Goal: Task Accomplishment & Management: Use online tool/utility

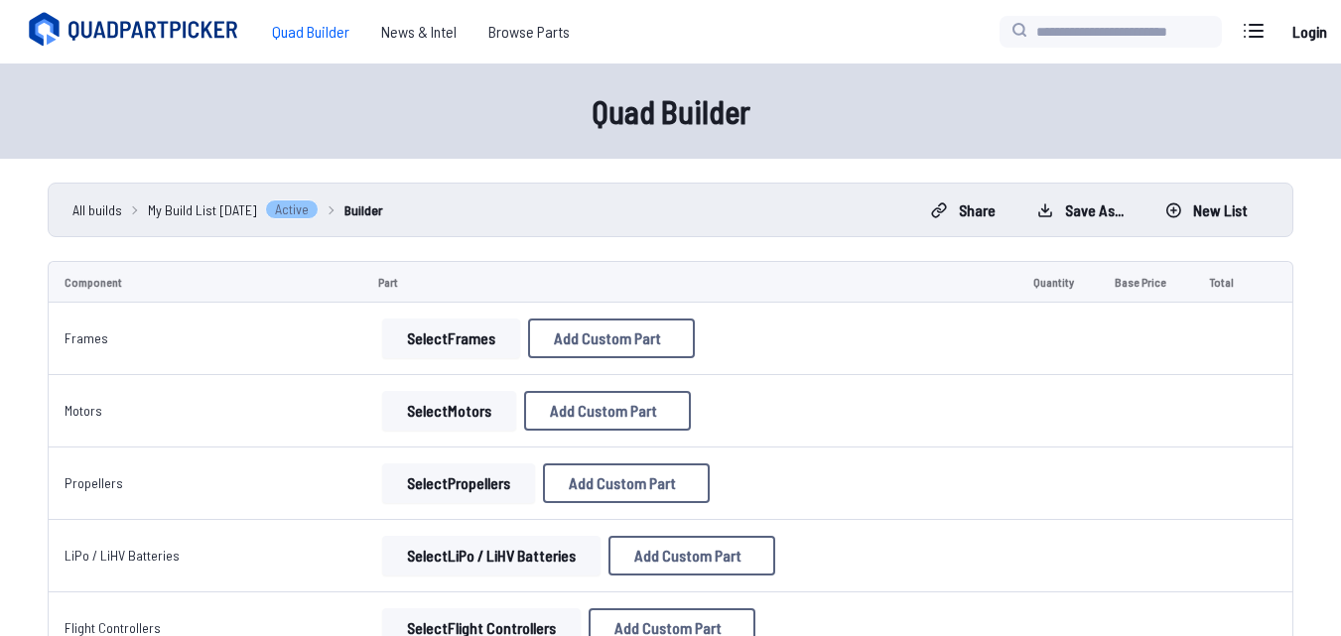
select select "**********"
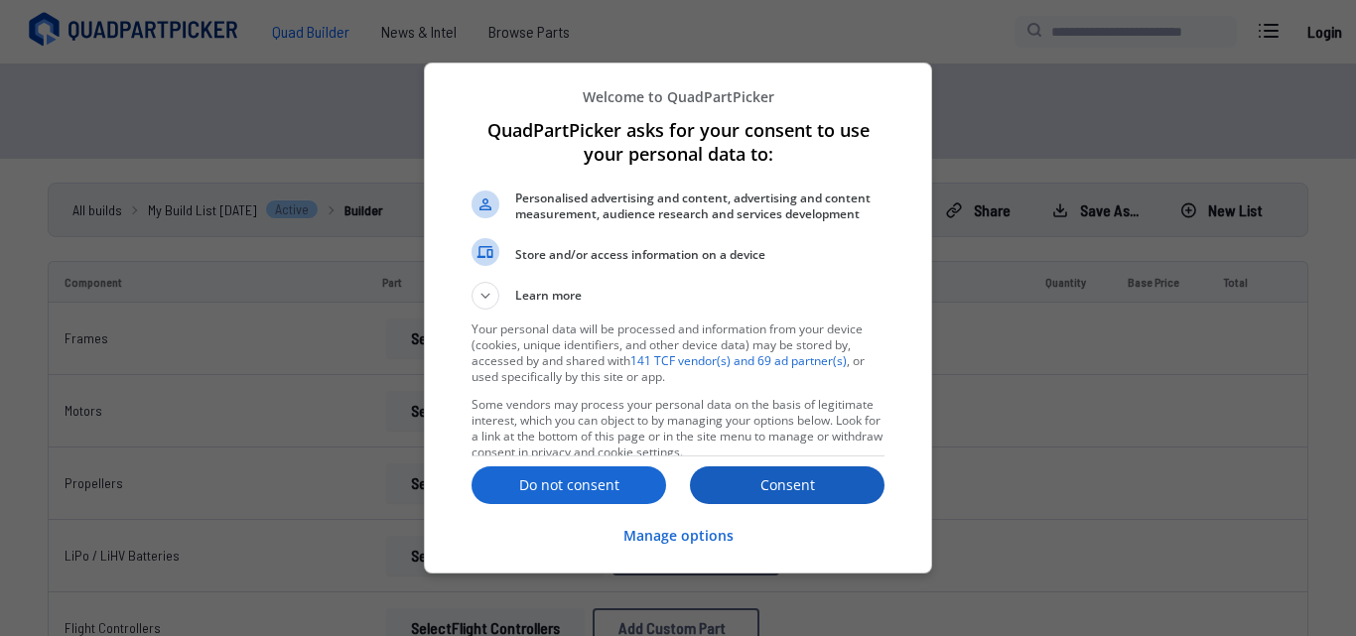
click at [793, 478] on p "Consent" at bounding box center [787, 485] width 195 height 20
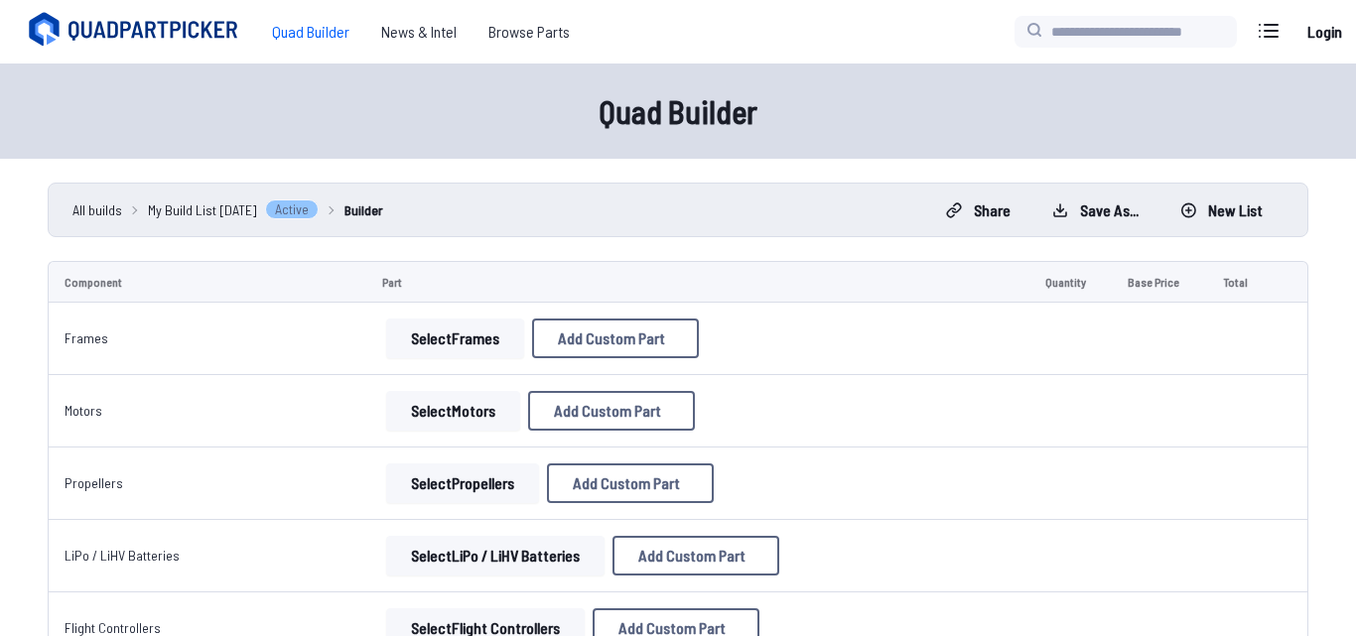
click at [886, 81] on button at bounding box center [865, 95] width 49 height 29
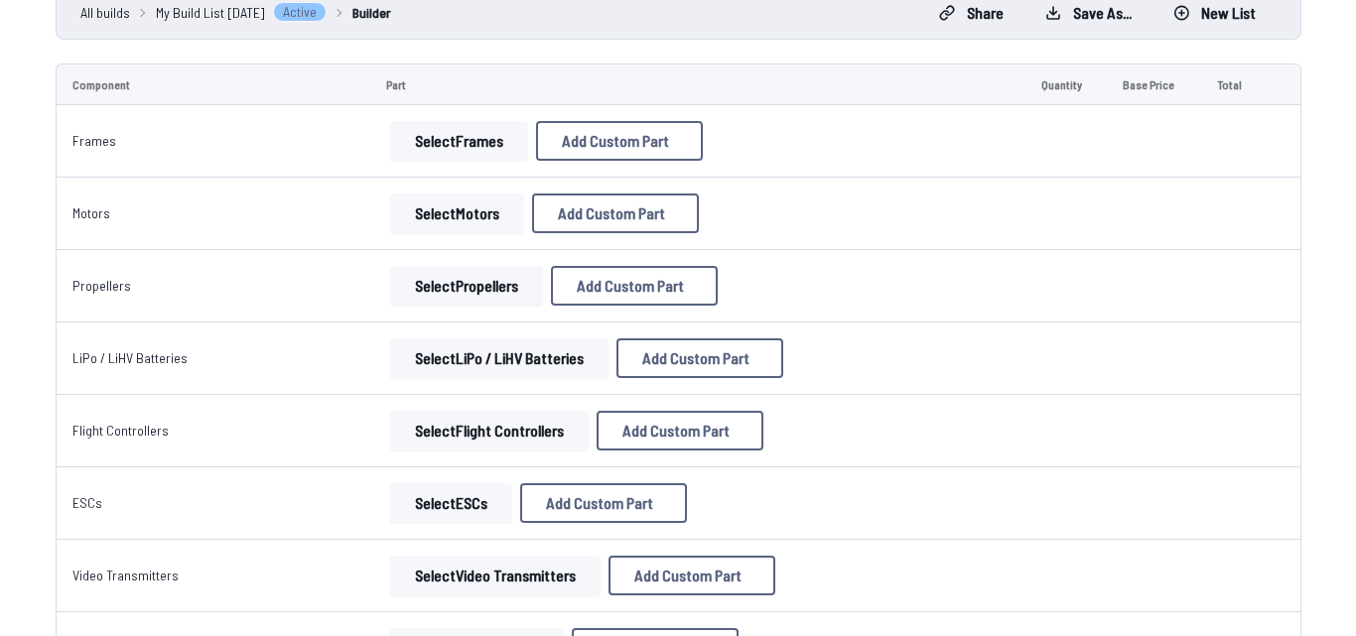
scroll to position [199, 0]
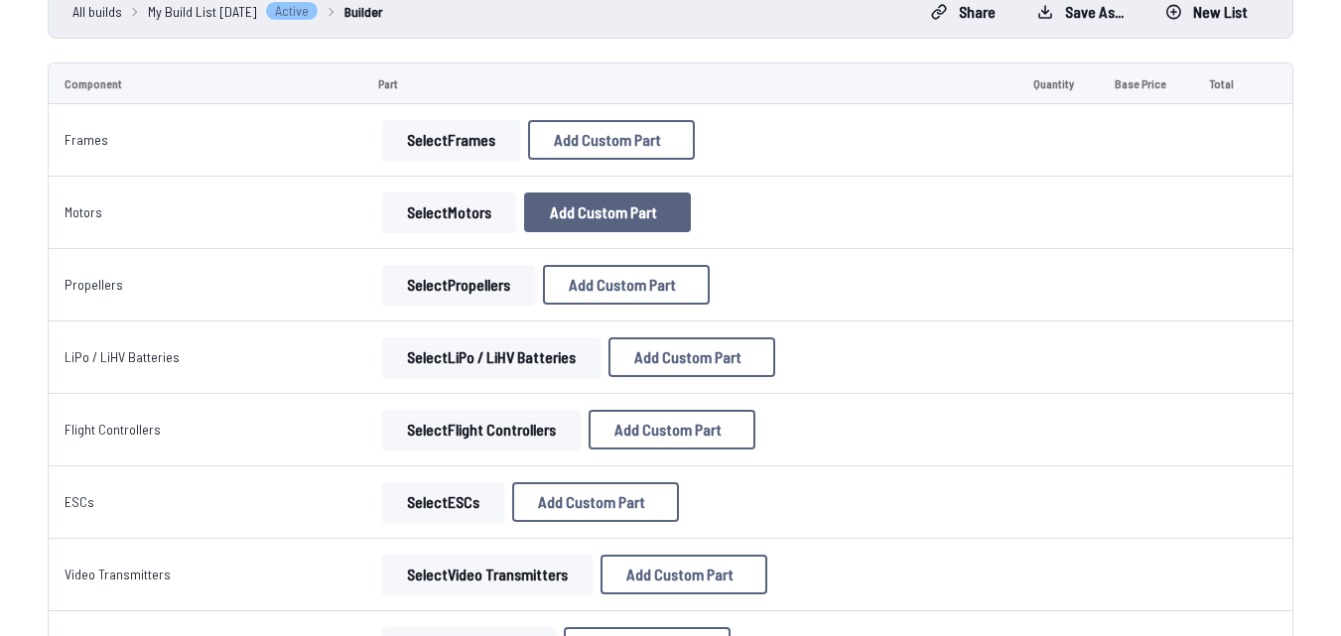
click at [557, 223] on button "Add Custom Part" at bounding box center [607, 213] width 167 height 40
select select "**********"
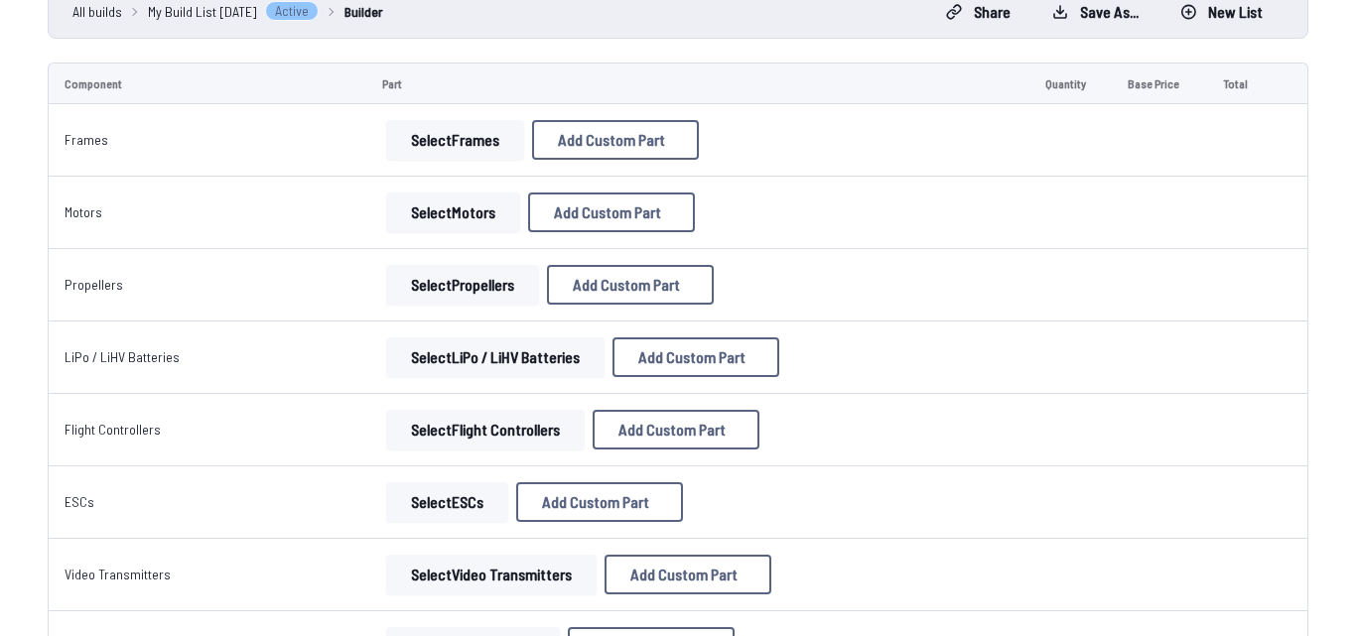
click at [524, 198] on input at bounding box center [679, 200] width 422 height 43
paste input "**********"
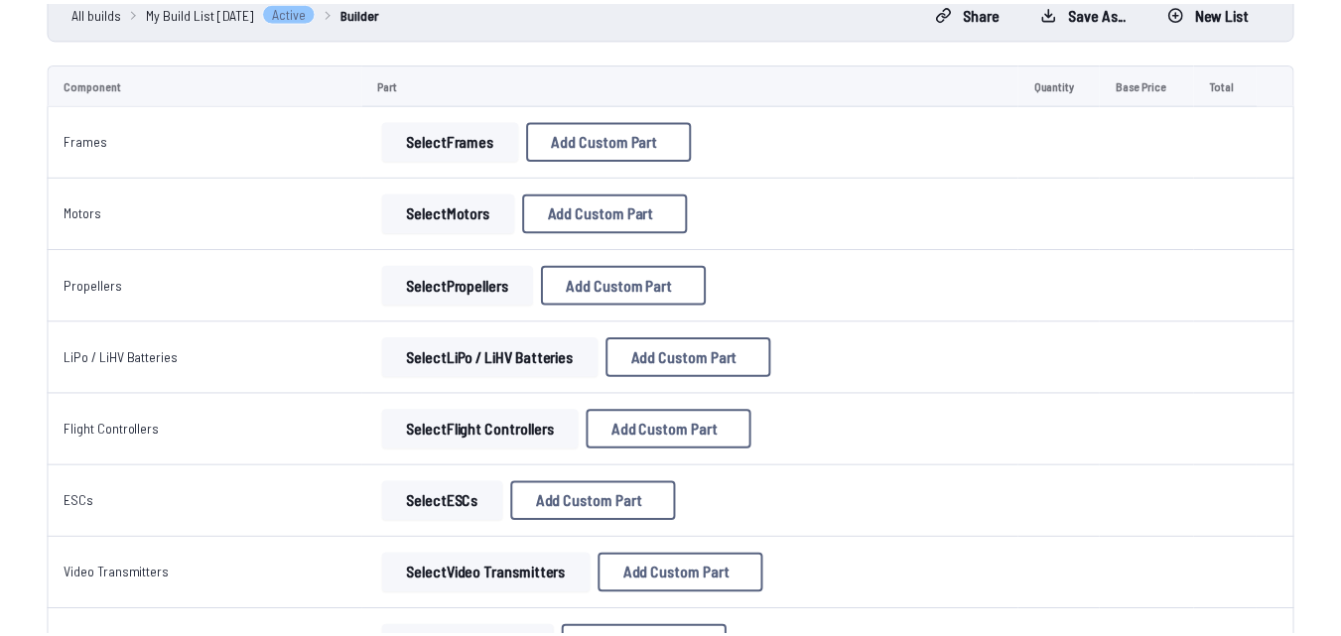
scroll to position [98, 0]
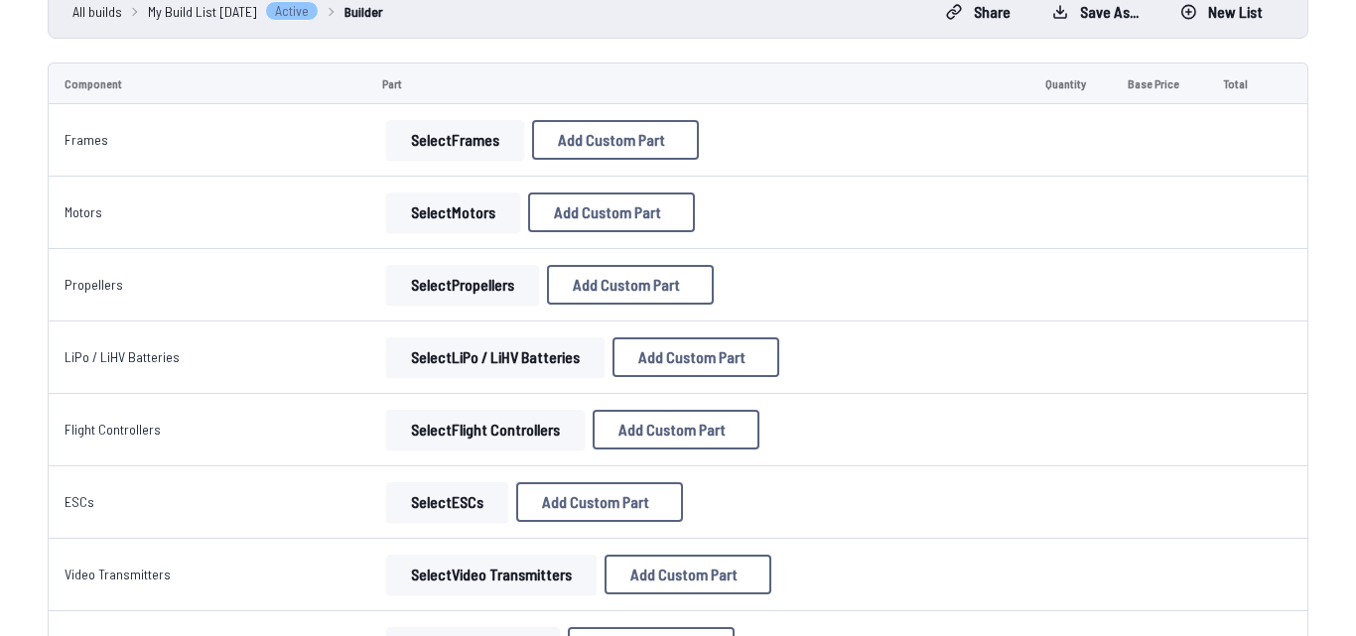
type input "**********"
click at [705, 552] on button "Cancel" at bounding box center [719, 541] width 69 height 29
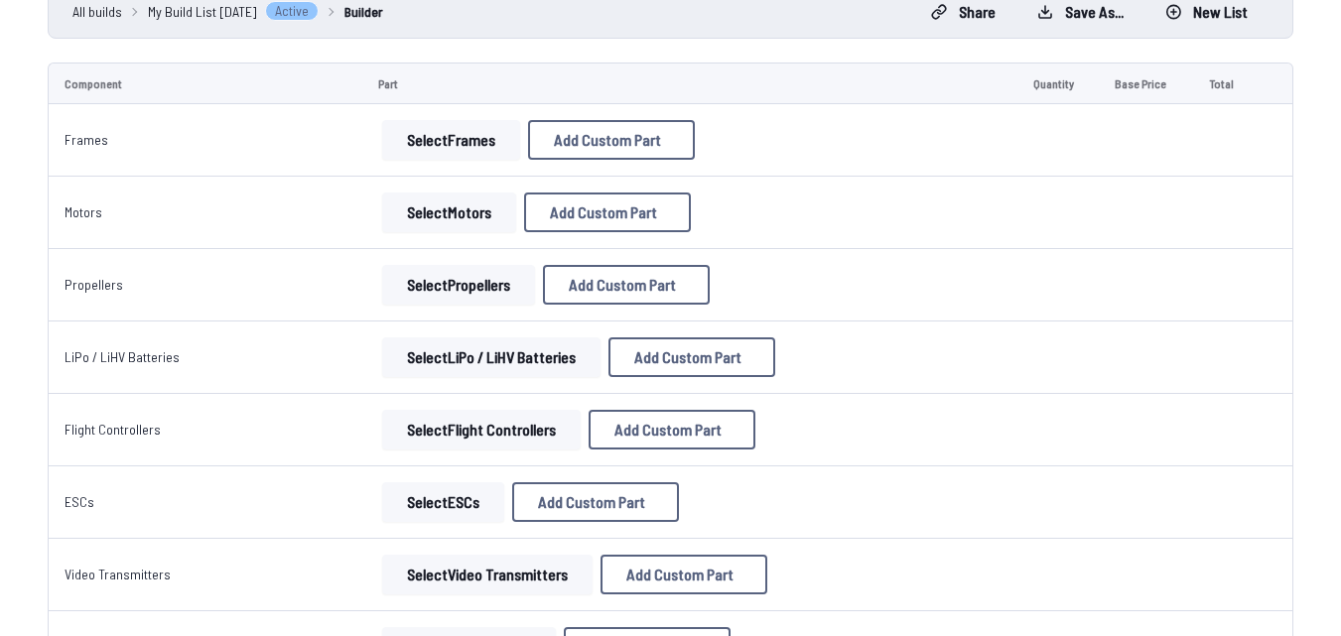
click at [417, 198] on button "Select Motors" at bounding box center [449, 213] width 134 height 40
click at [428, 211] on button "Select Motors" at bounding box center [449, 213] width 134 height 40
click at [464, 203] on button "Select Motors" at bounding box center [449, 213] width 134 height 40
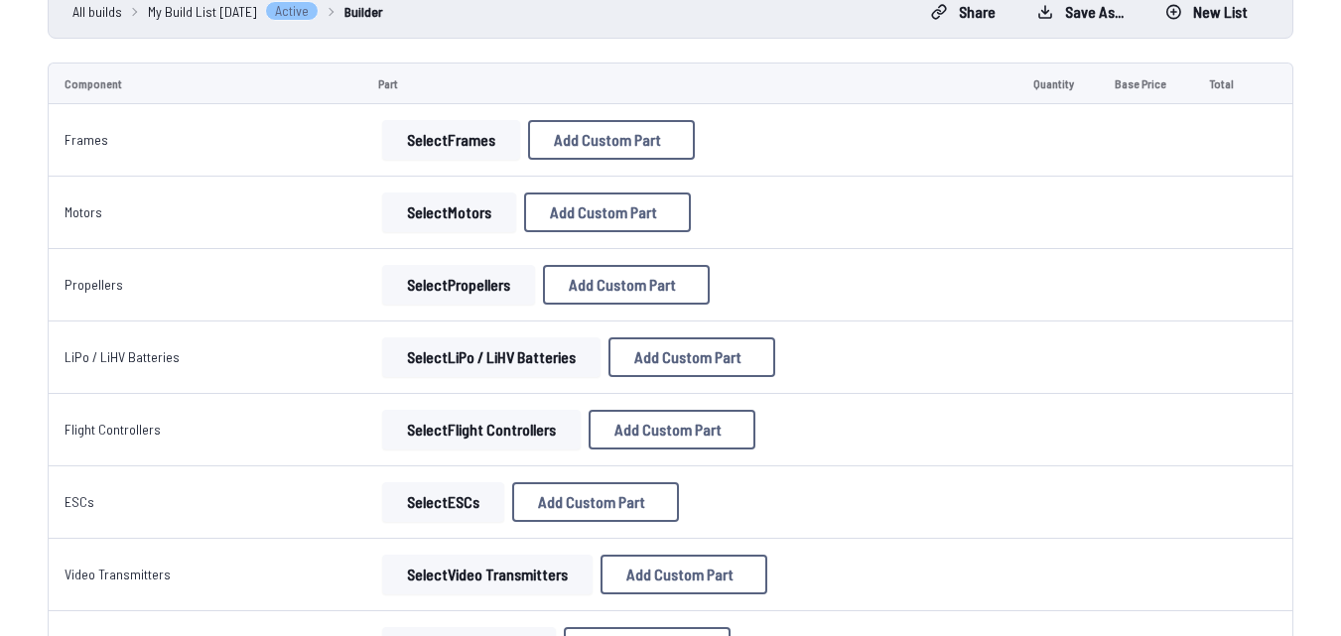
click at [464, 203] on button "Select Motors" at bounding box center [449, 213] width 134 height 40
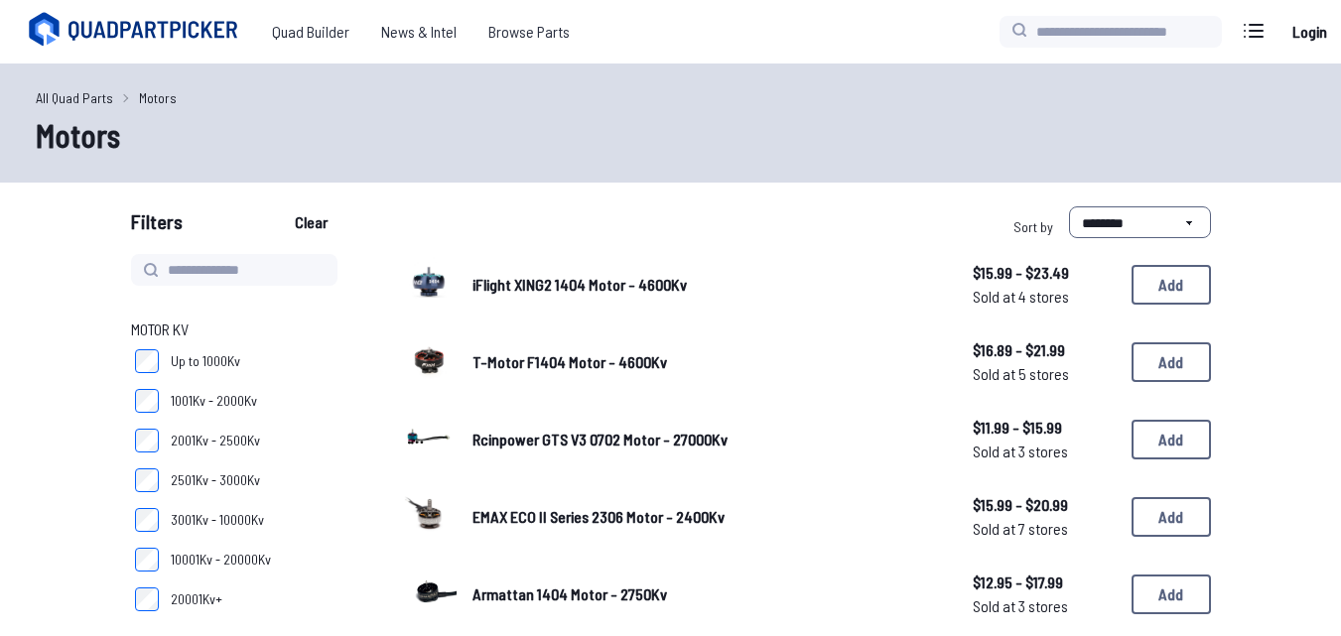
click at [757, 206] on div "**********" at bounding box center [945, 226] width 532 height 40
click at [196, 270] on input at bounding box center [234, 270] width 206 height 32
paste input "**********"
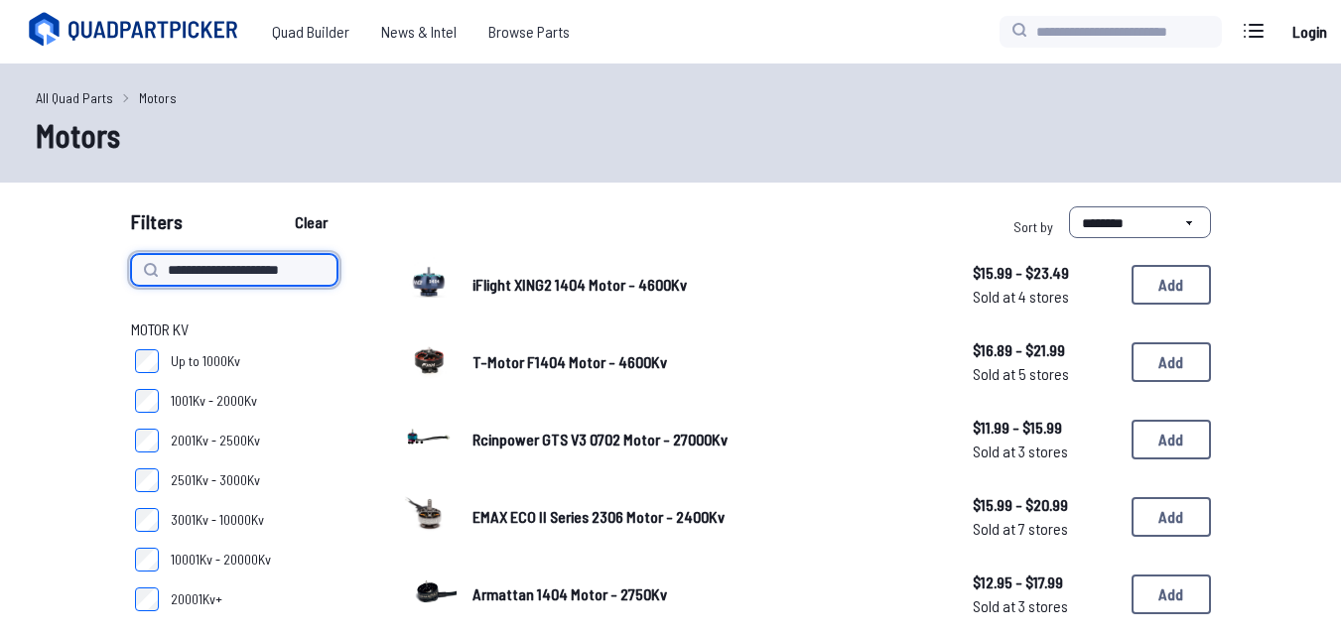
type input "**********"
click at [278, 206] on button "Clear" at bounding box center [311, 222] width 67 height 32
type input "**********"
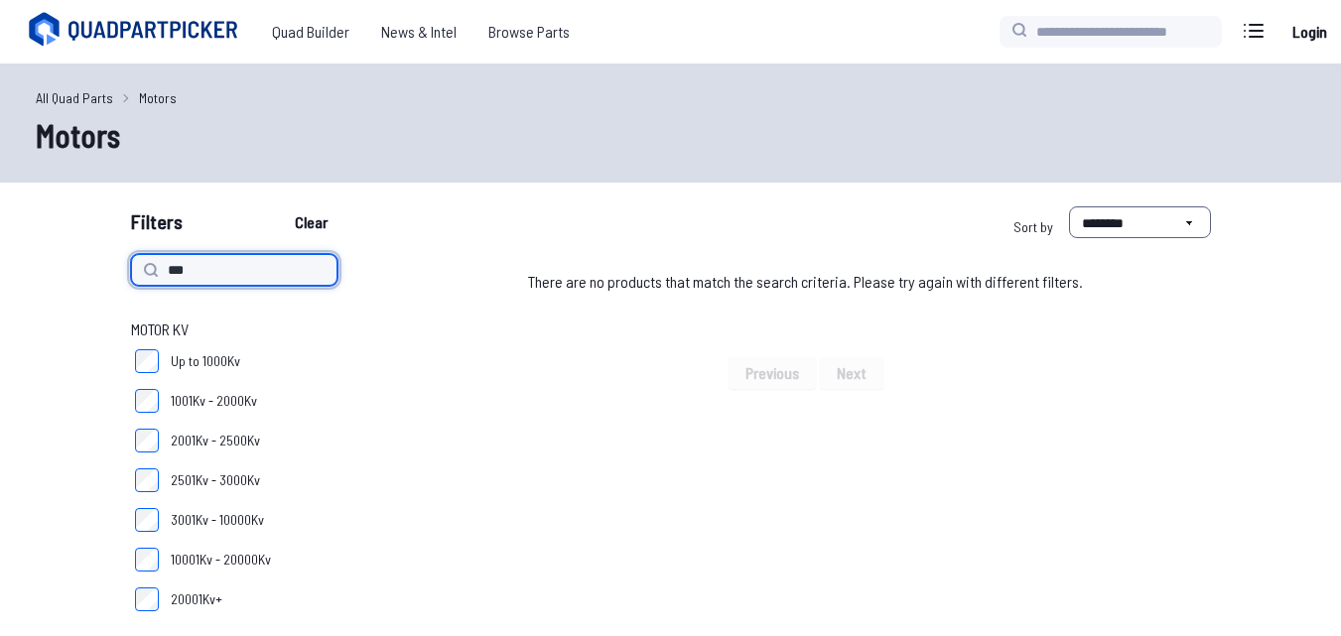
type input "*"
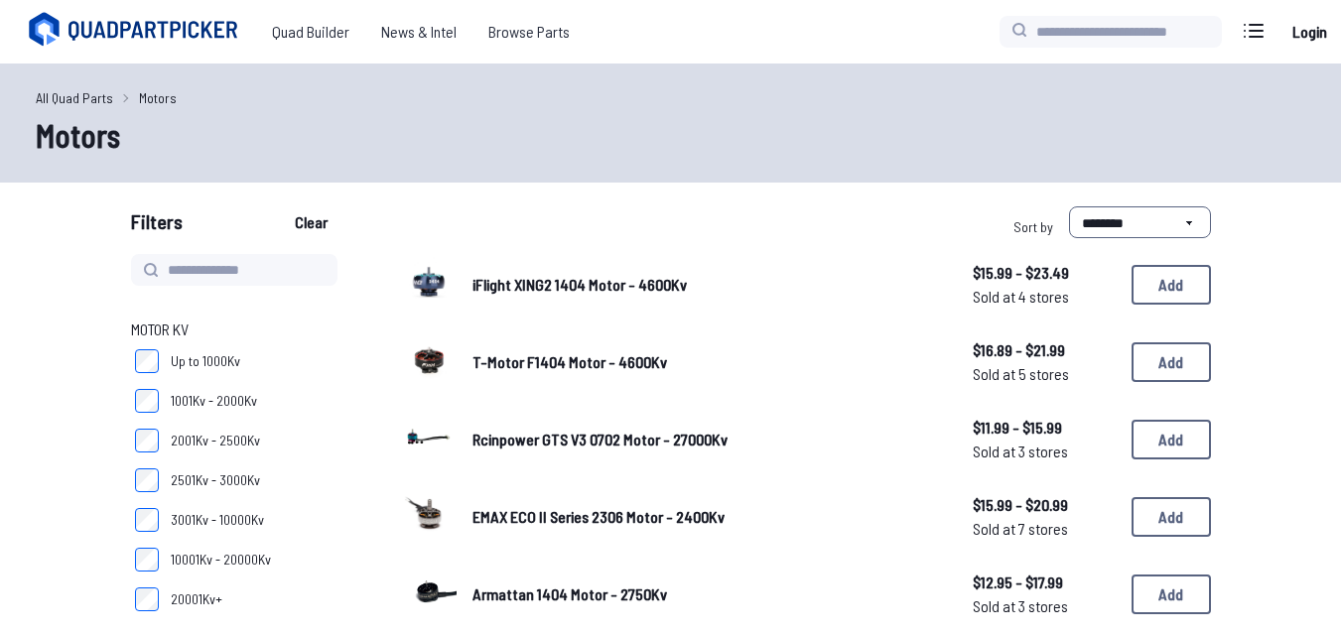
click at [166, 548] on label "10001Kv - 20000Kv" at bounding box center [242, 560] width 222 height 40
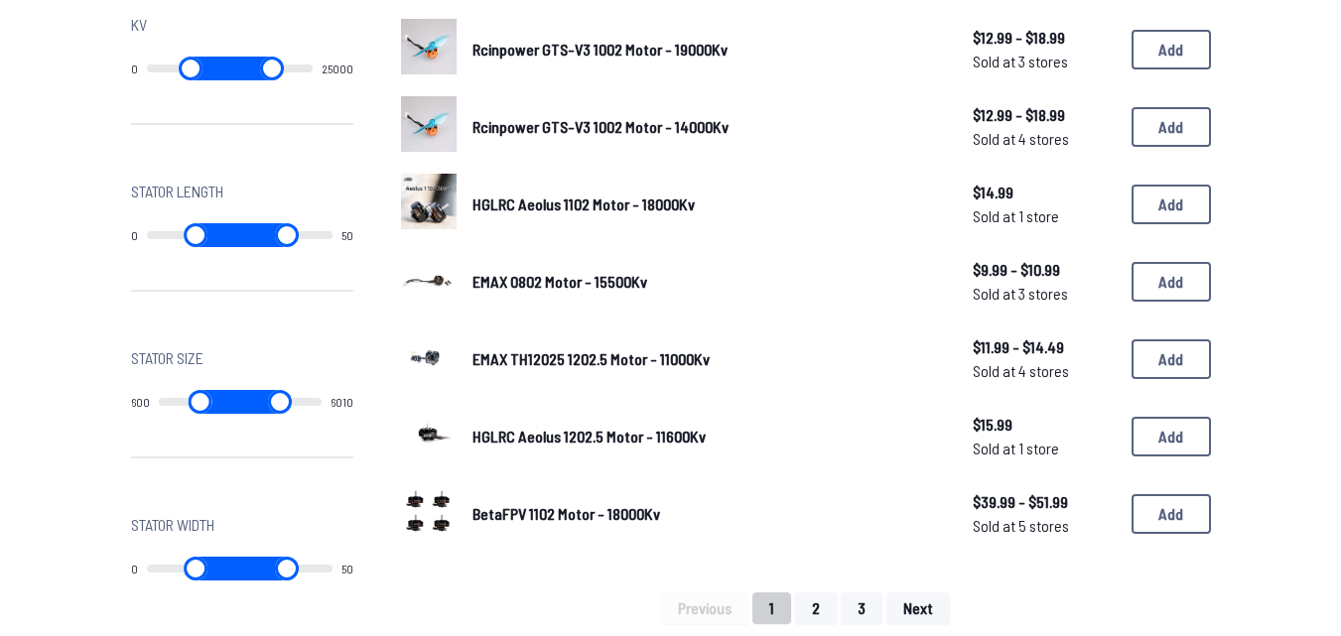
scroll to position [1290, 0]
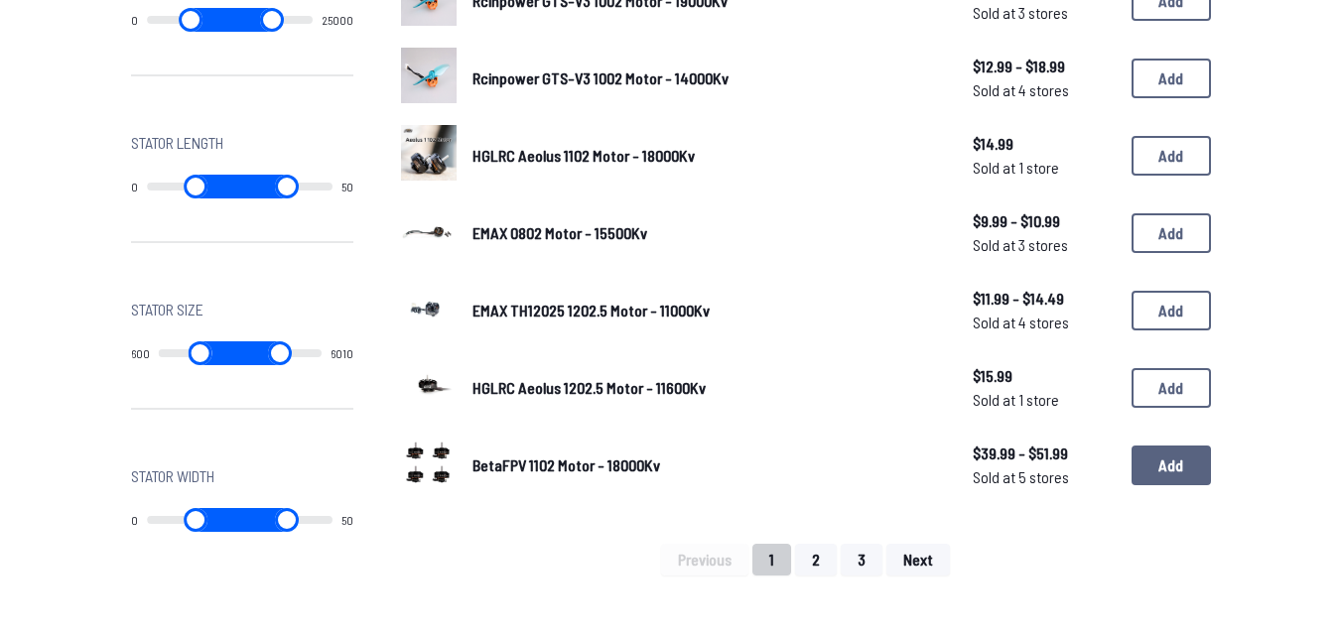
click at [1172, 456] on button "Add" at bounding box center [1171, 466] width 79 height 40
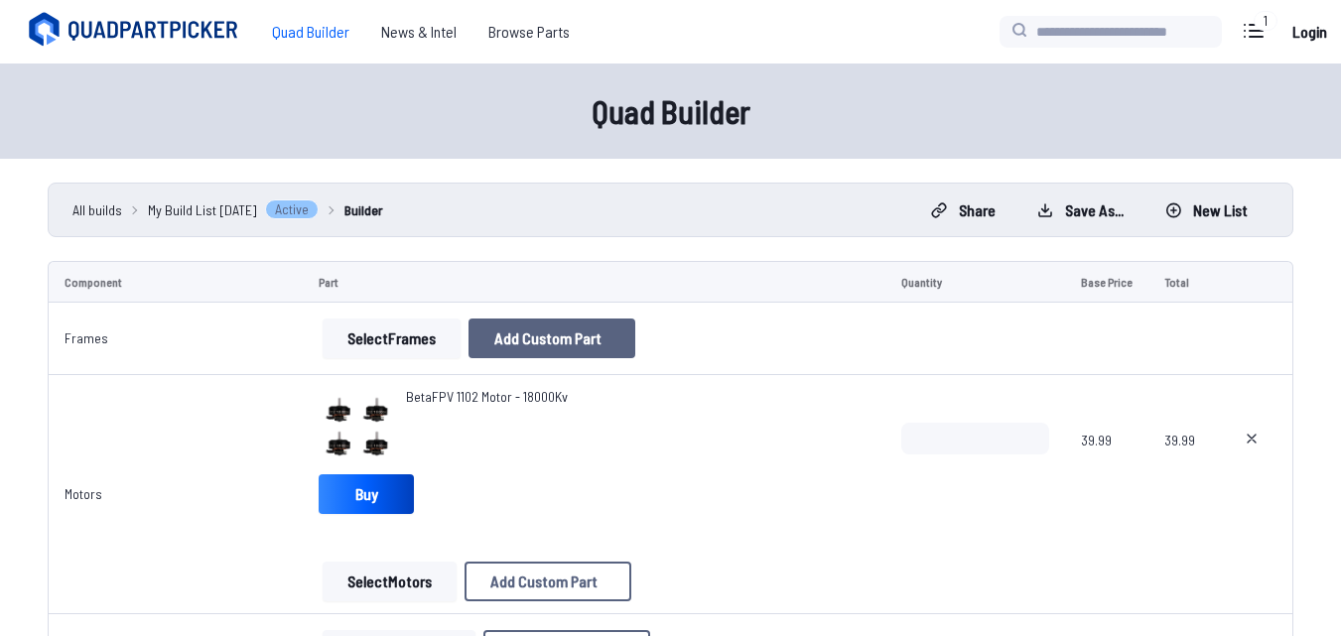
click at [499, 339] on span "Add Custom Part" at bounding box center [547, 339] width 107 height 16
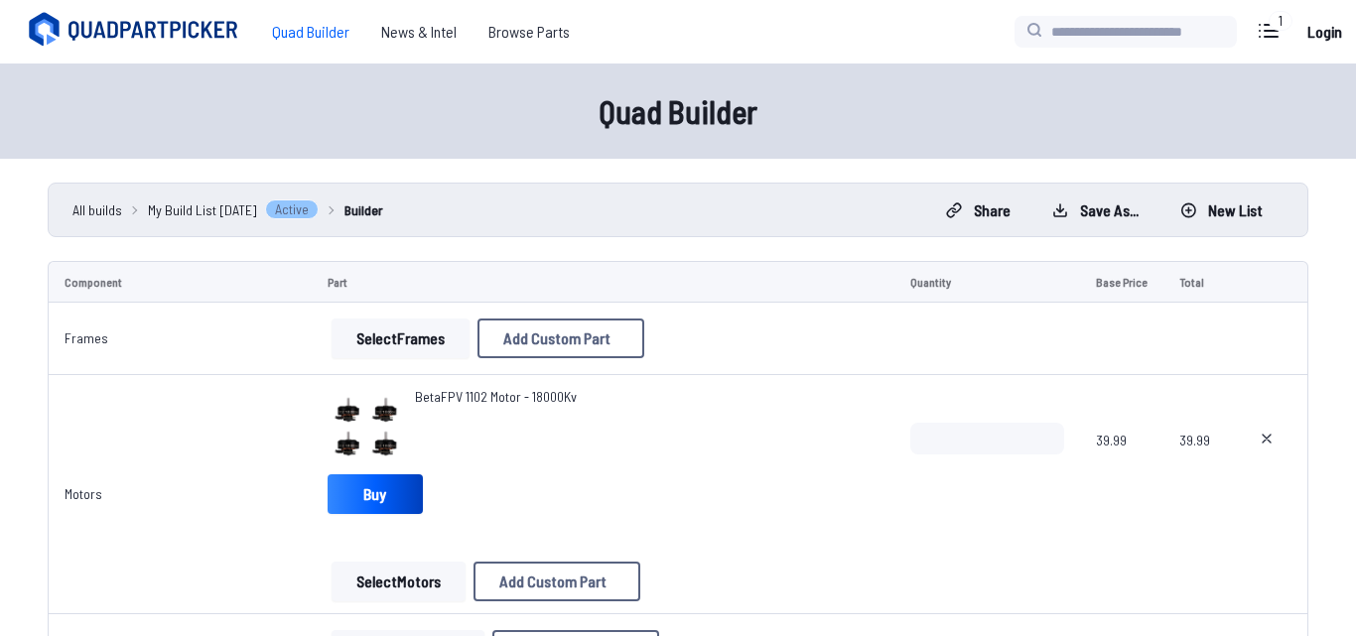
select select "**********"
click at [871, 86] on icon at bounding box center [865, 95] width 18 height 18
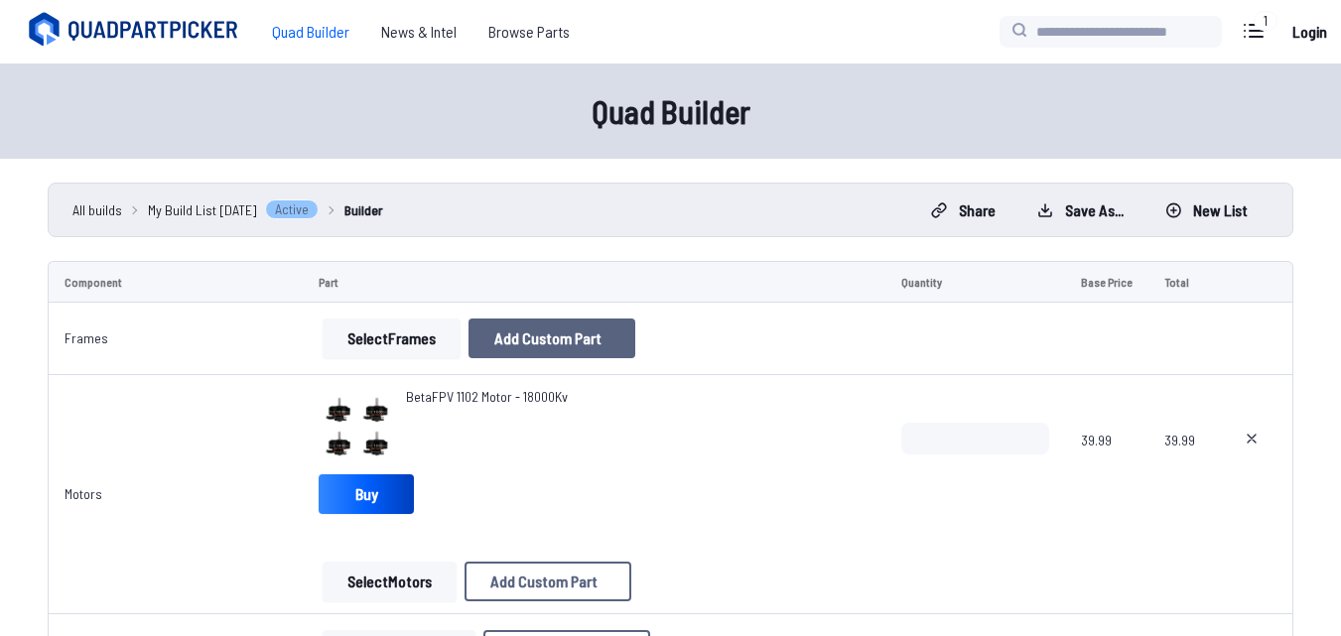
click at [513, 331] on span "Add Custom Part" at bounding box center [547, 339] width 107 height 16
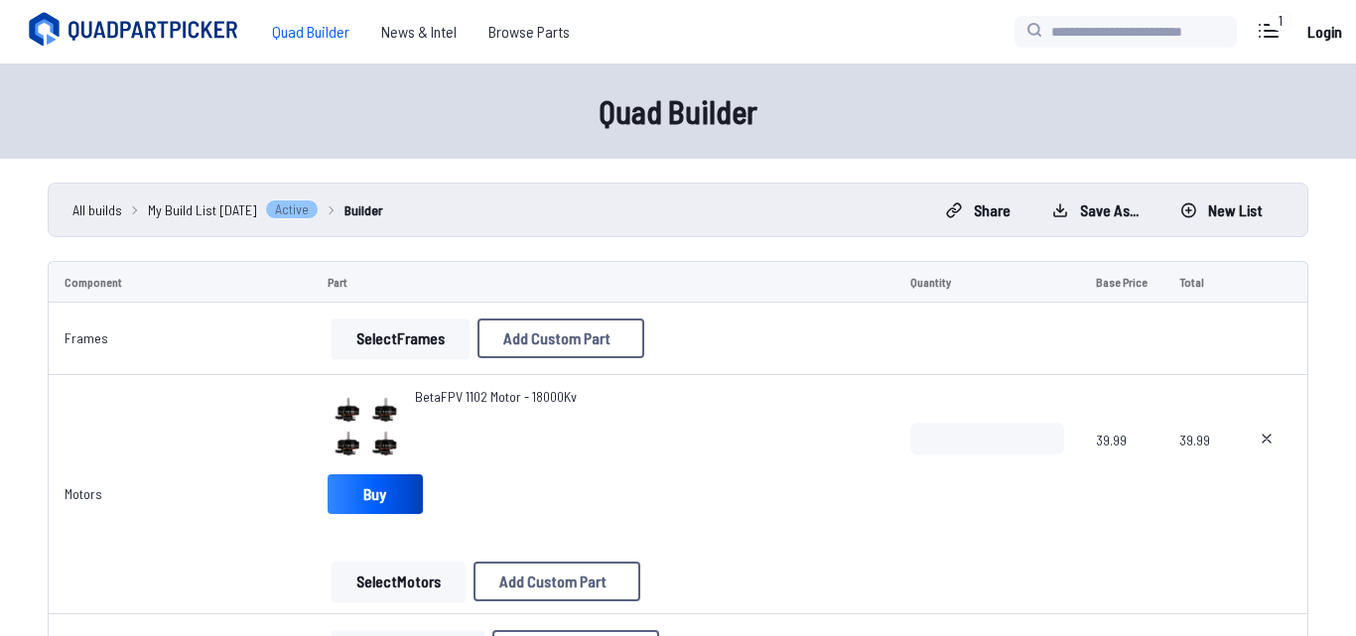
click at [862, 82] on button at bounding box center [865, 95] width 49 height 29
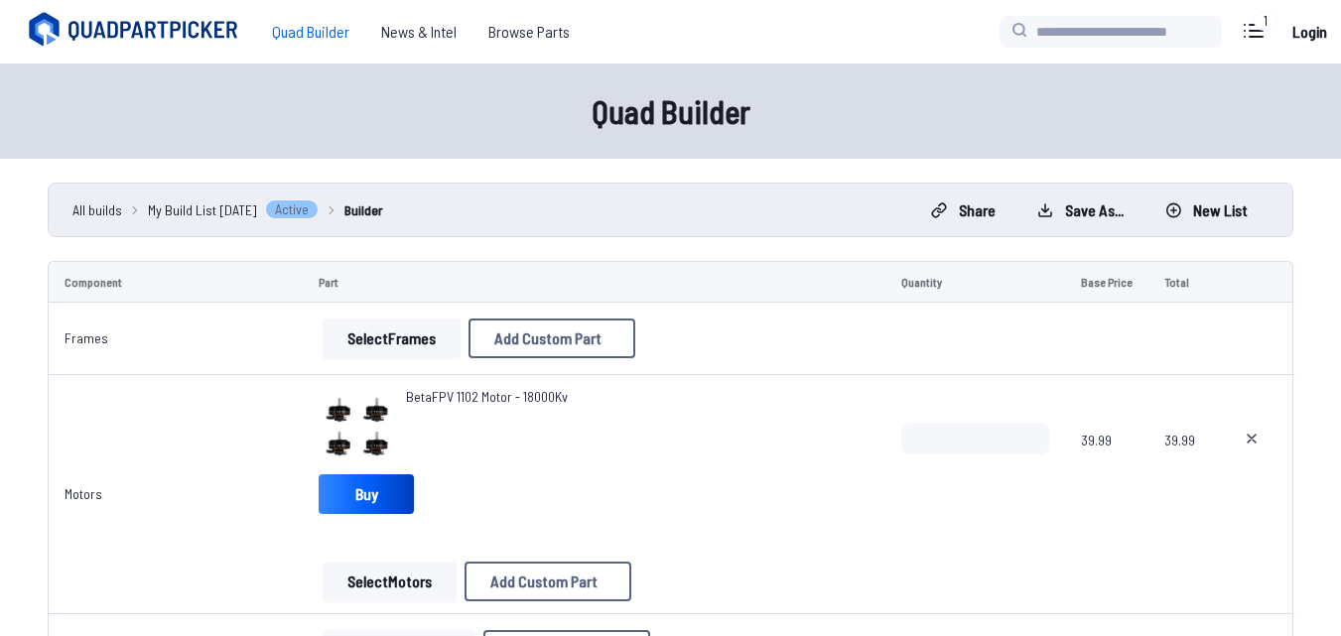
click at [392, 335] on button "Select Frames" at bounding box center [392, 339] width 138 height 40
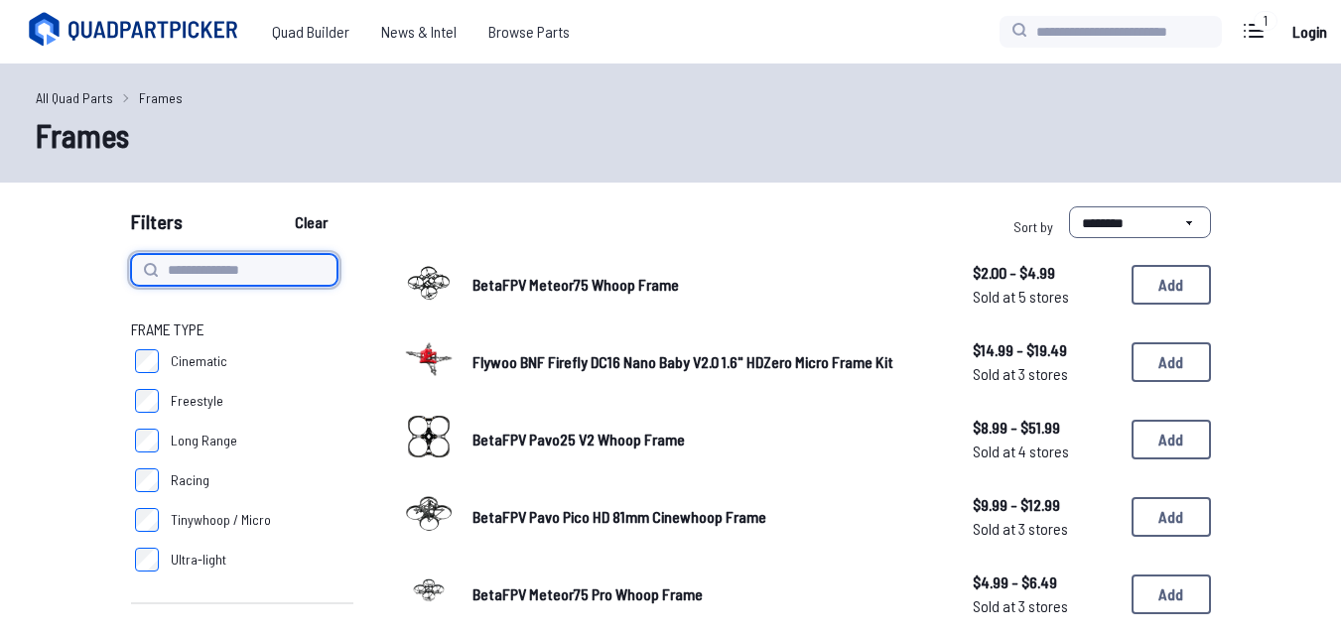
click at [230, 278] on input at bounding box center [234, 270] width 206 height 32
type input "****"
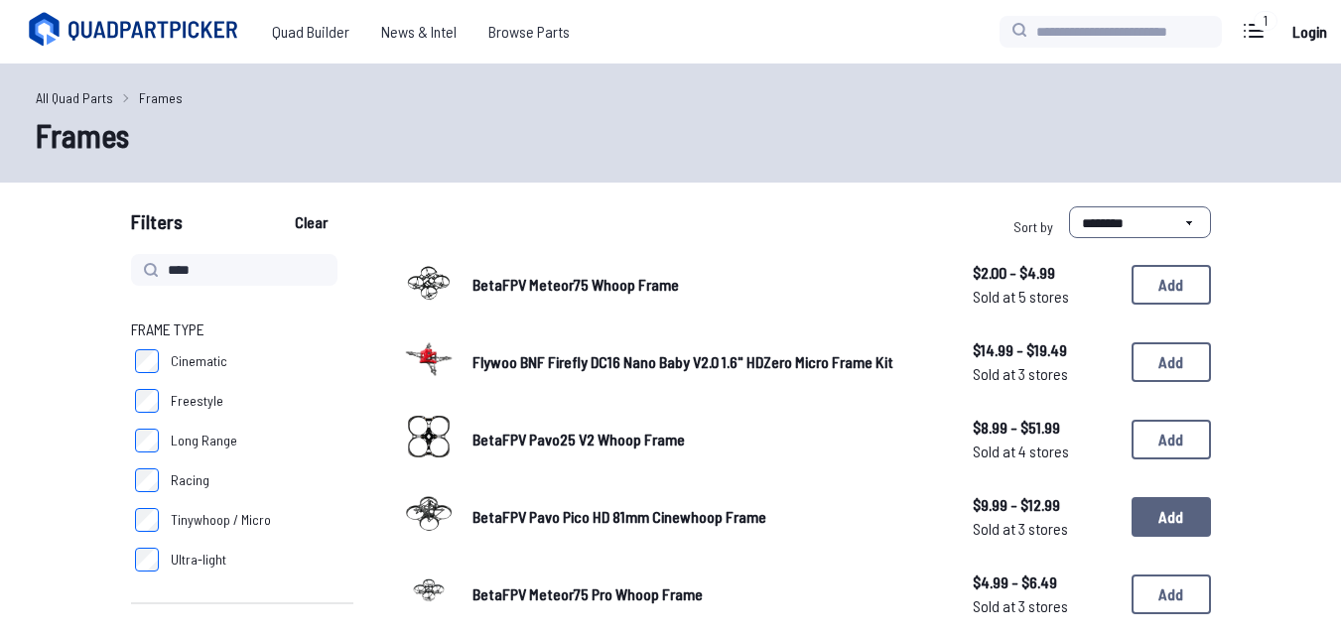
click at [1143, 503] on button "Add" at bounding box center [1171, 517] width 79 height 40
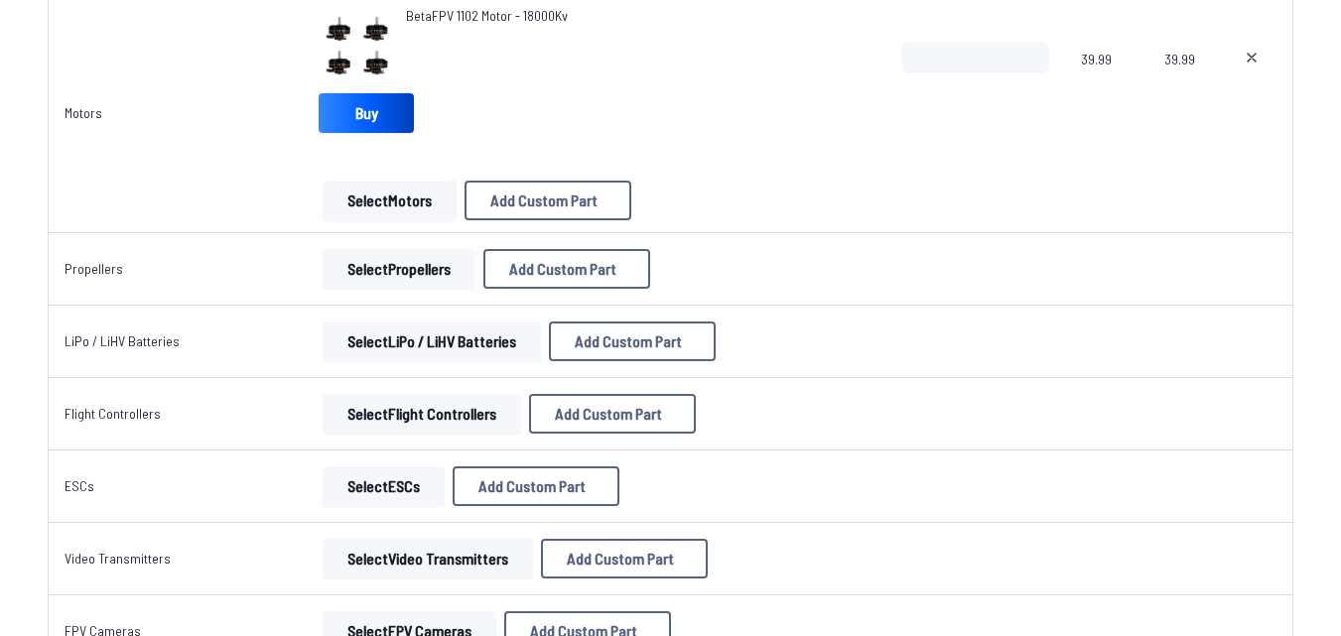
scroll to position [596, 0]
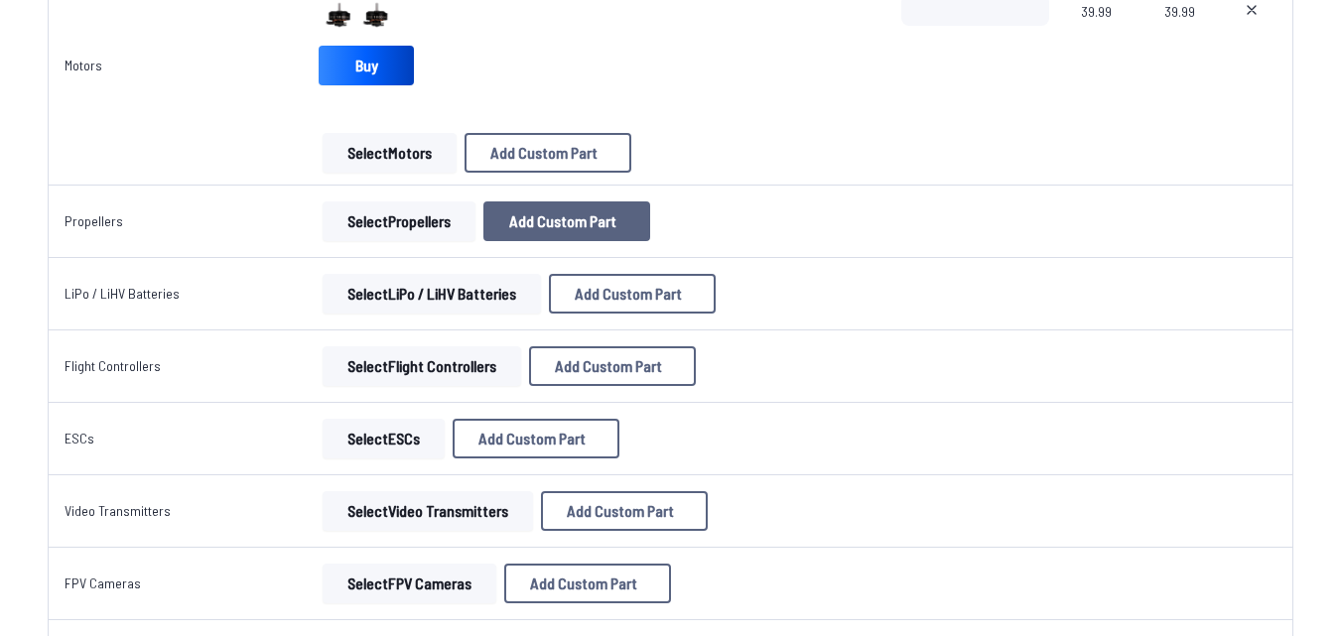
click at [521, 209] on button "Add Custom Part" at bounding box center [566, 222] width 167 height 40
select select "**********"
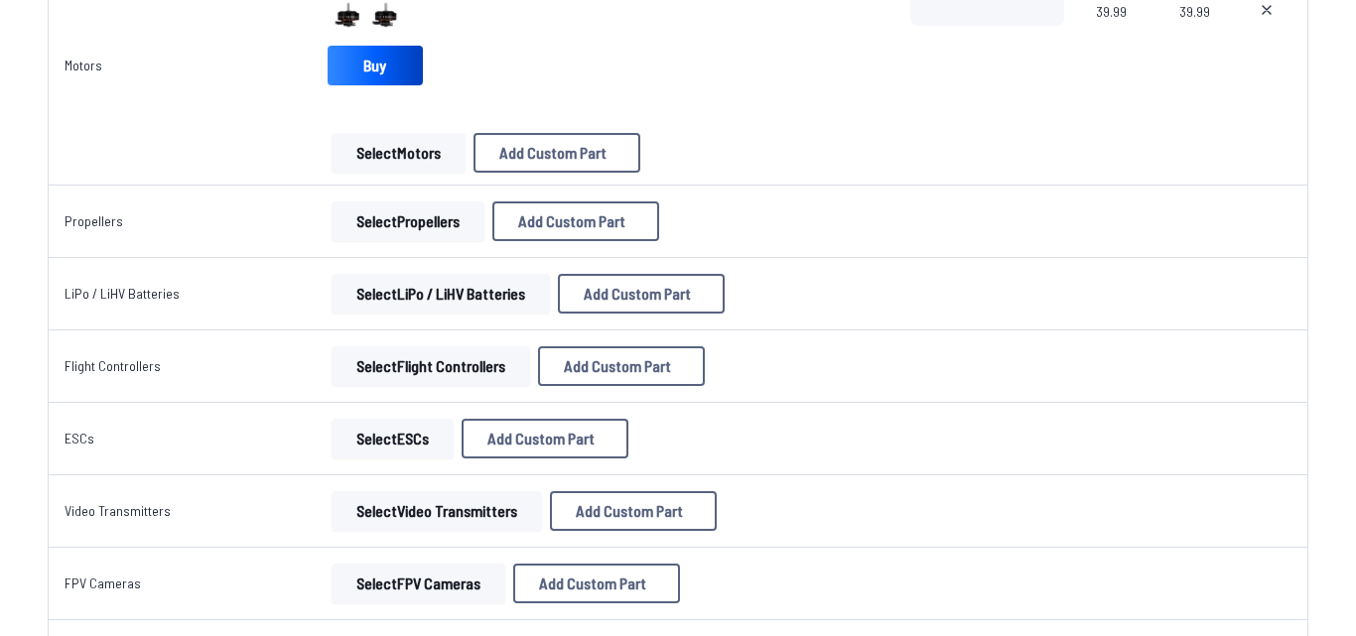
click at [872, 81] on button at bounding box center [865, 95] width 49 height 29
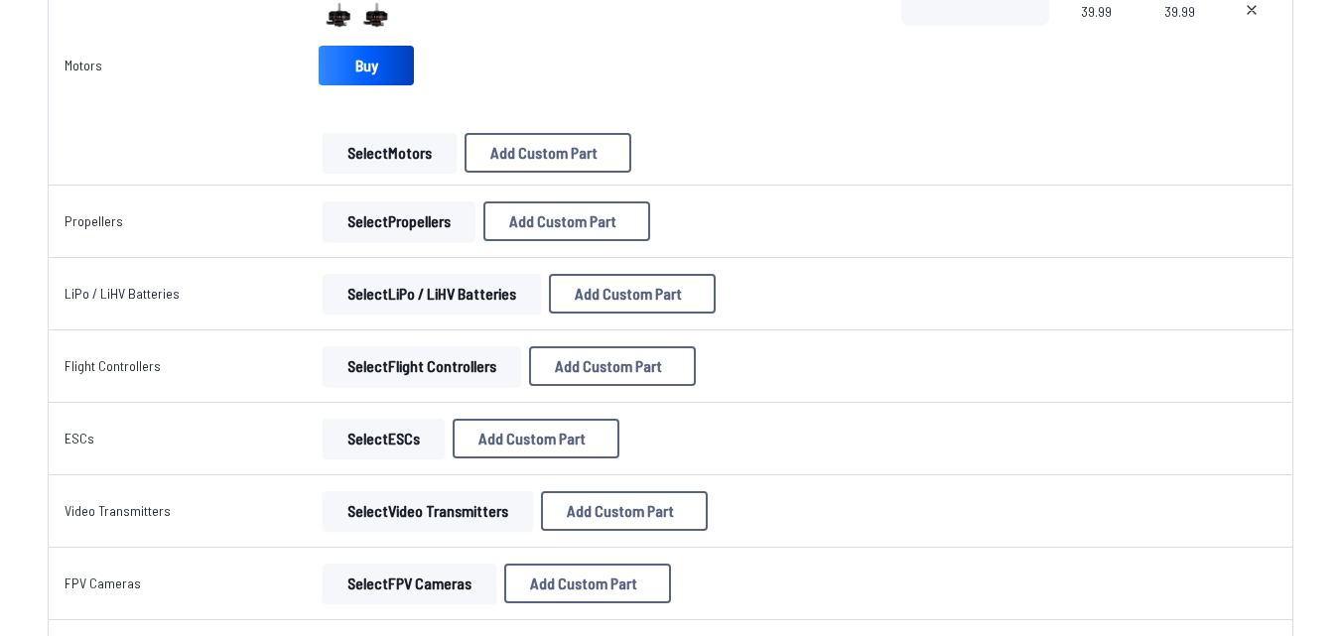
click at [432, 224] on button "Select Propellers" at bounding box center [399, 222] width 153 height 40
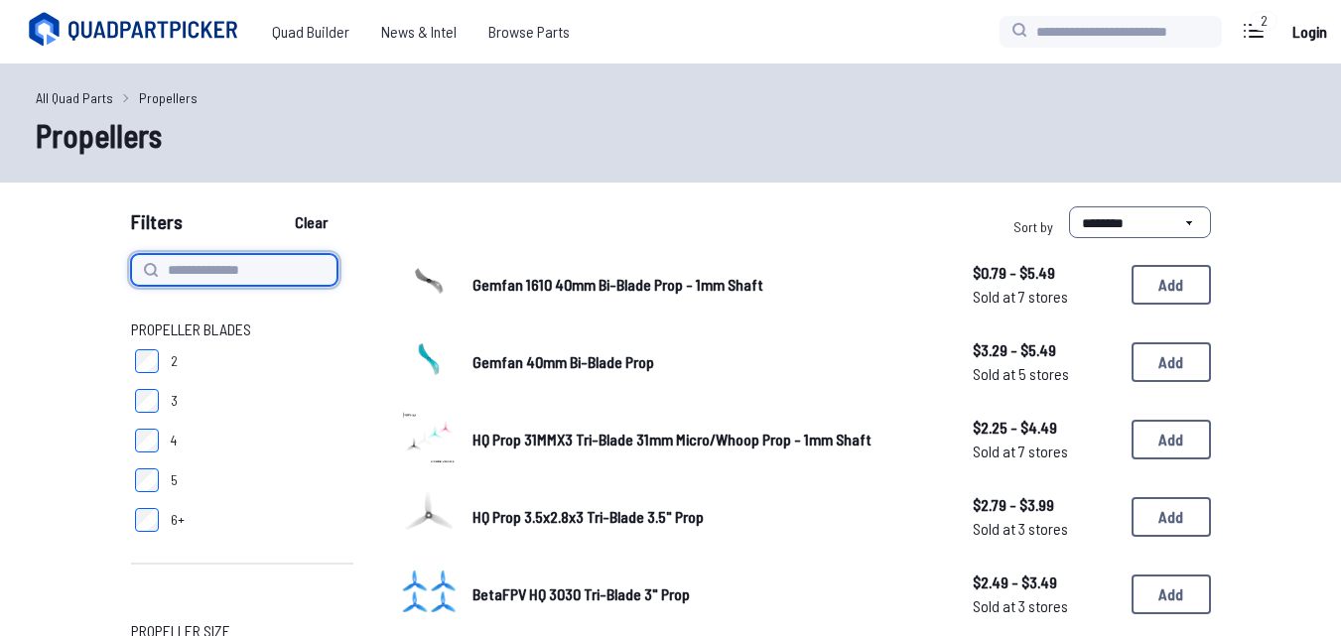
click at [203, 269] on input at bounding box center [234, 270] width 206 height 32
click at [147, 386] on label "3" at bounding box center [242, 401] width 222 height 40
click at [181, 276] on input at bounding box center [234, 270] width 206 height 32
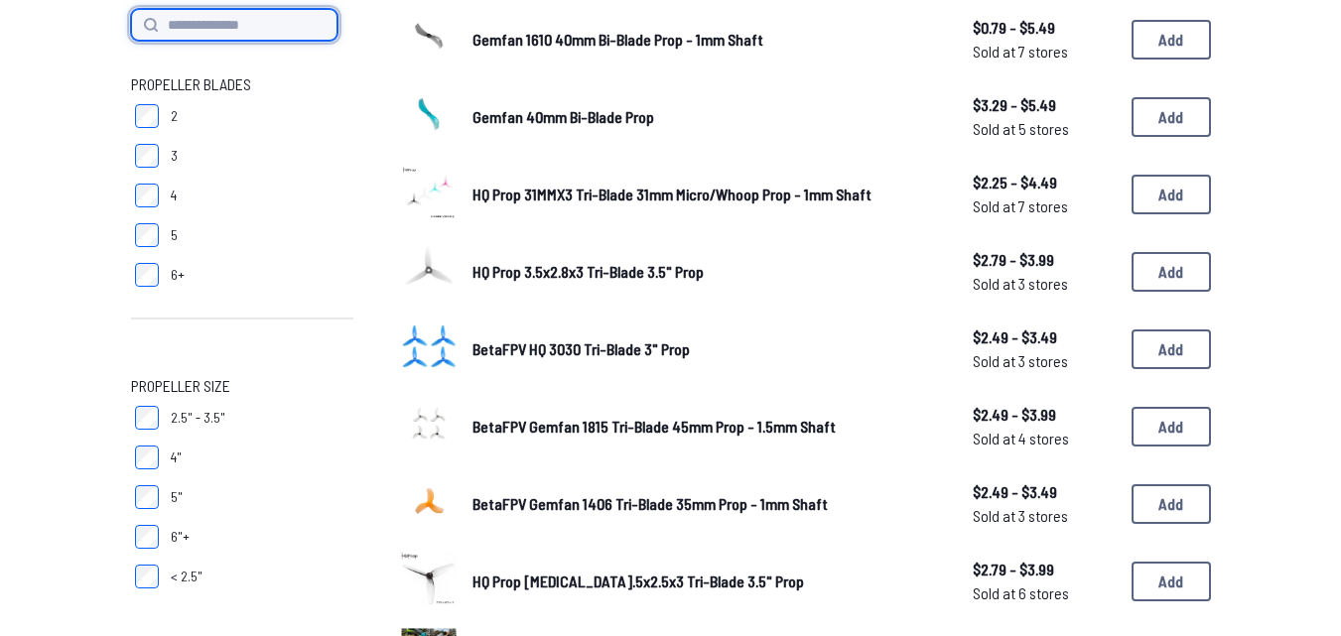
scroll to position [298, 0]
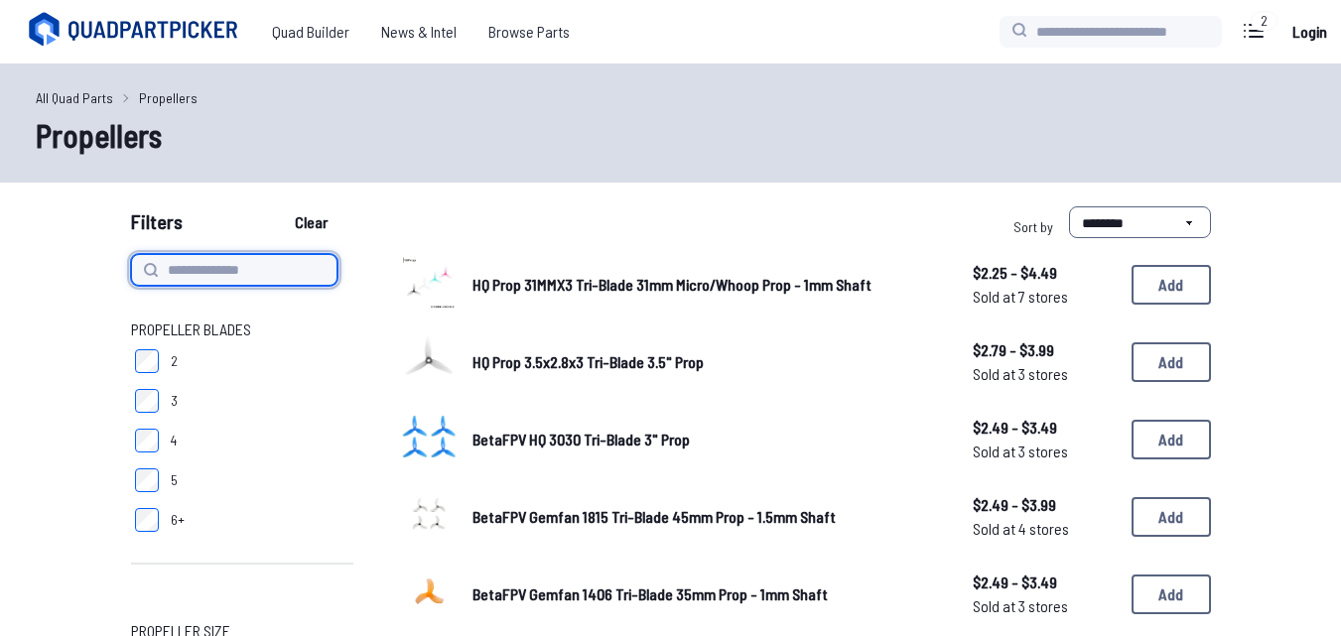
scroll to position [99, 0]
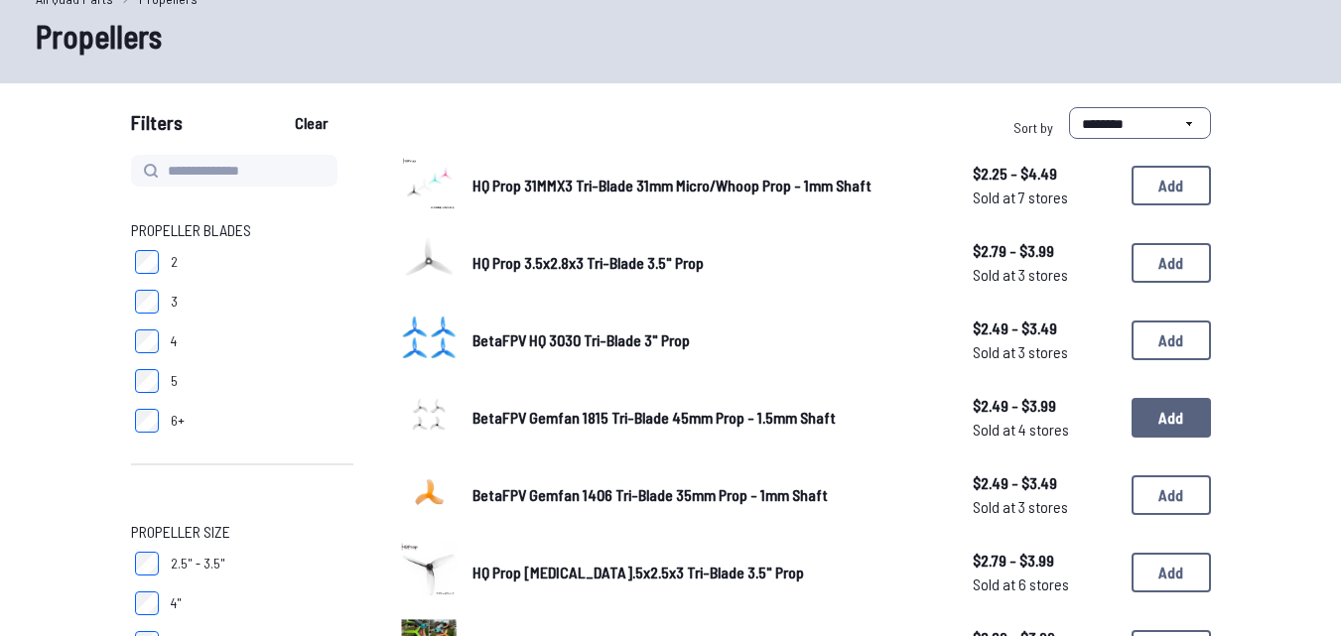
click at [1159, 423] on button "Add" at bounding box center [1171, 418] width 79 height 40
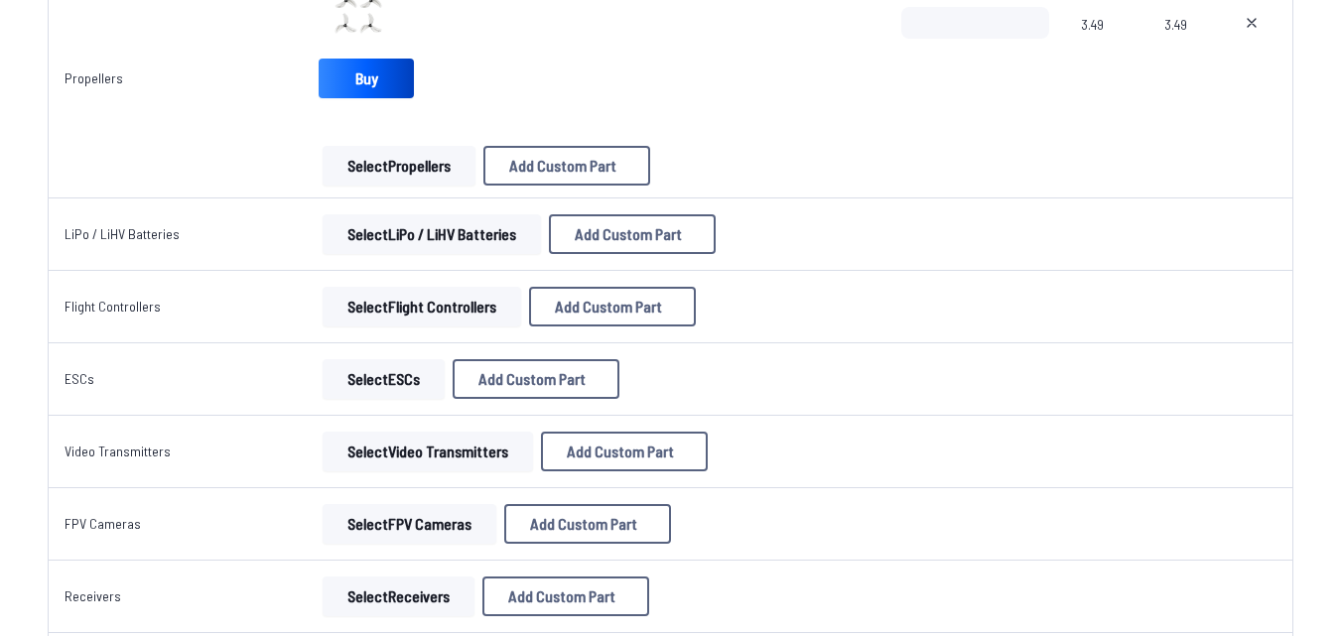
scroll to position [830, 0]
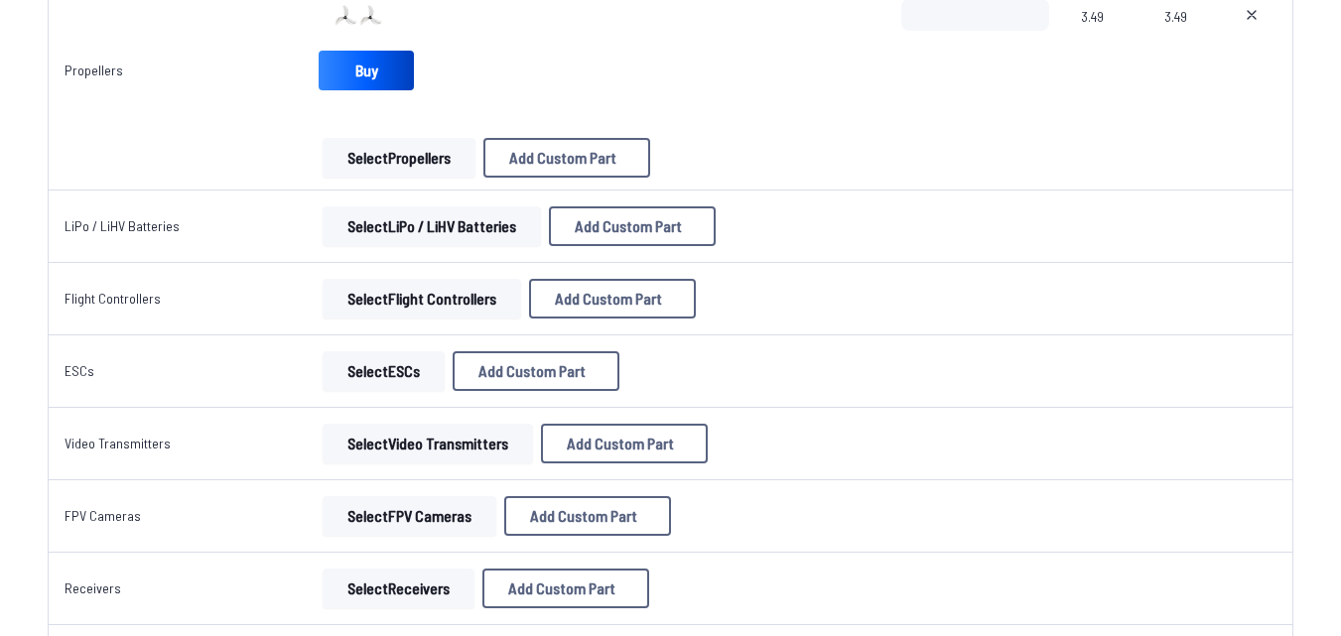
click at [454, 234] on button "Select LiPo / LiHV Batteries" at bounding box center [432, 226] width 218 height 40
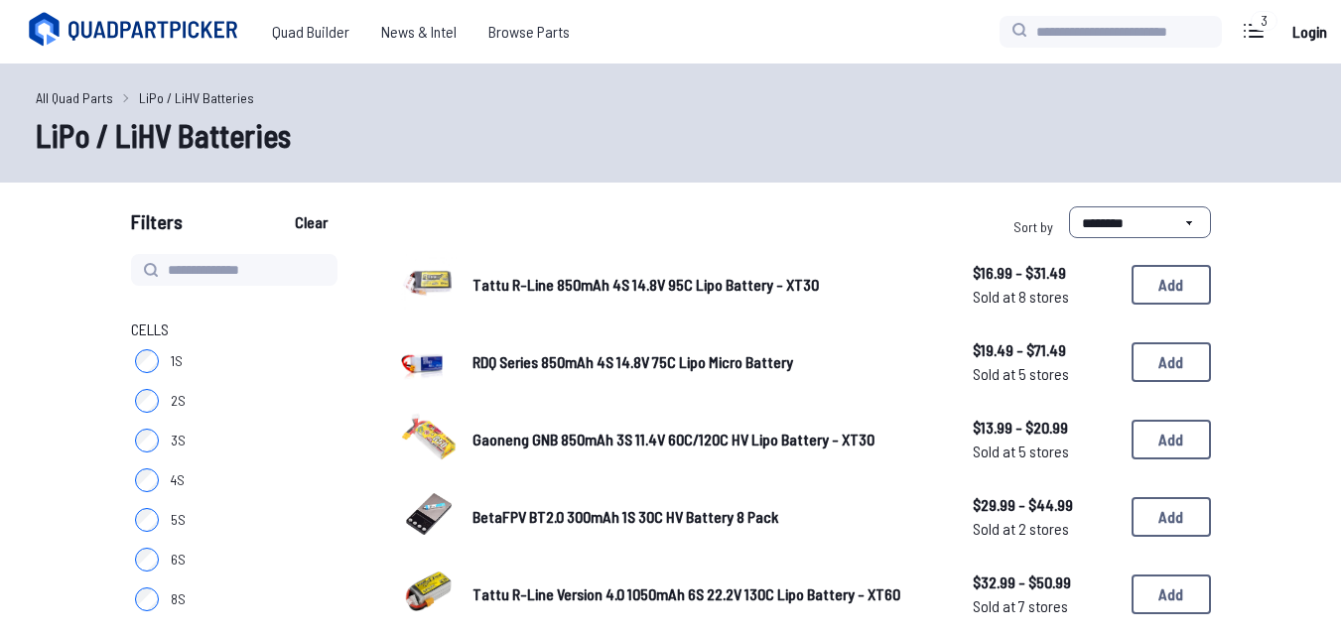
click at [439, 216] on div "Filters Clear" at bounding box center [397, 226] width 532 height 40
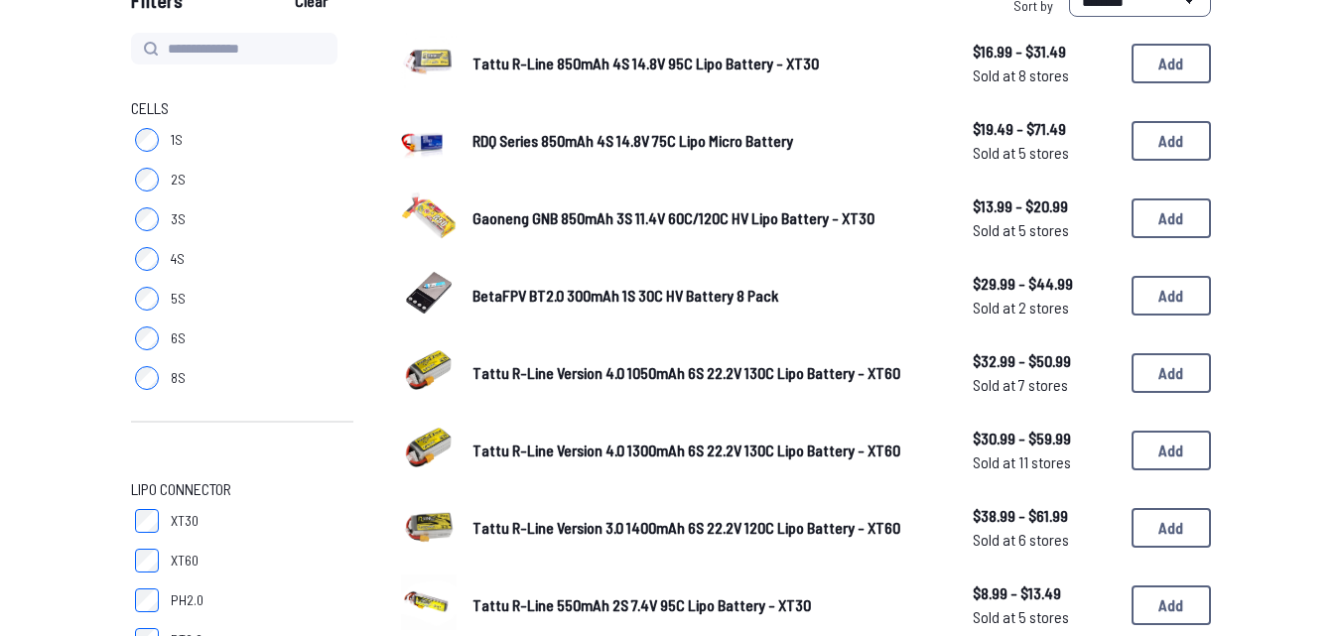
scroll to position [199, 0]
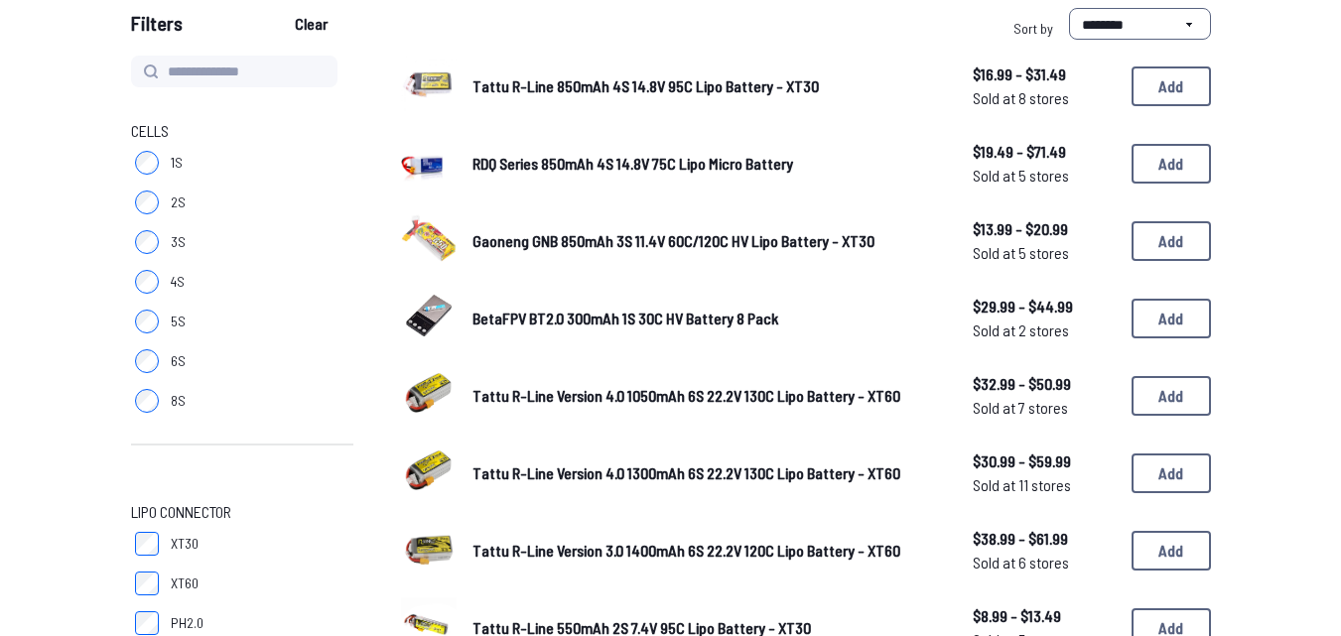
click at [194, 152] on label "1S" at bounding box center [242, 163] width 222 height 40
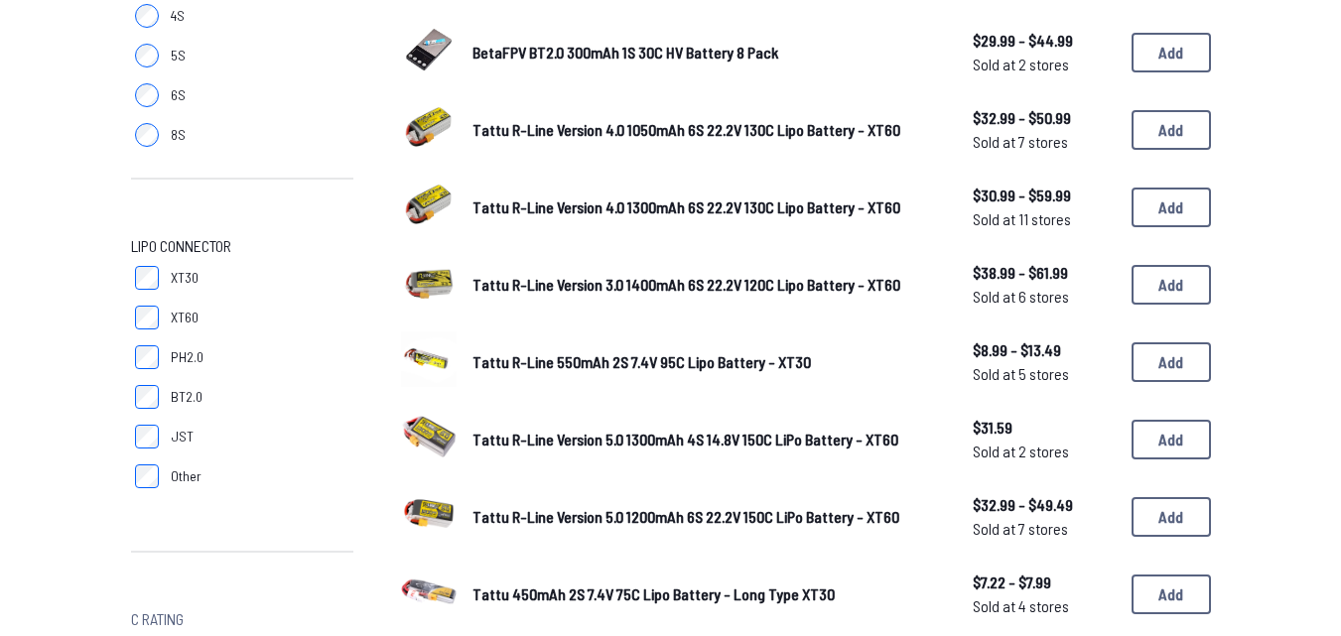
scroll to position [596, 0]
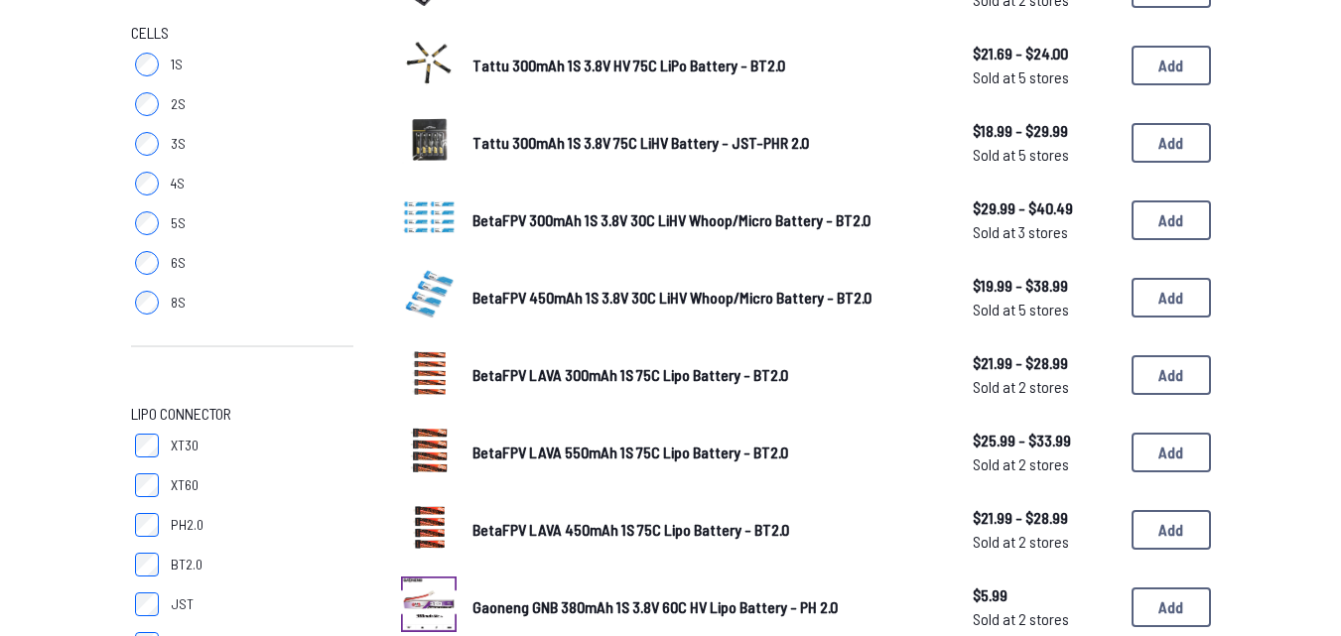
scroll to position [298, 0]
click at [1146, 303] on button "Add" at bounding box center [1171, 297] width 79 height 40
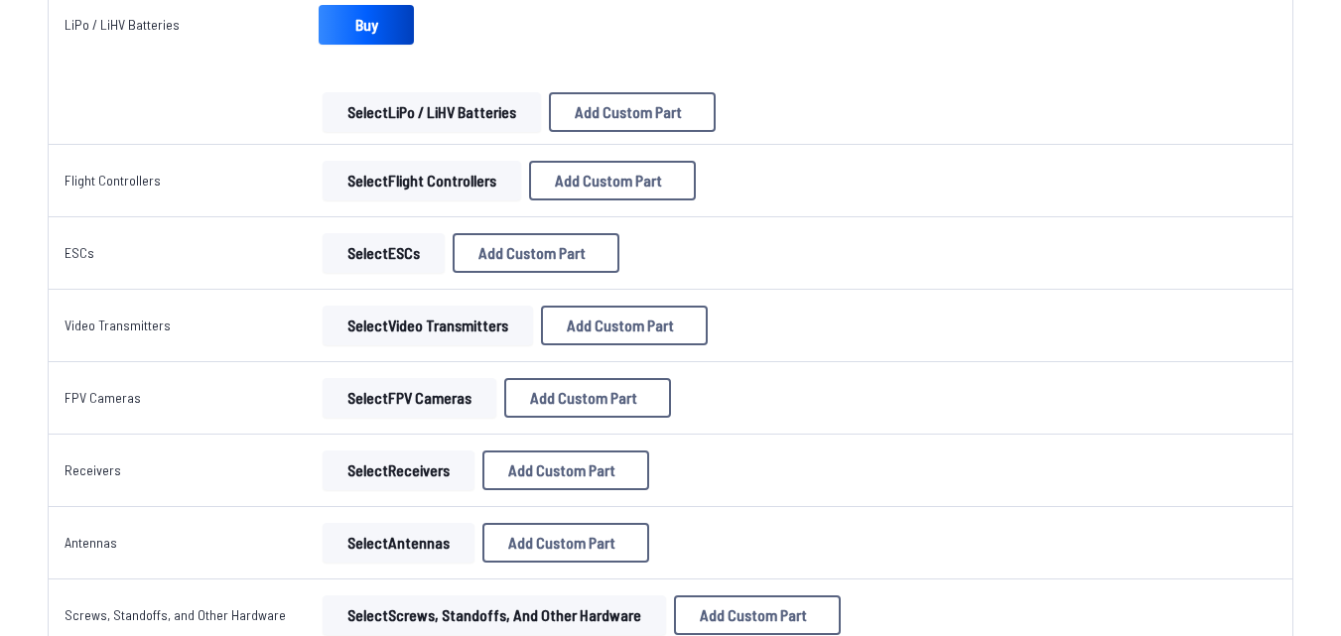
scroll to position [1092, 0]
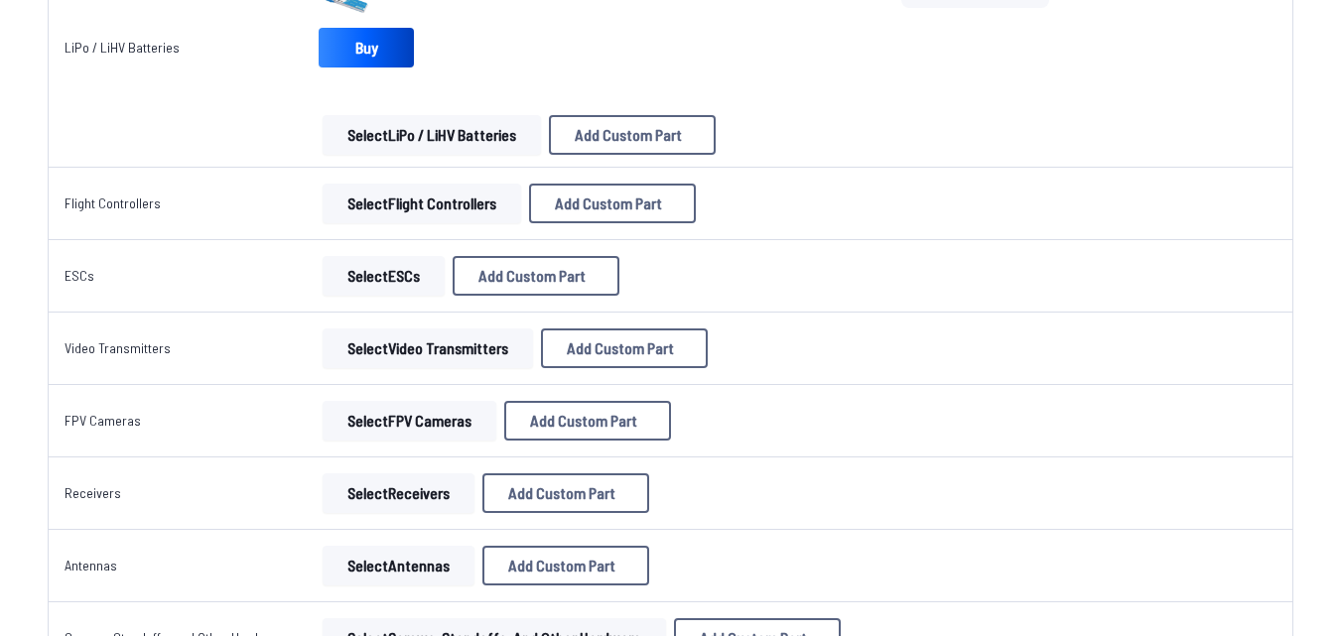
click at [448, 203] on button "Select Flight Controllers" at bounding box center [422, 204] width 199 height 40
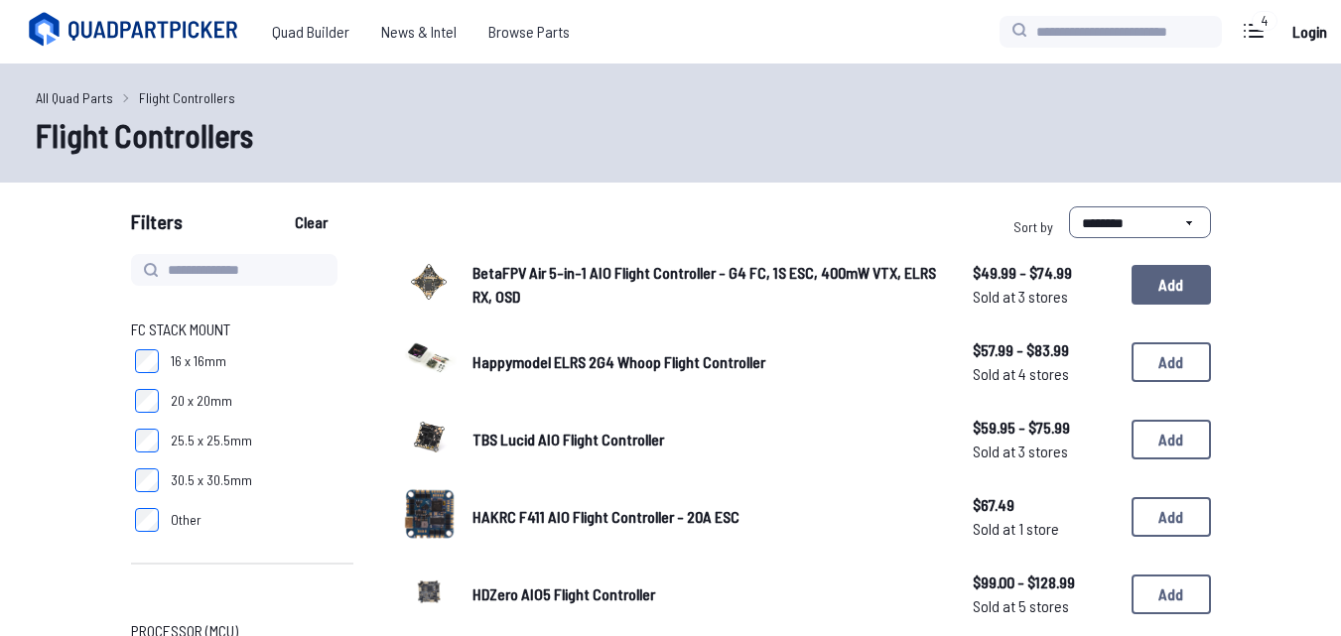
click at [1174, 304] on button "Add" at bounding box center [1171, 285] width 79 height 40
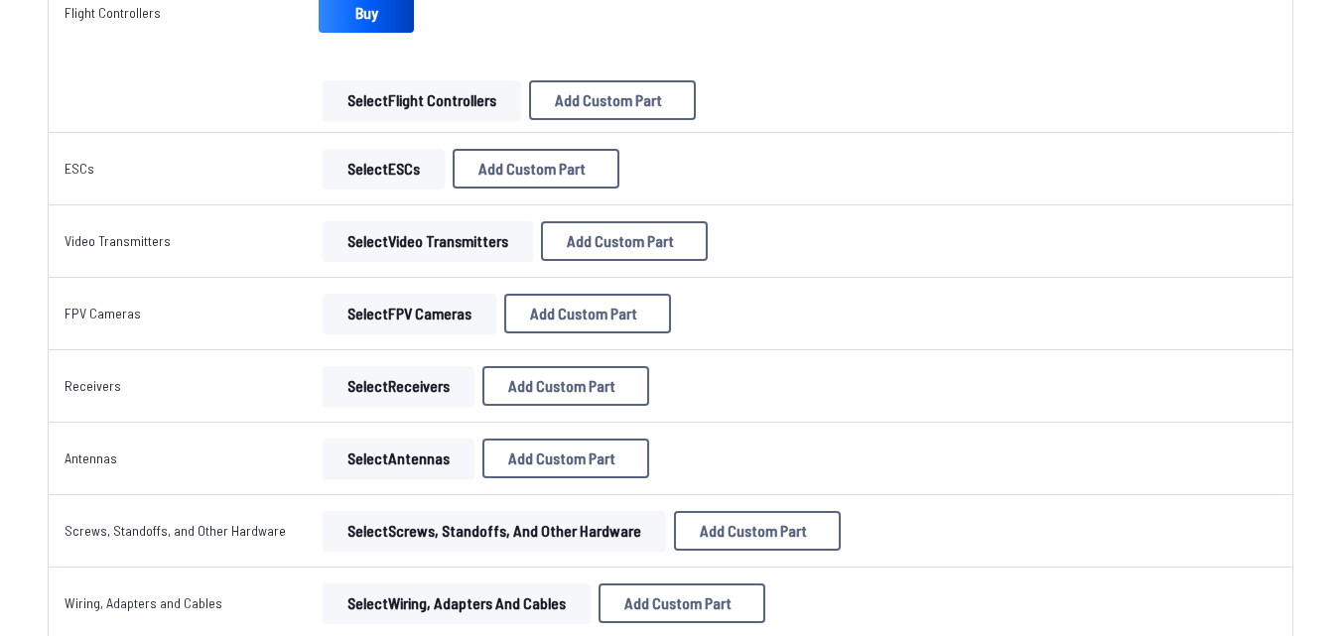
scroll to position [1489, 0]
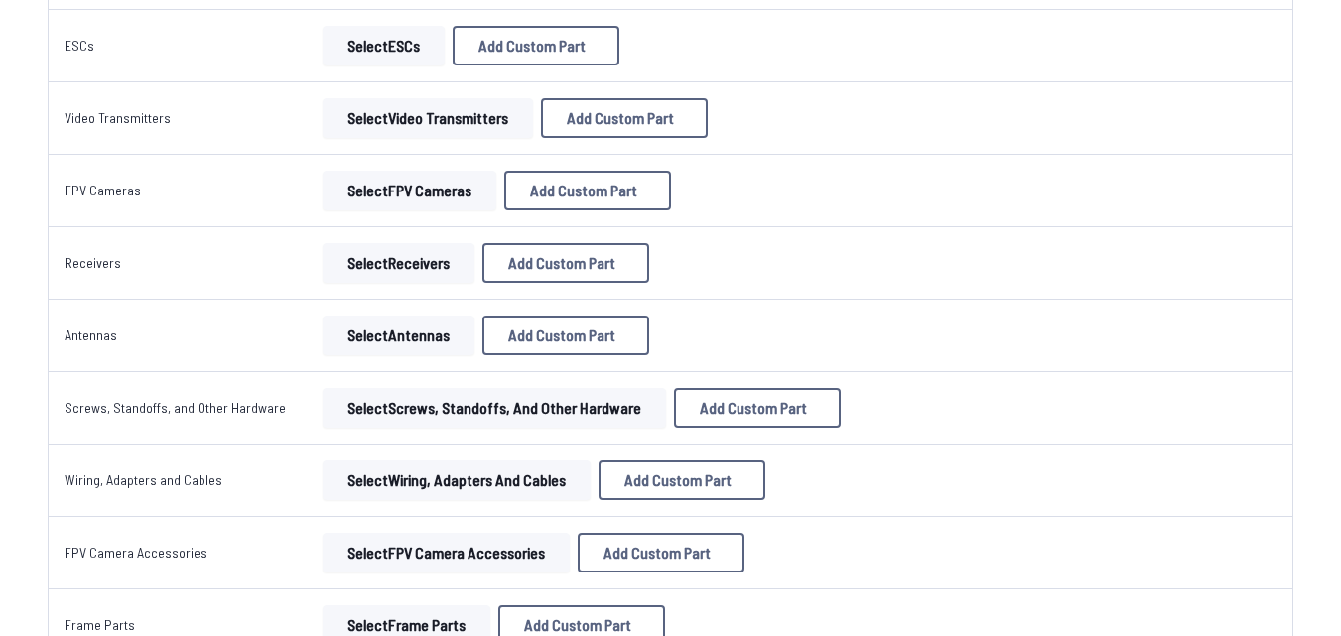
click at [423, 338] on button "Select Antennas" at bounding box center [399, 336] width 152 height 40
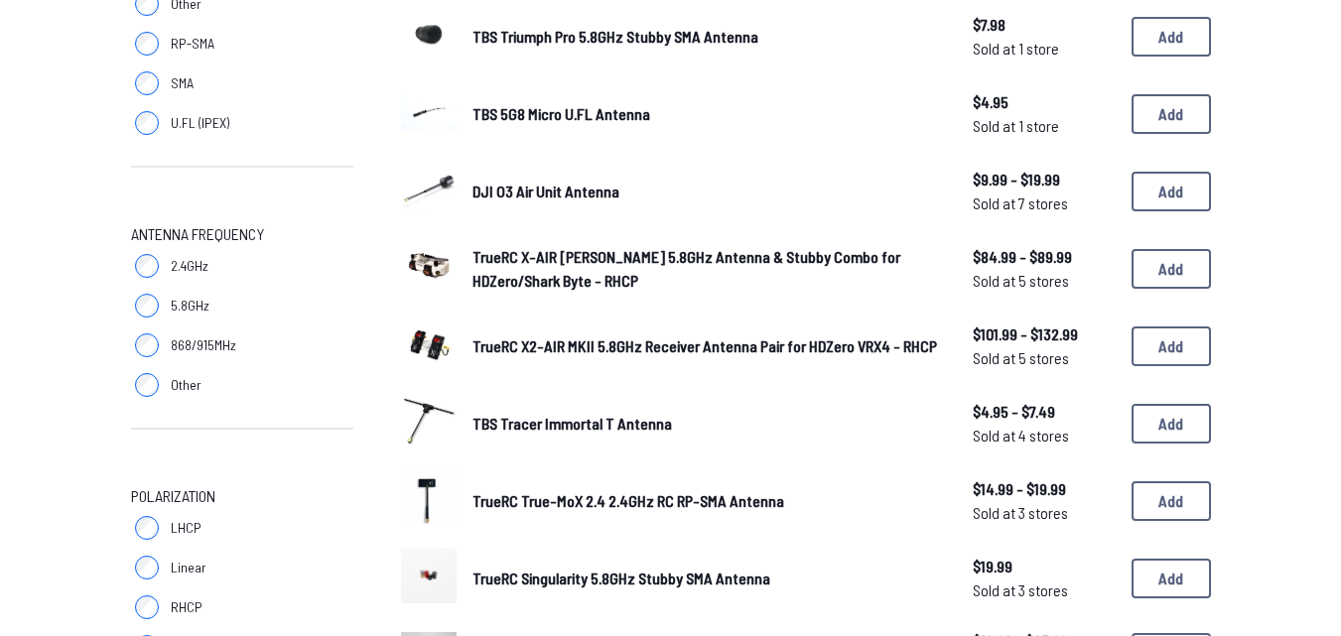
scroll to position [496, 0]
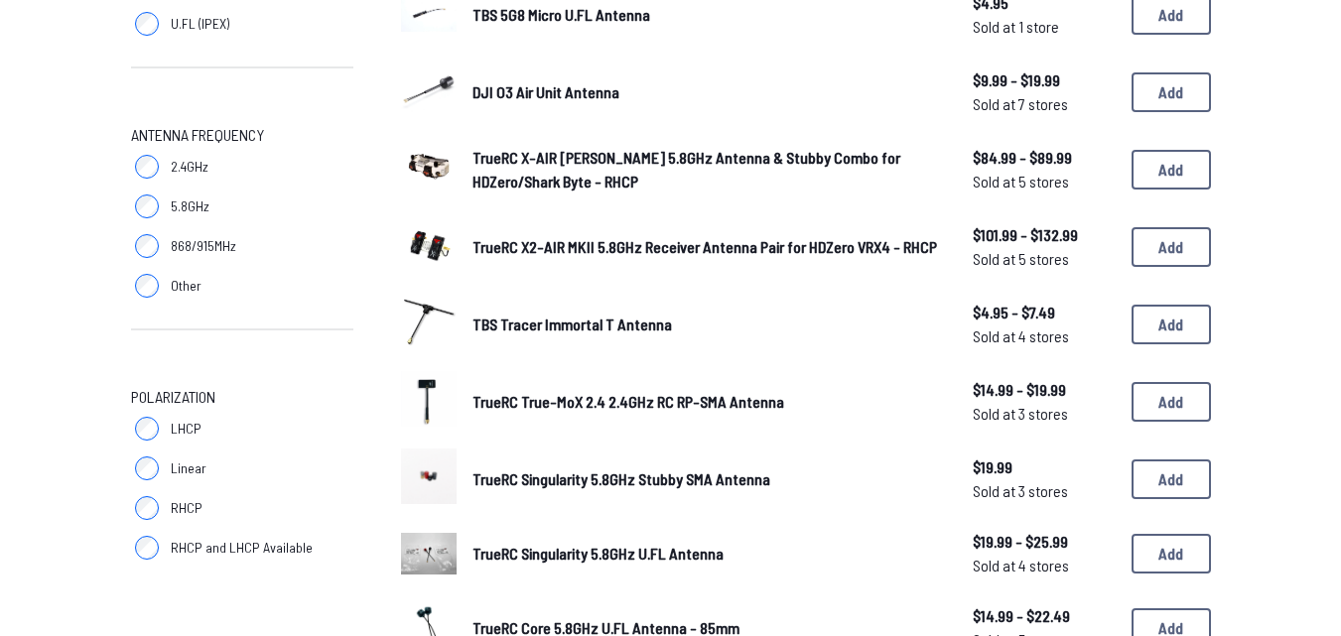
click at [68, 228] on div "Antenna Connector MMCX Other RP-SMA SMA U.FL (IPEX) Antenna Frequency 2.4GHz 5.…" at bounding box center [671, 555] width 1271 height 1595
click at [166, 201] on label "5.8GHz" at bounding box center [242, 207] width 222 height 40
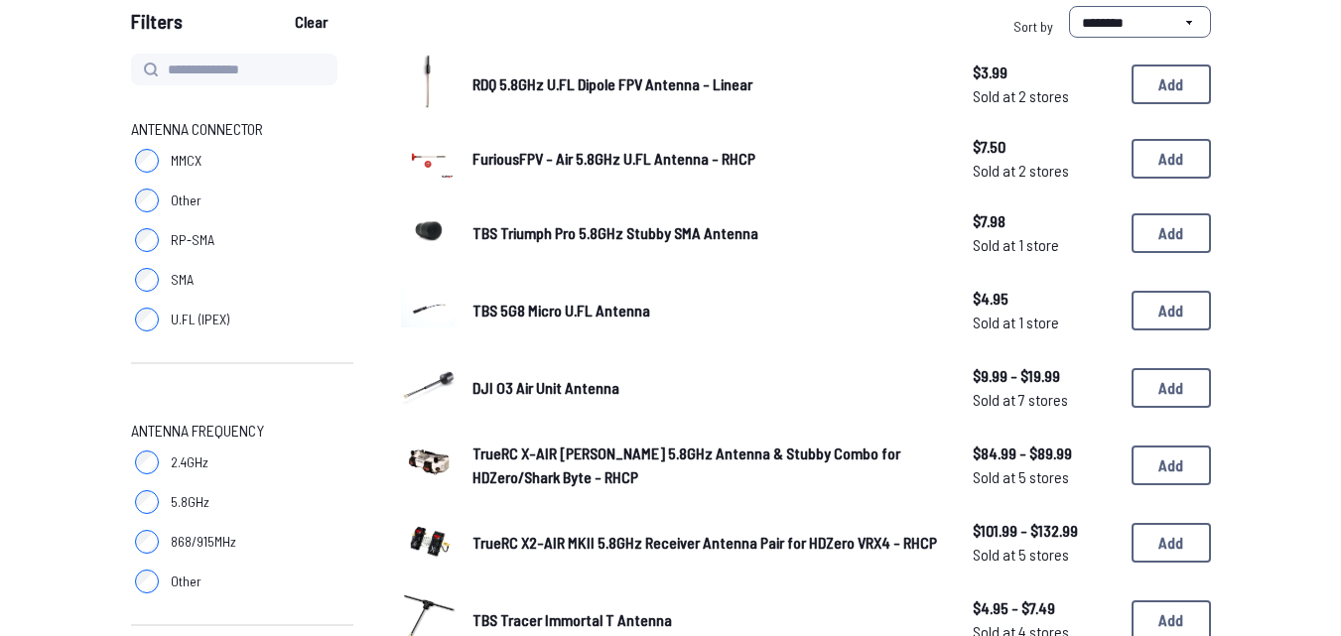
scroll to position [199, 0]
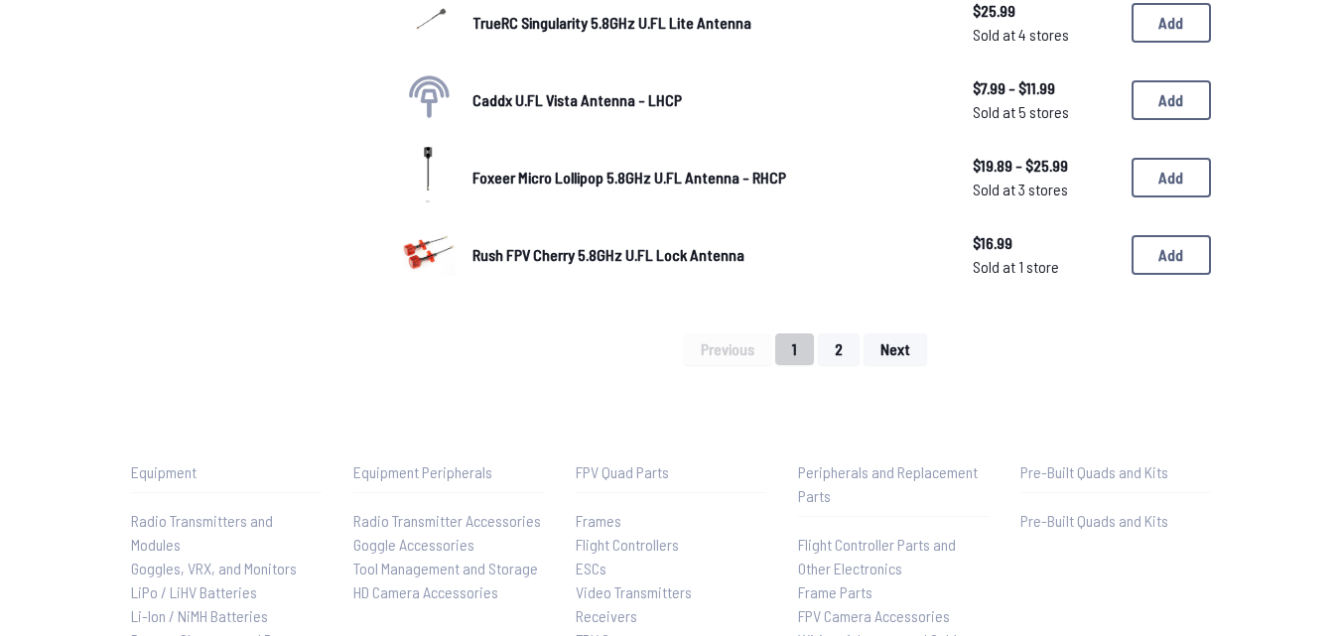
scroll to position [1588, 0]
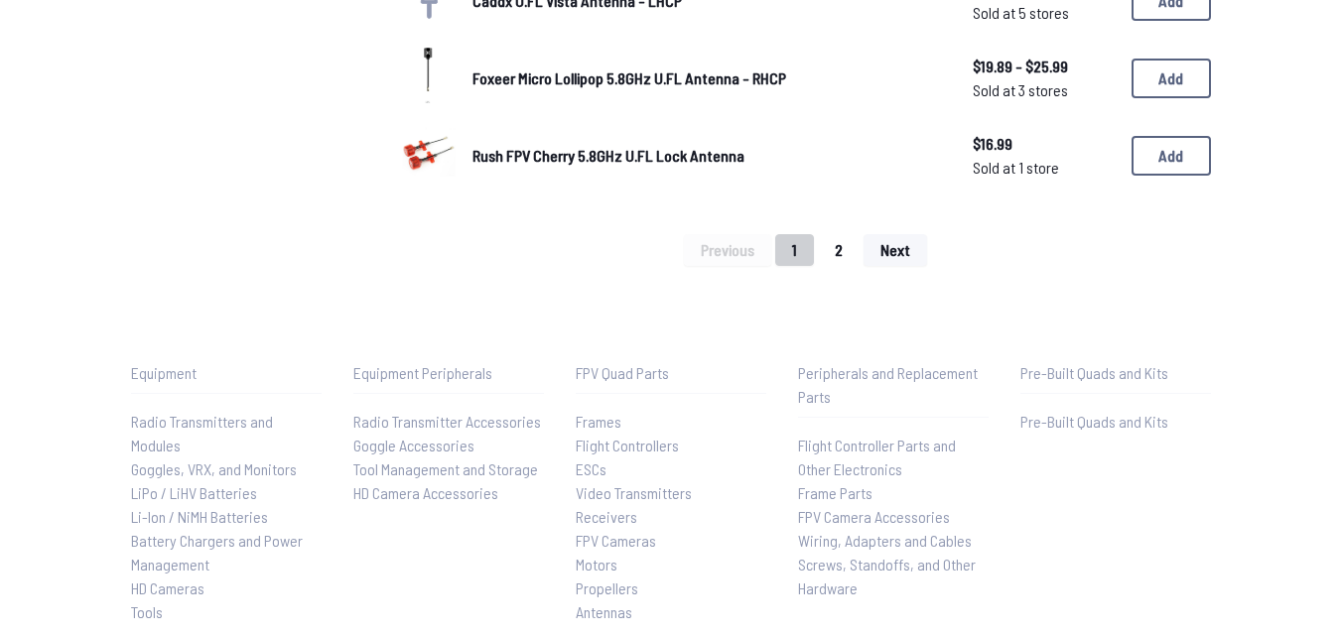
click at [835, 242] on button "2" at bounding box center [839, 250] width 42 height 32
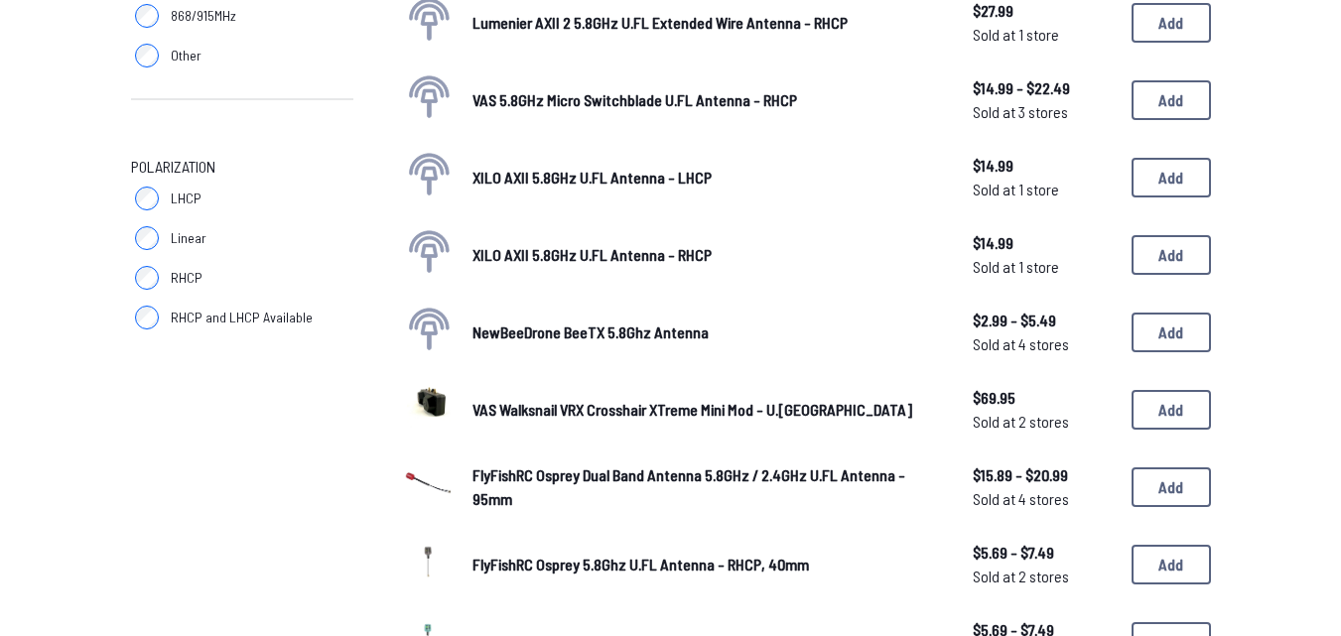
scroll to position [230, 0]
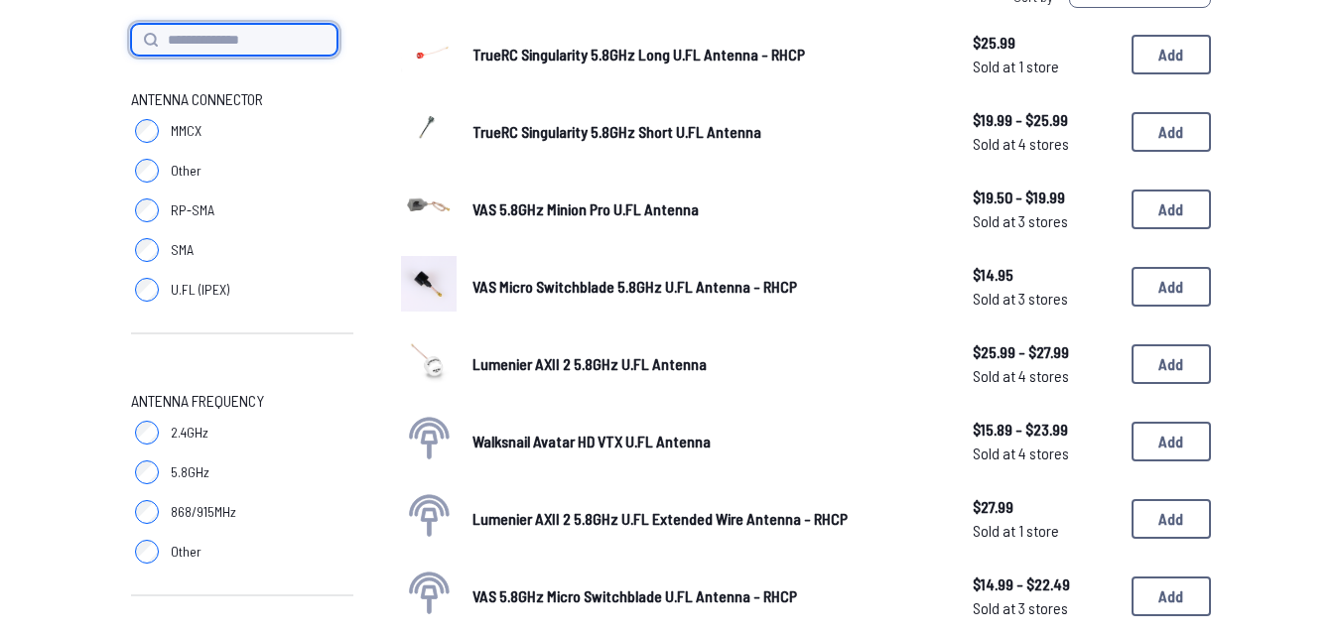
click at [224, 41] on input at bounding box center [234, 40] width 206 height 32
paste input "**********"
type input "**********"
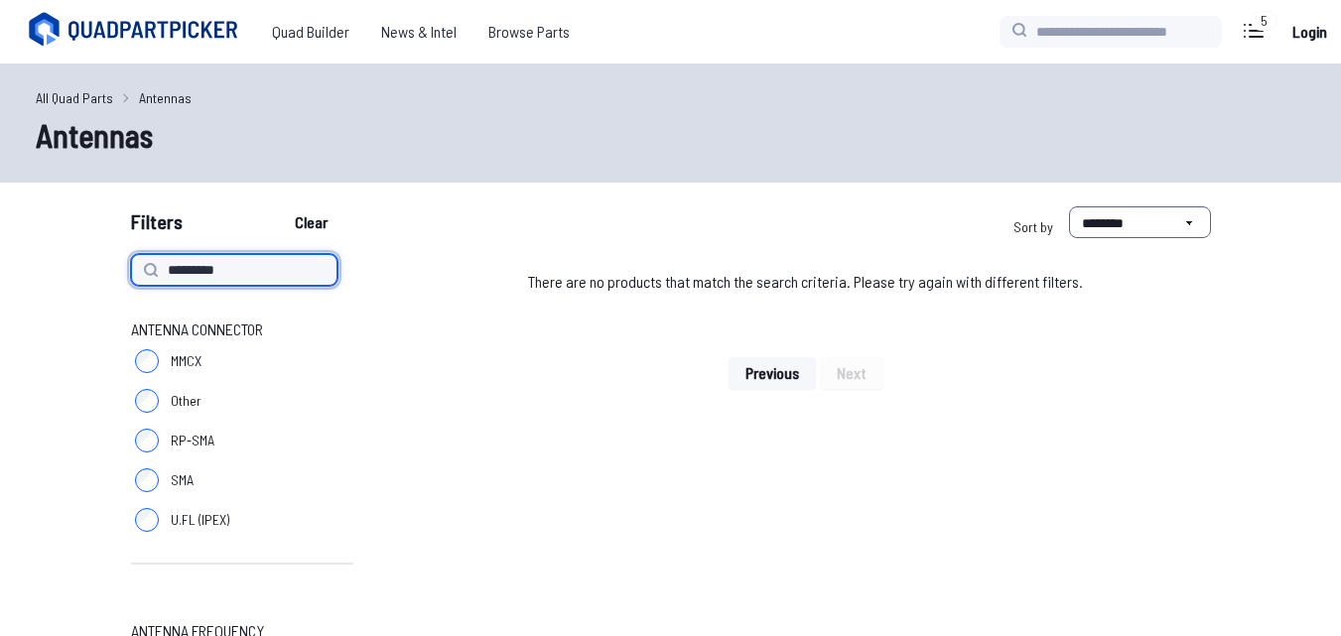
type input "********"
click at [278, 206] on button "Clear" at bounding box center [311, 222] width 67 height 32
type input "********"
type input "*"
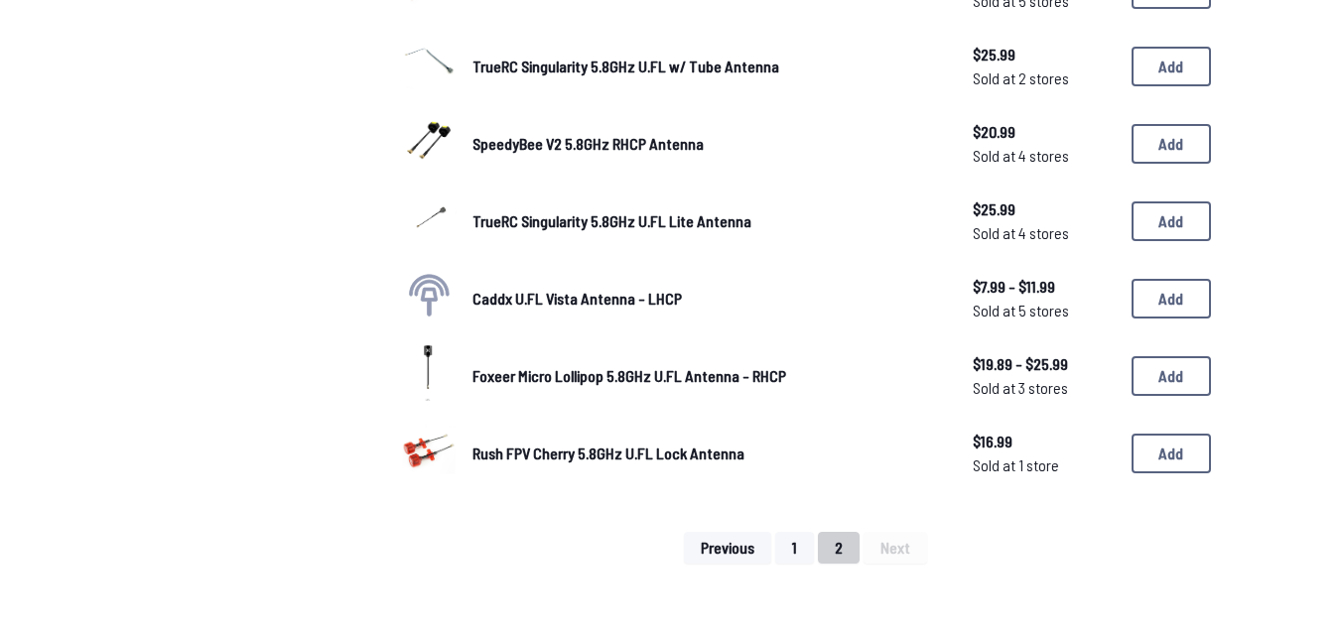
scroll to position [1390, 0]
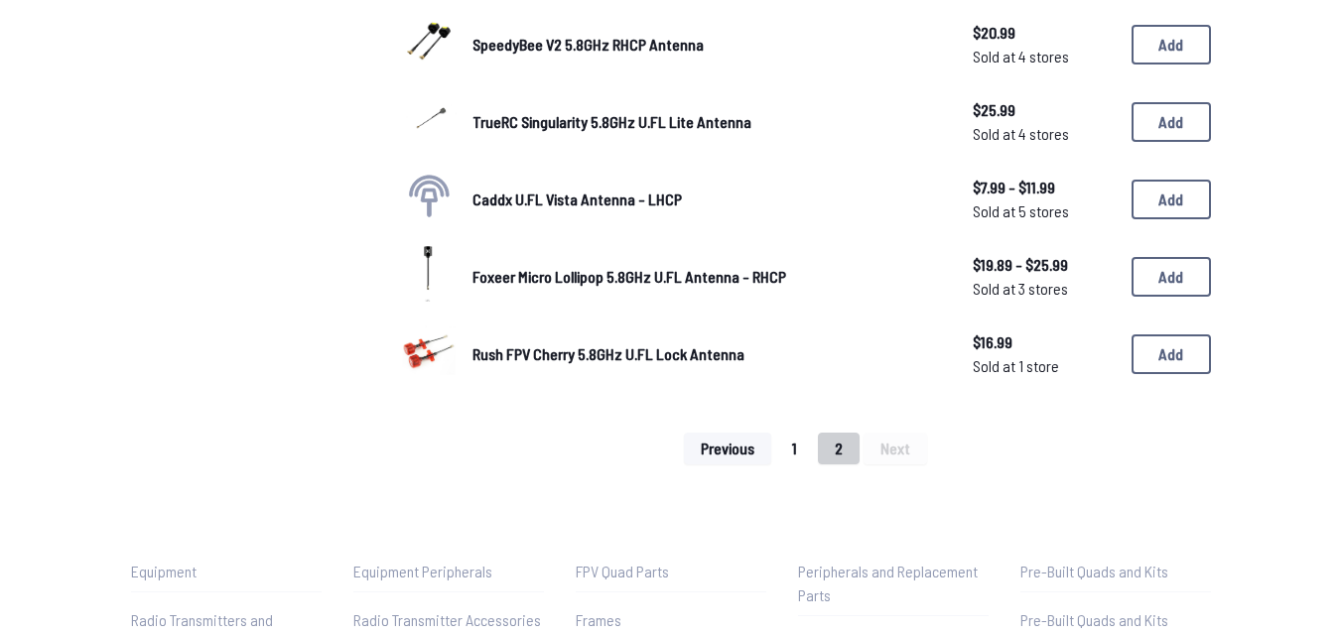
click at [787, 451] on button "1" at bounding box center [794, 449] width 39 height 32
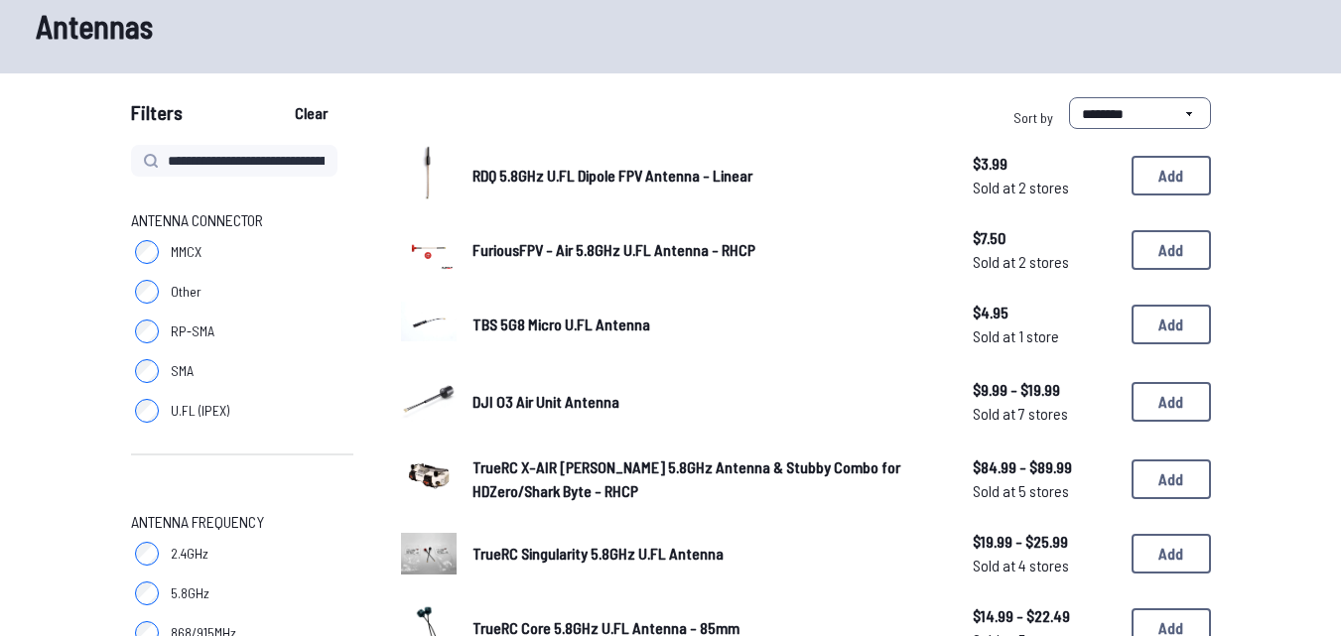
scroll to position [99, 0]
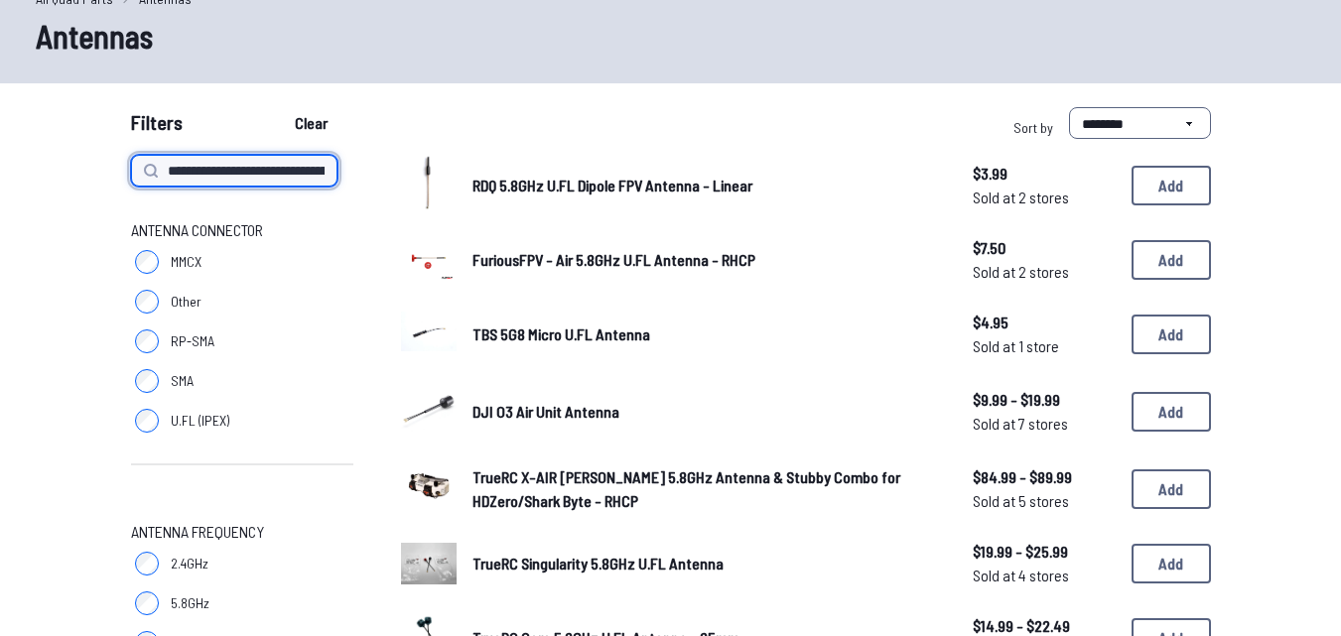
click at [230, 177] on input "**********" at bounding box center [234, 171] width 206 height 32
type input "*"
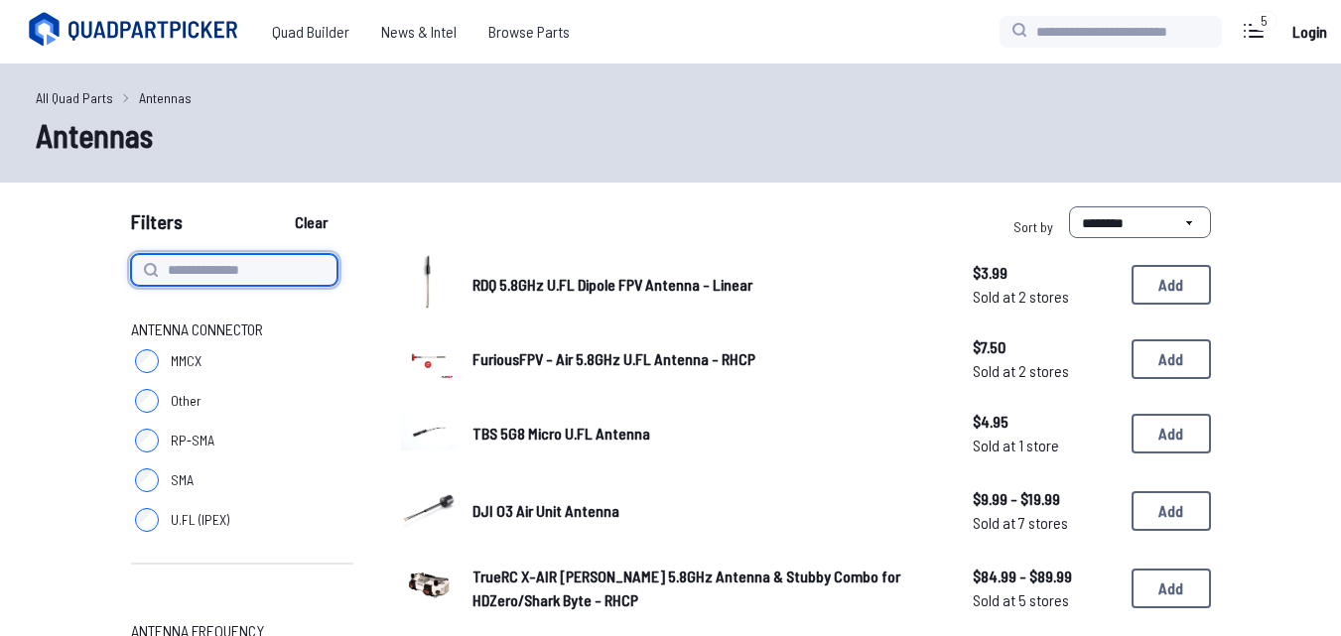
paste input "**********"
type input "**********"
click at [278, 206] on button "Clear" at bounding box center [311, 222] width 67 height 32
type input "**********"
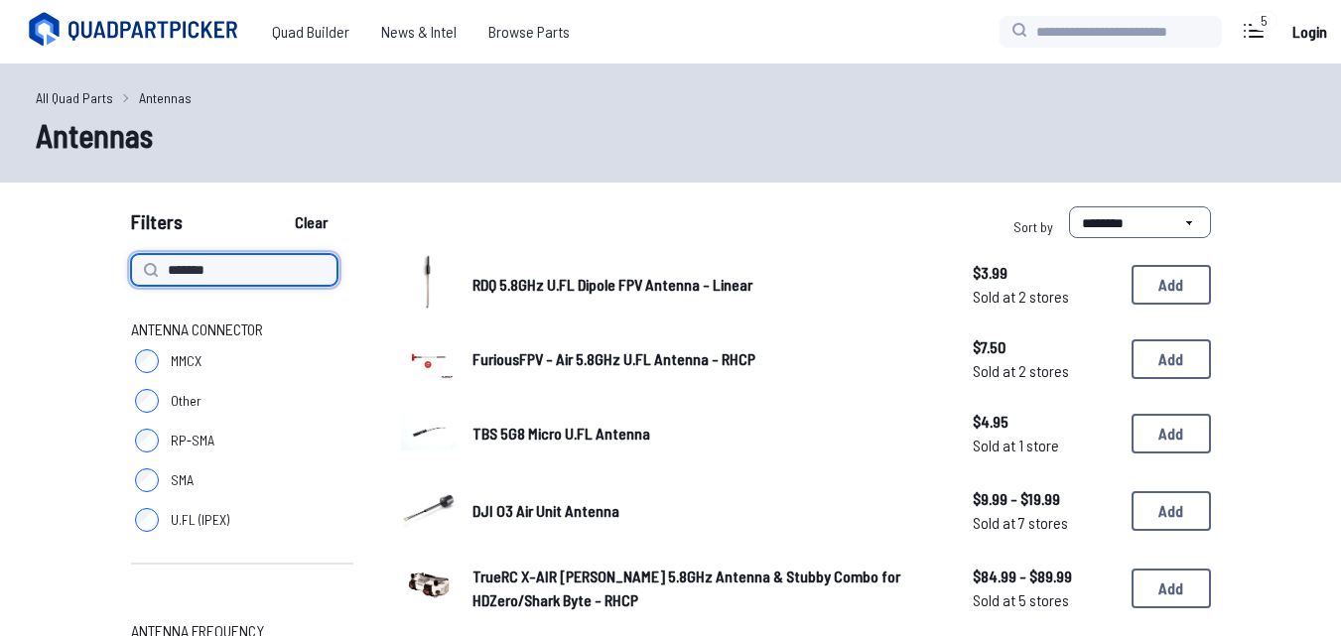
type input "*******"
click at [278, 206] on button "Clear" at bounding box center [311, 222] width 67 height 32
type input "*******"
type input "********"
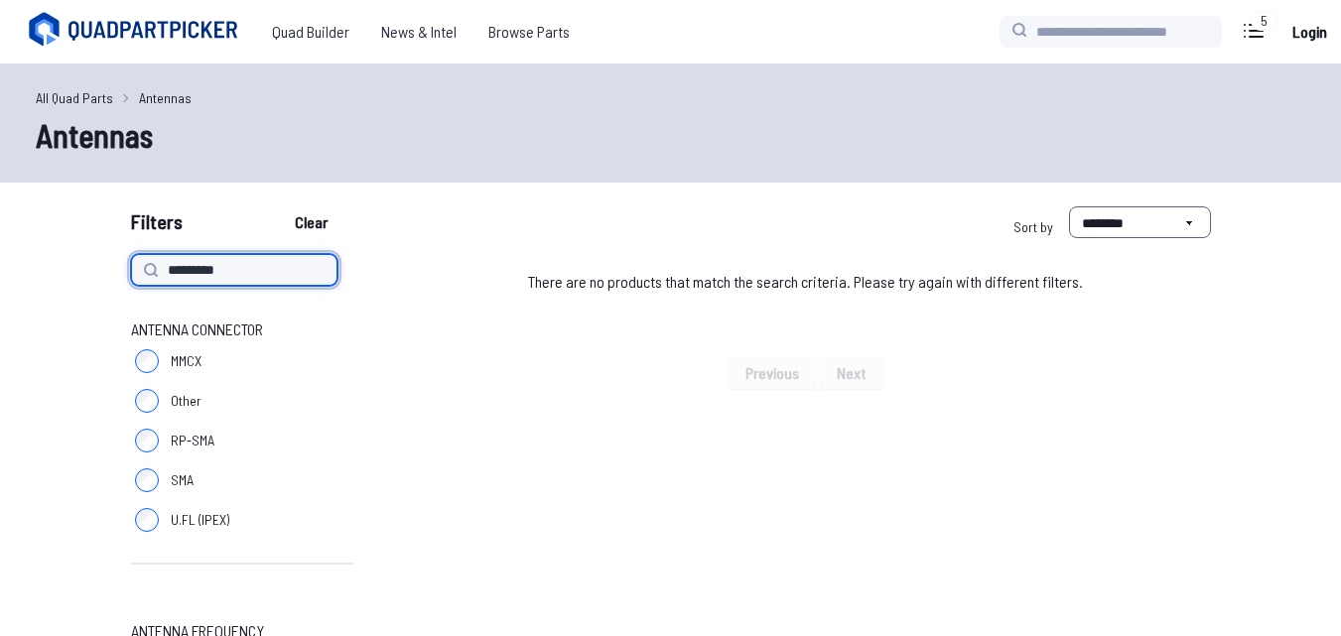
type input "**********"
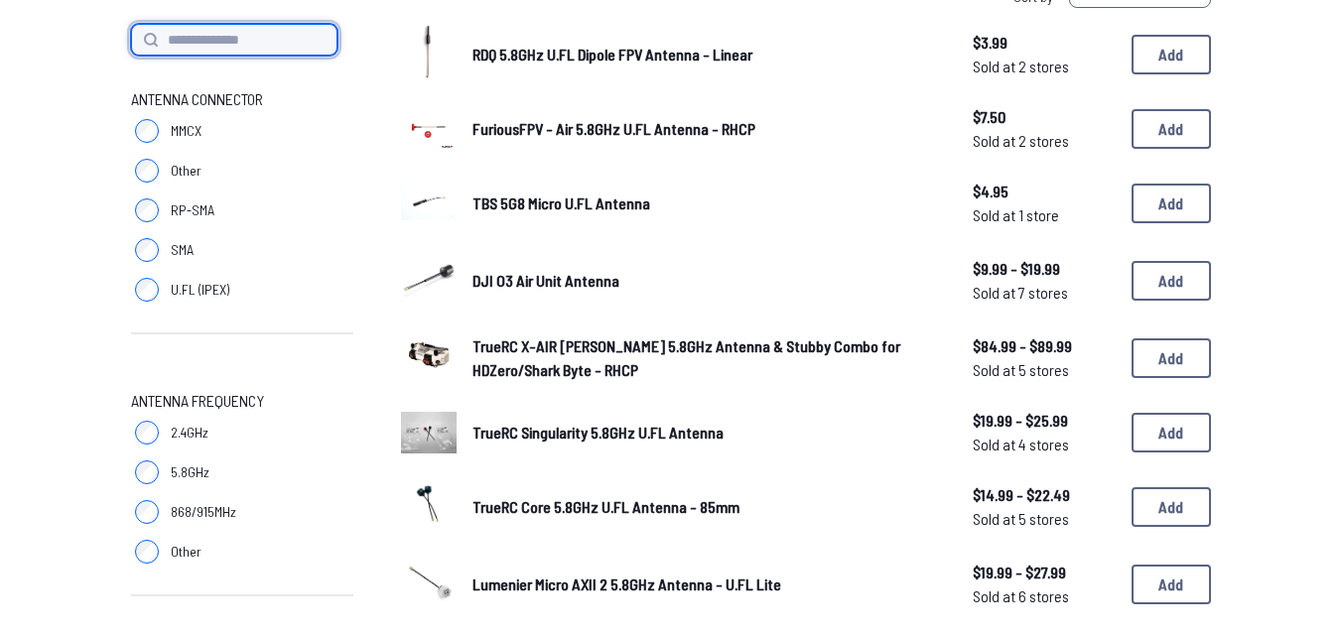
scroll to position [1588, 0]
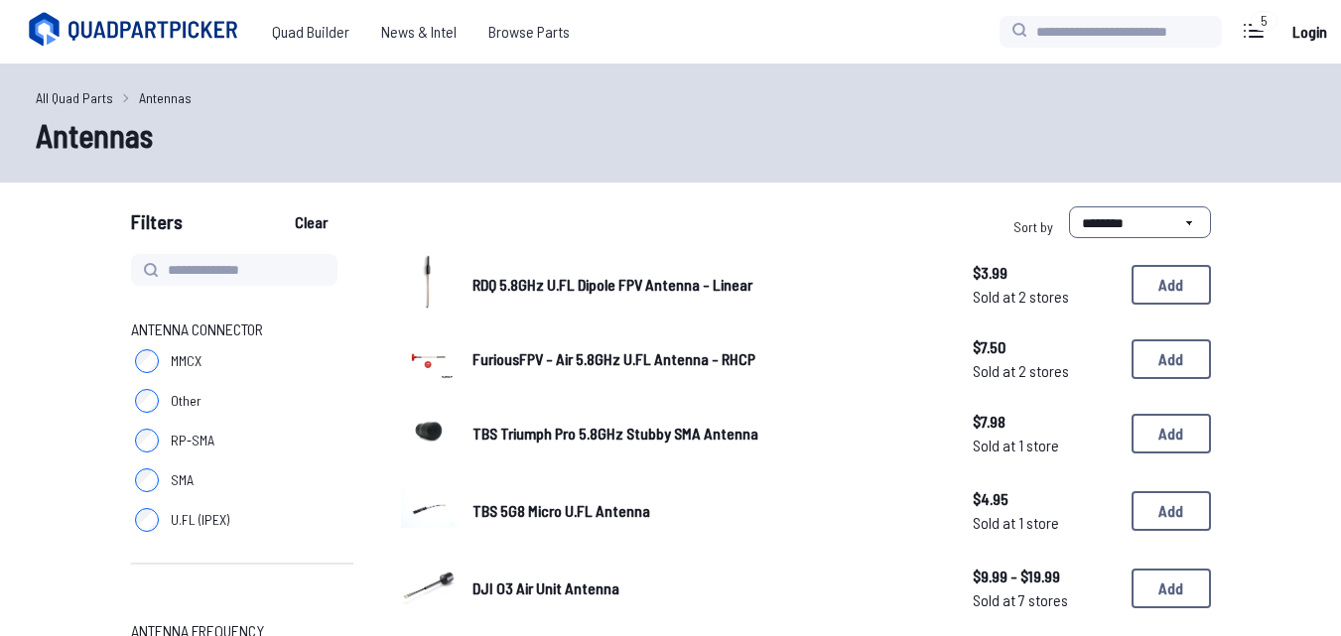
click at [72, 96] on link "All Quad Parts" at bounding box center [74, 97] width 77 height 21
click at [146, 95] on link "Antennas" at bounding box center [165, 97] width 53 height 21
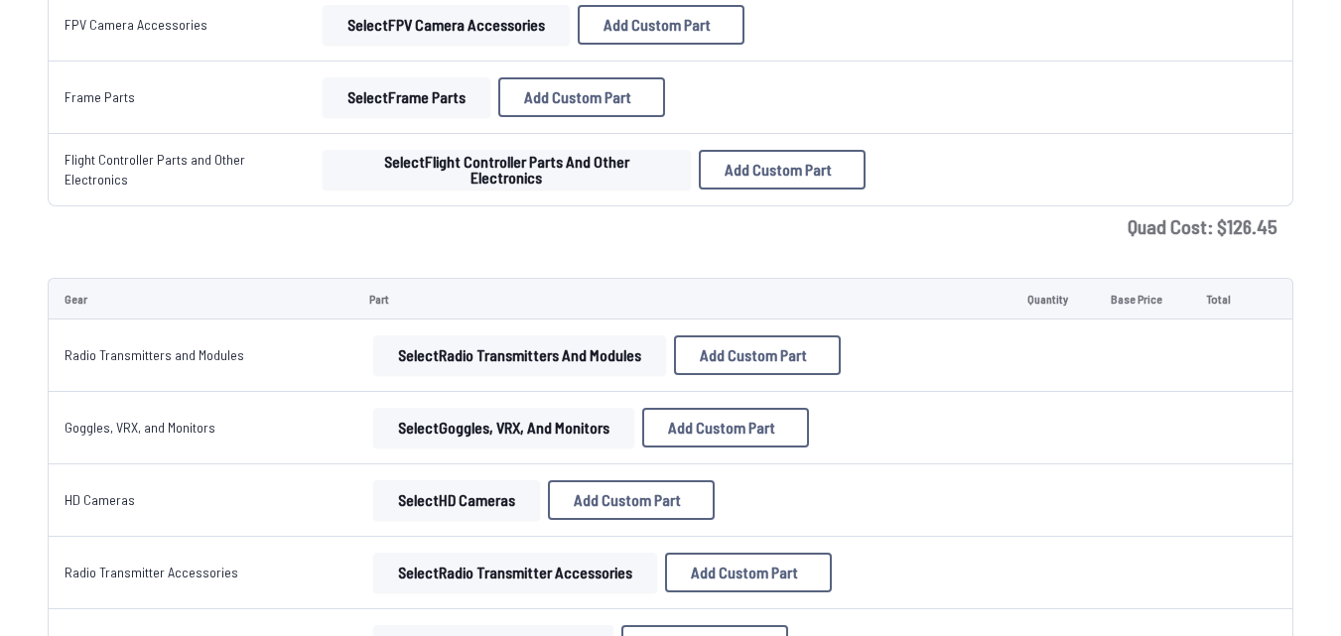
scroll to position [2085, 0]
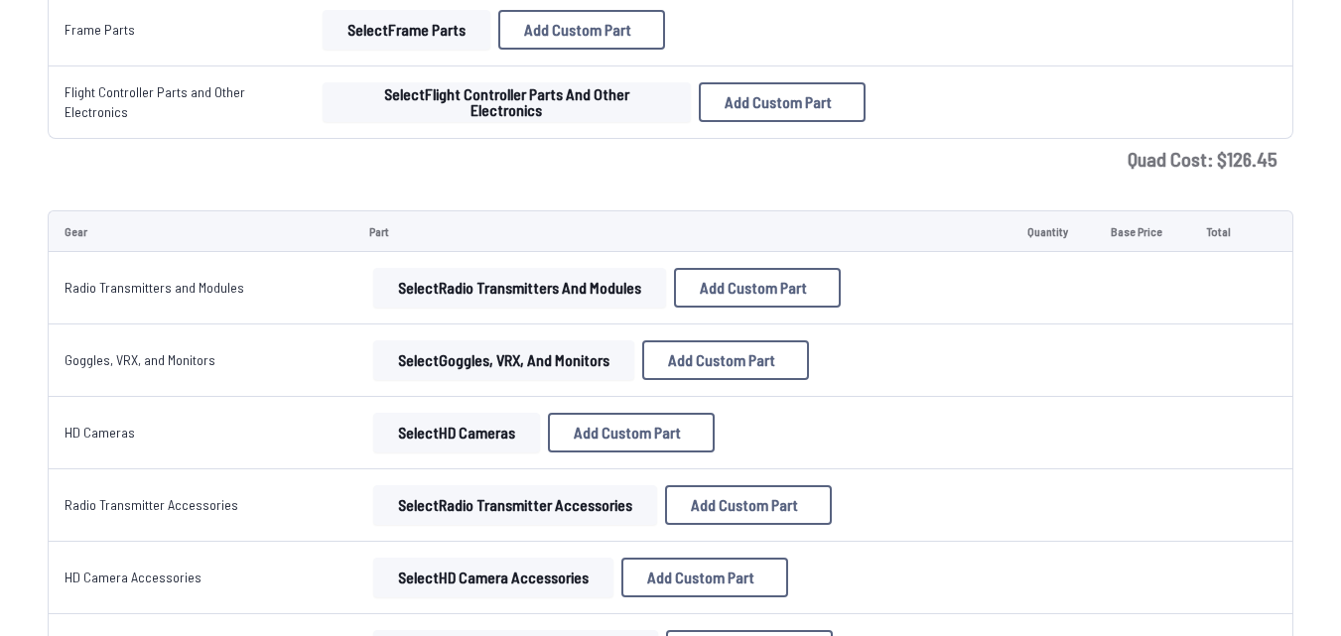
click at [520, 290] on button "Select Radio Transmitters and Modules" at bounding box center [519, 288] width 293 height 40
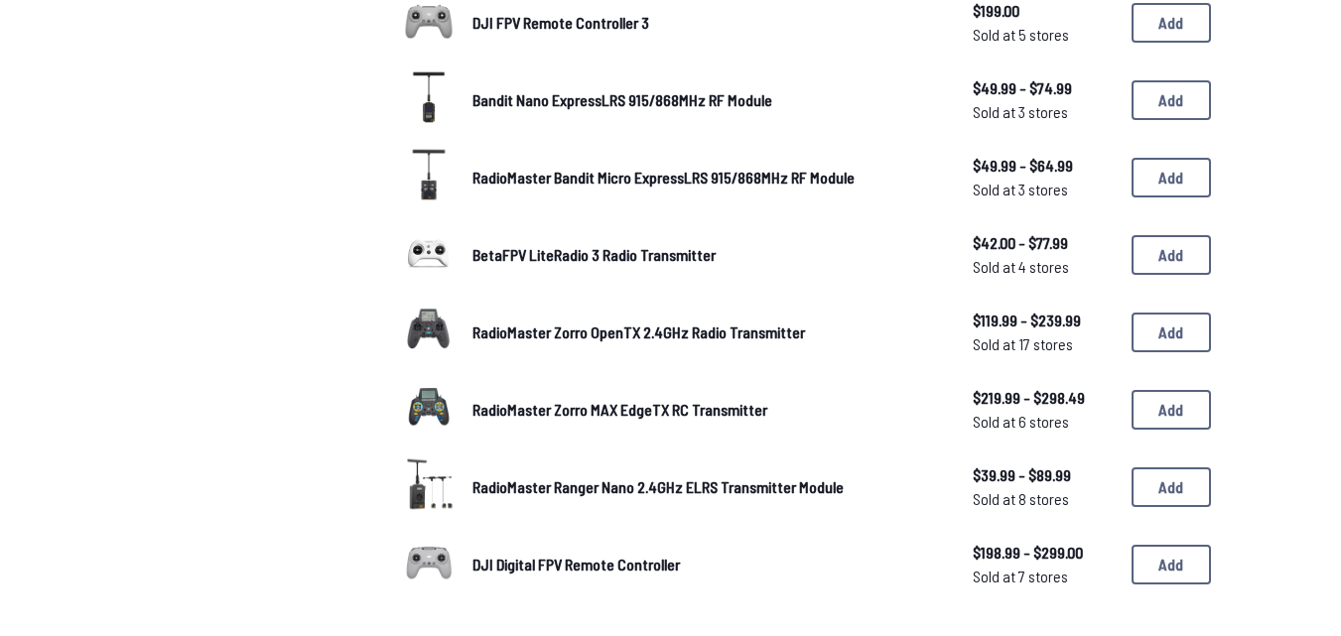
scroll to position [1390, 0]
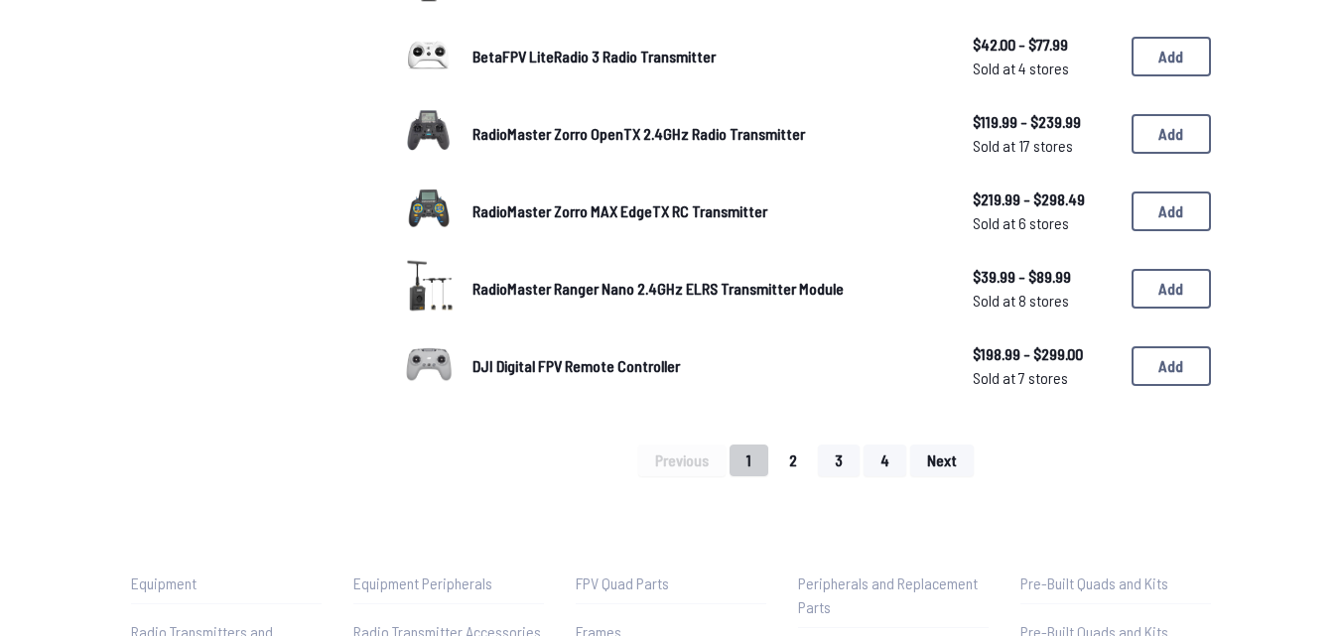
click at [801, 466] on button "2" at bounding box center [793, 461] width 42 height 32
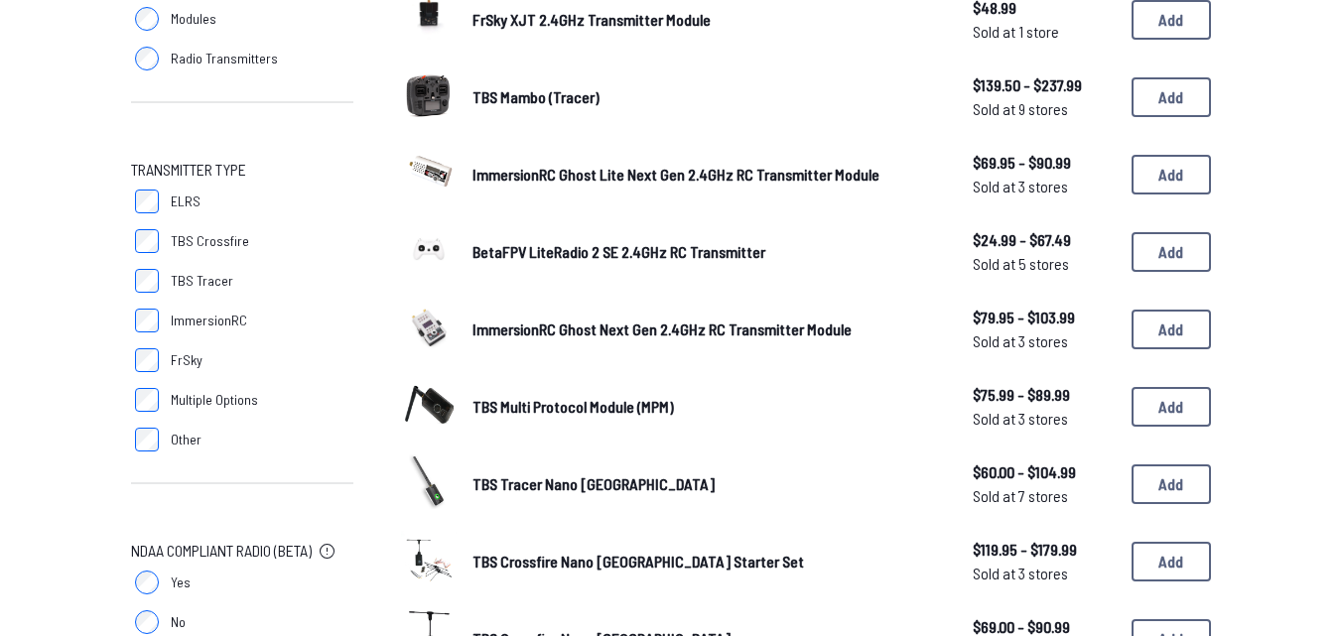
scroll to position [397, 0]
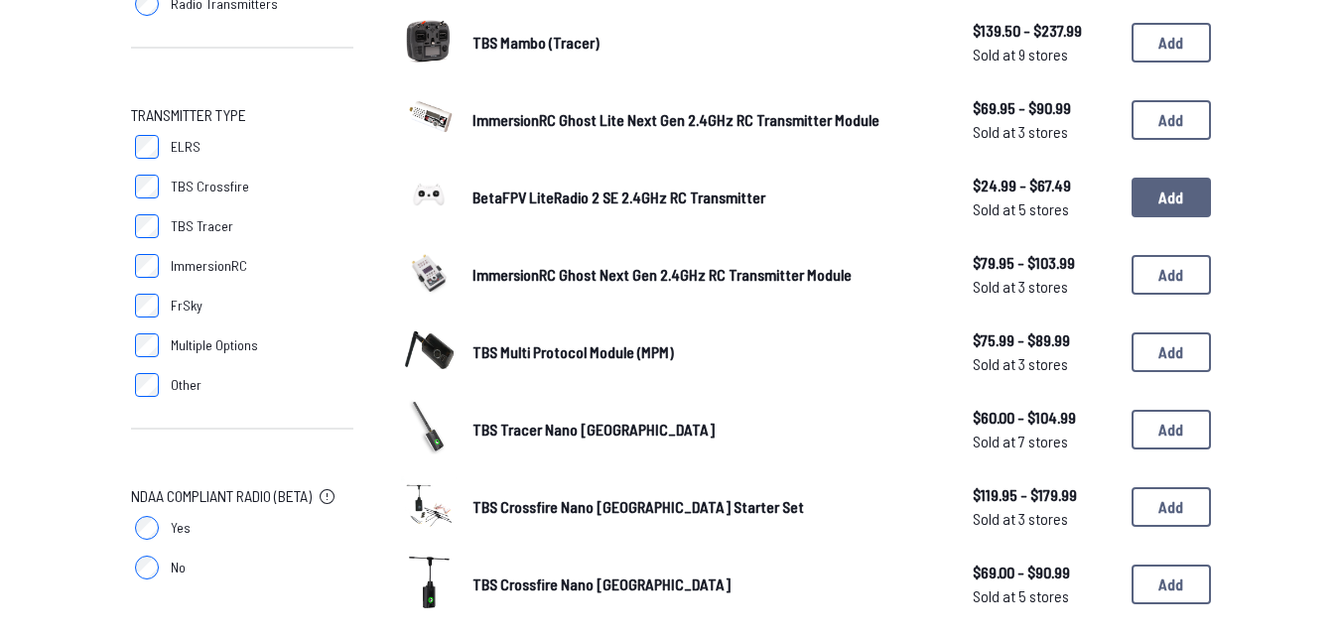
click at [1165, 203] on button "Add" at bounding box center [1171, 198] width 79 height 40
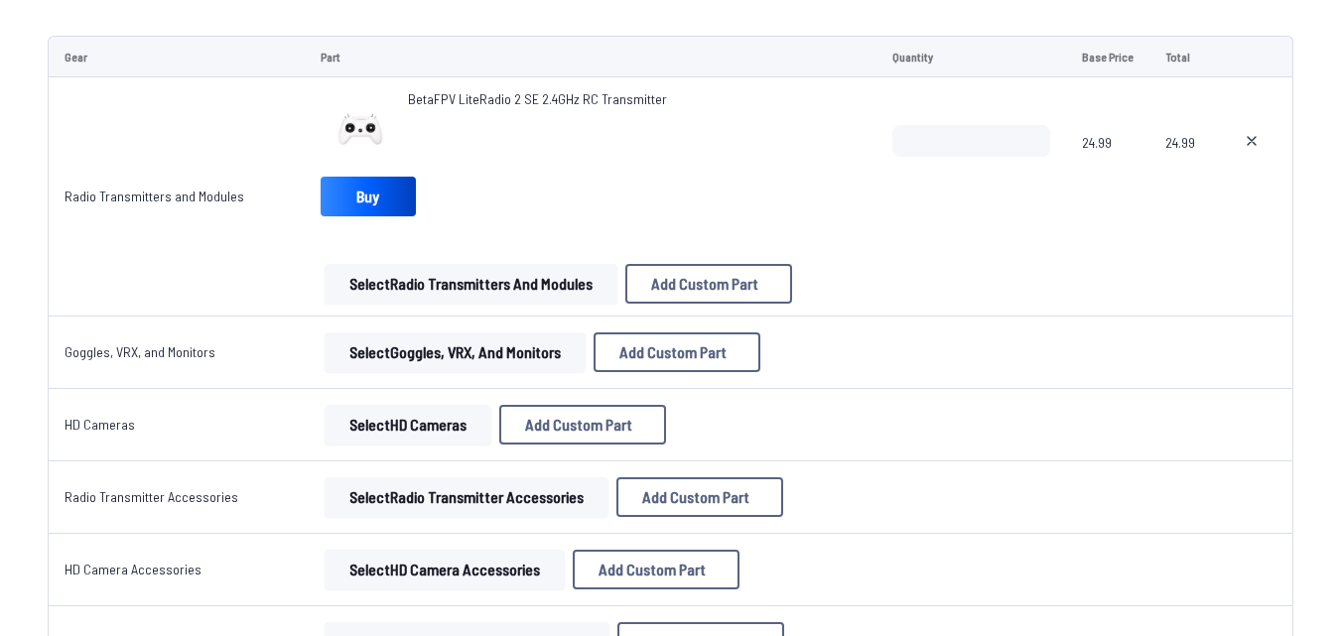
scroll to position [2283, 0]
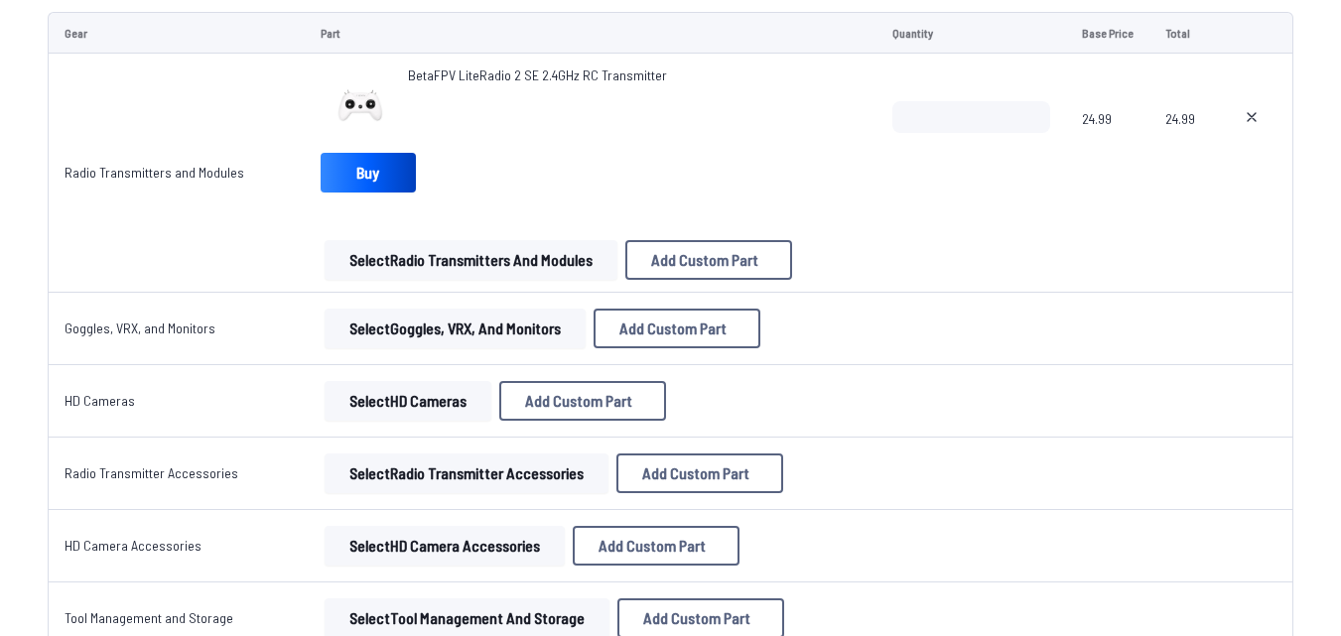
click at [505, 326] on button "Select Goggles, VRX, and Monitors" at bounding box center [455, 329] width 261 height 40
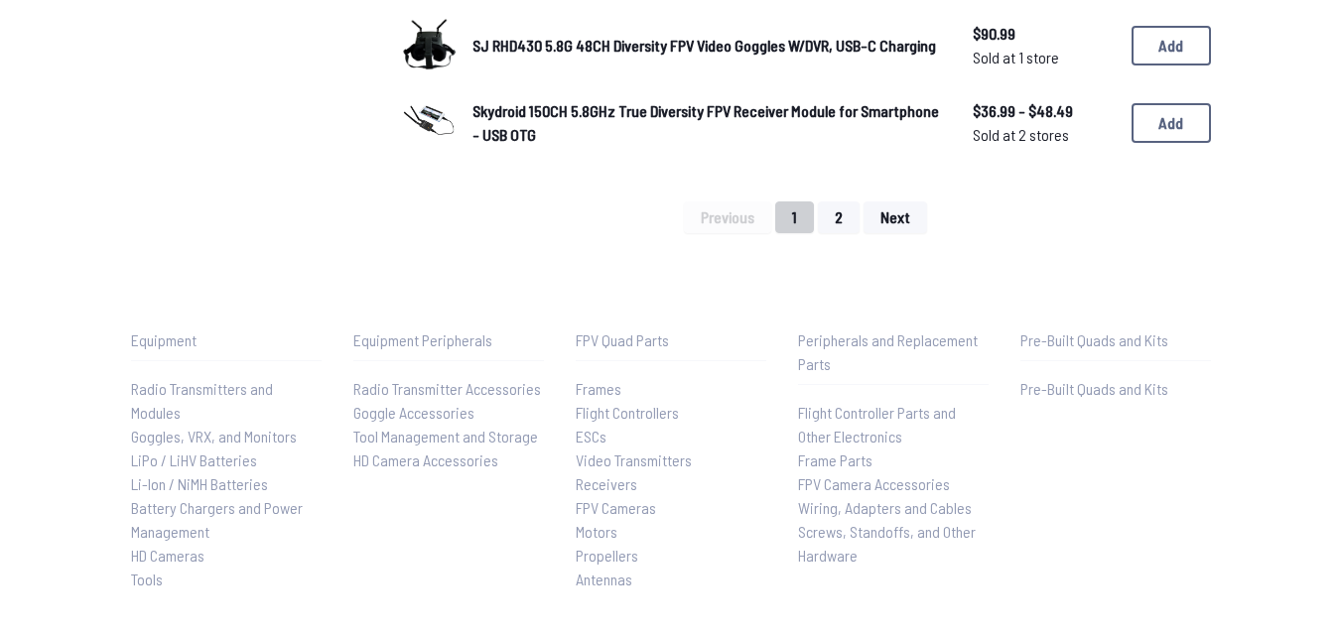
scroll to position [1688, 0]
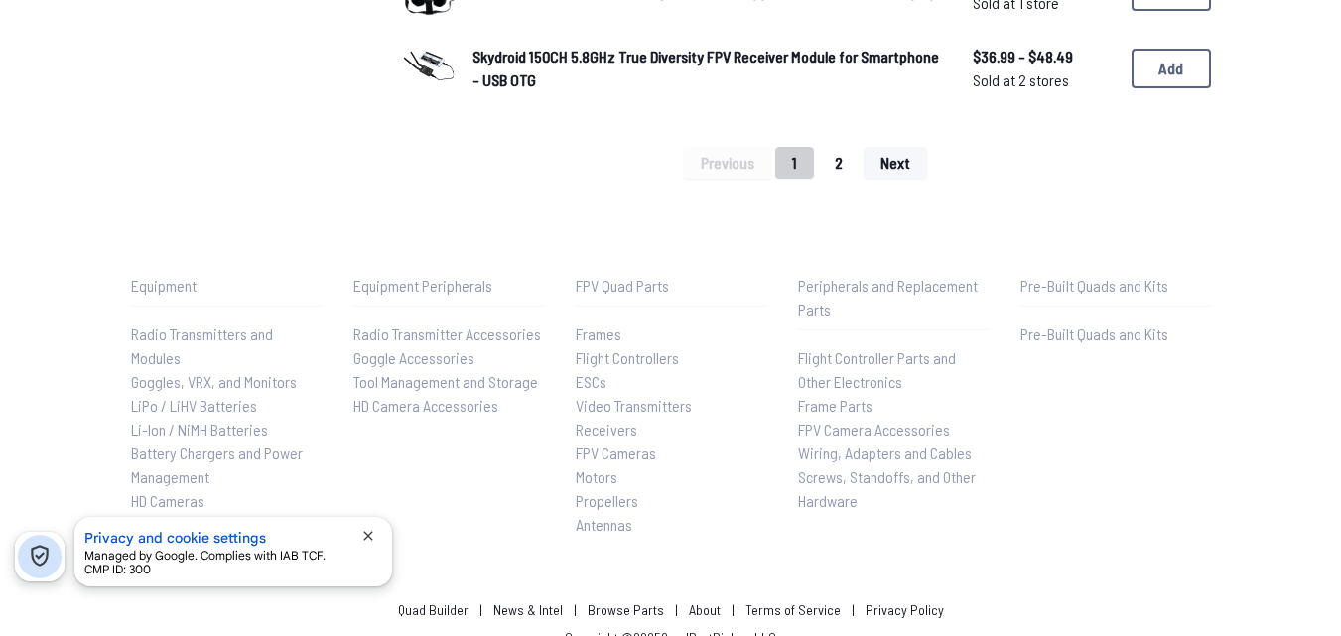
click at [854, 162] on button "2" at bounding box center [839, 163] width 42 height 32
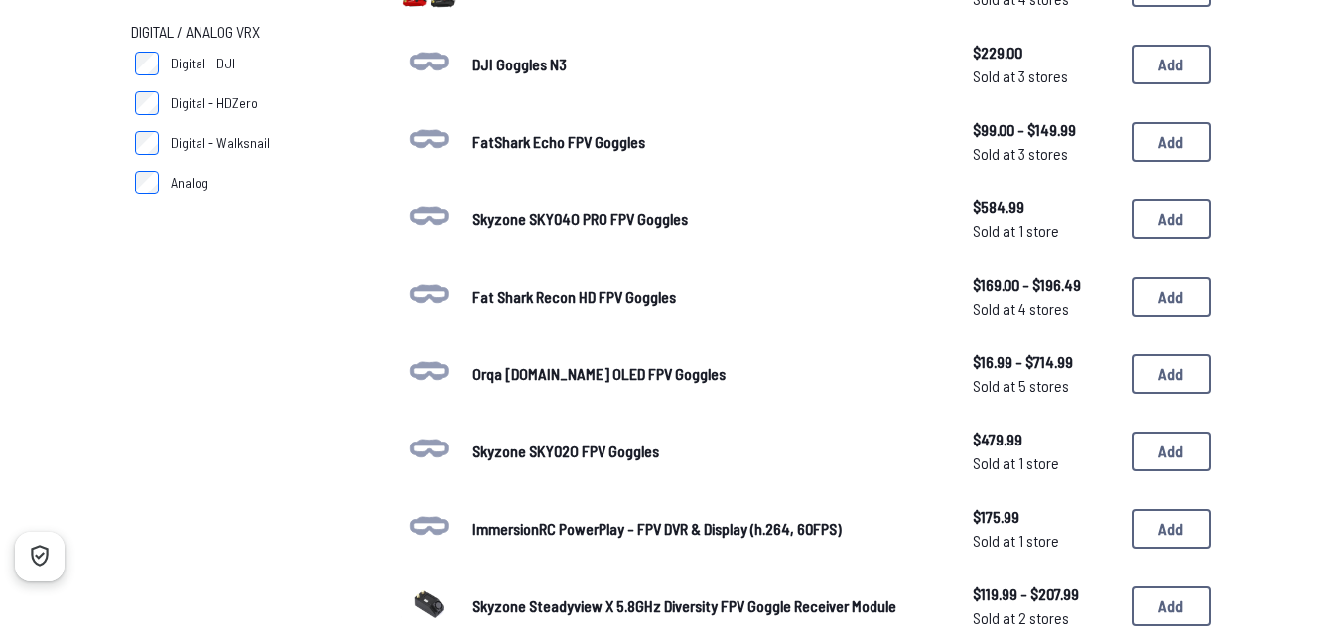
scroll to position [103, 0]
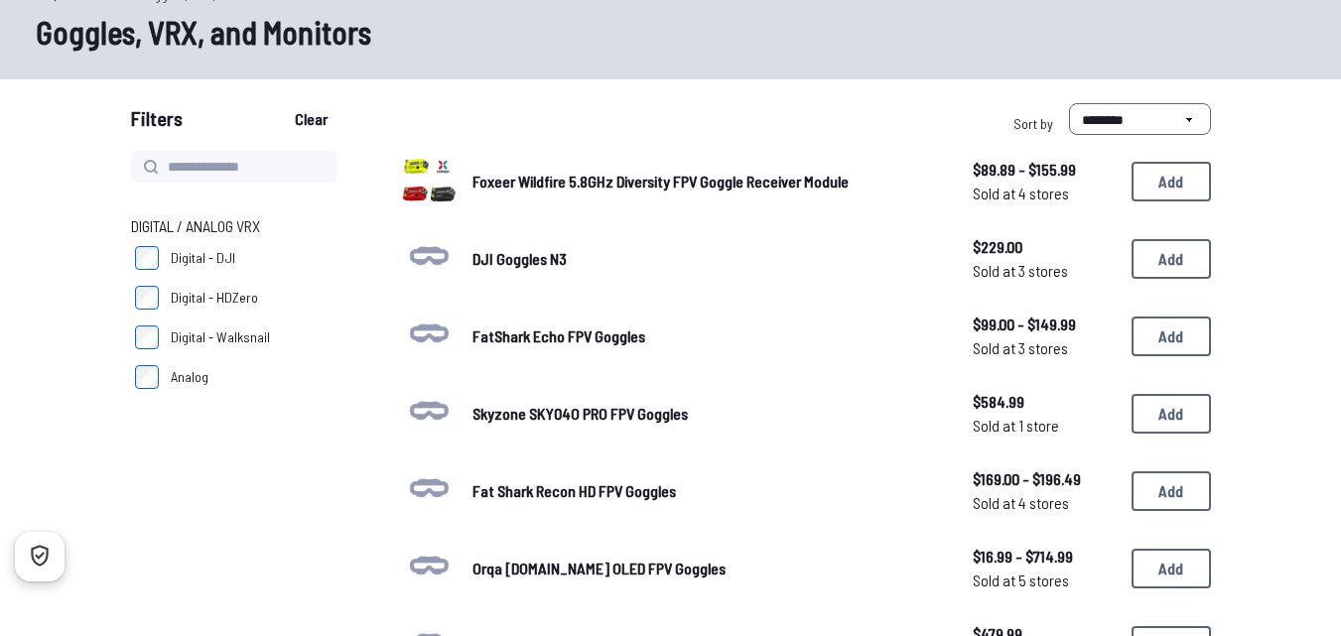
click at [175, 372] on span "Analog" at bounding box center [190, 377] width 38 height 20
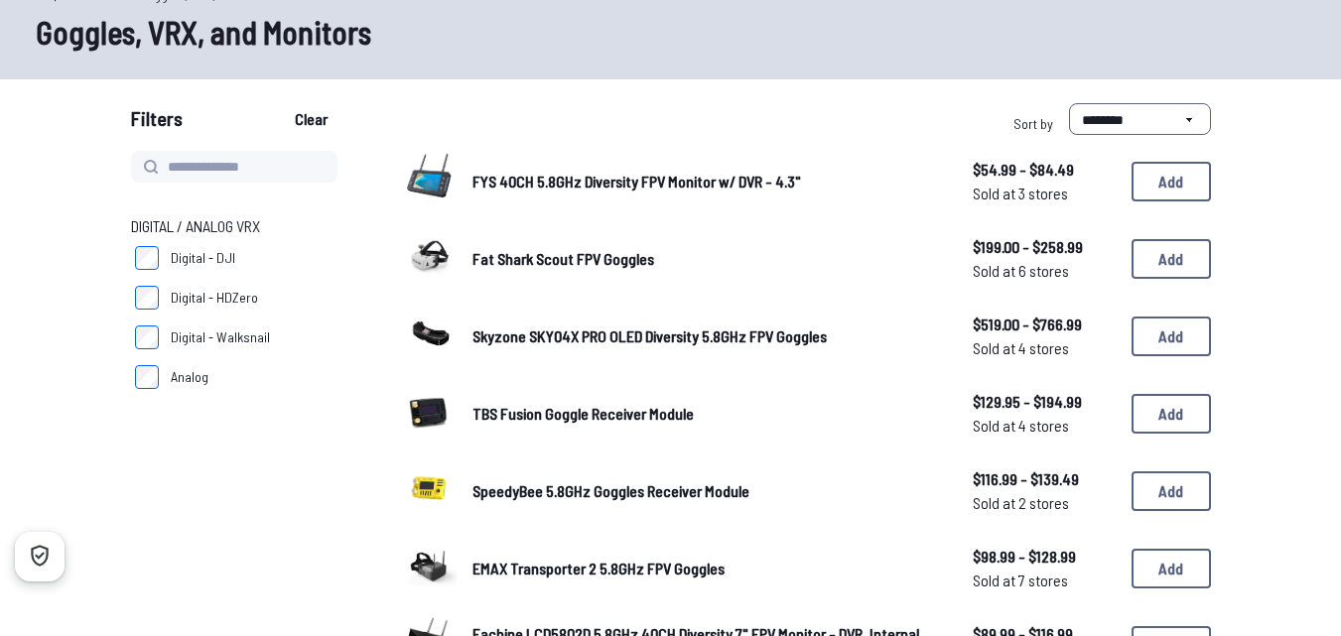
click at [271, 79] on div "All Quad Parts Goggles, VRX, and Monitors Goggles, VRX, and Monitors" at bounding box center [670, 19] width 1341 height 119
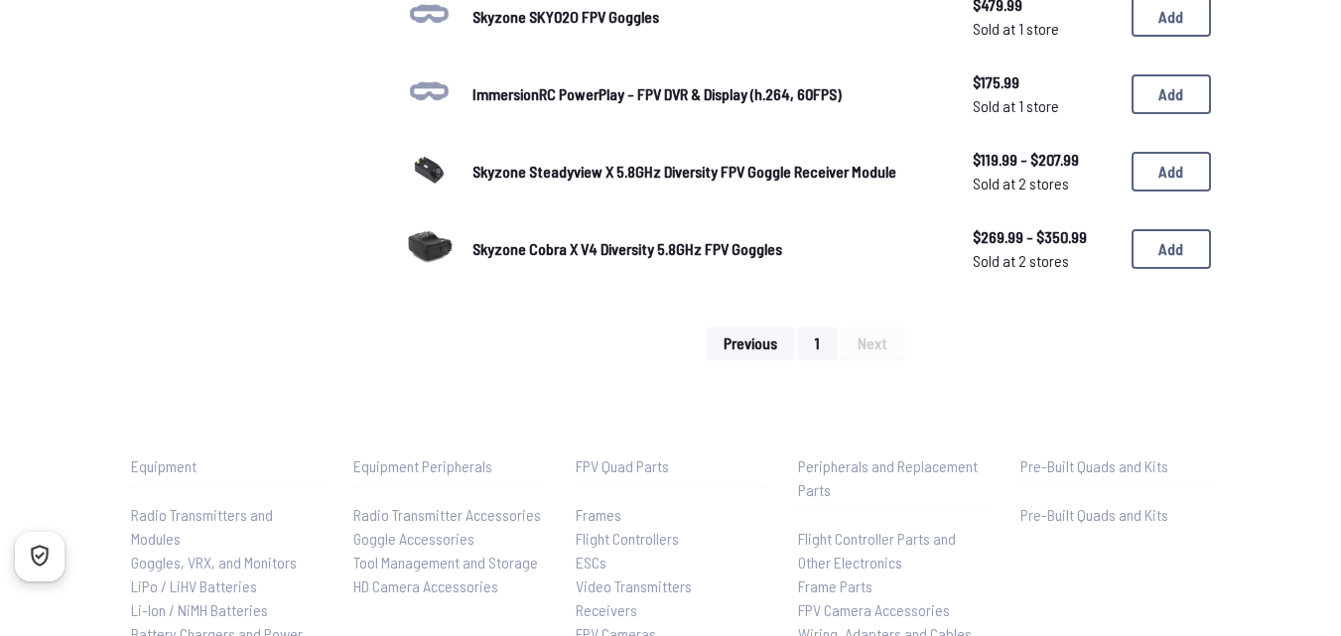
scroll to position [1290, 0]
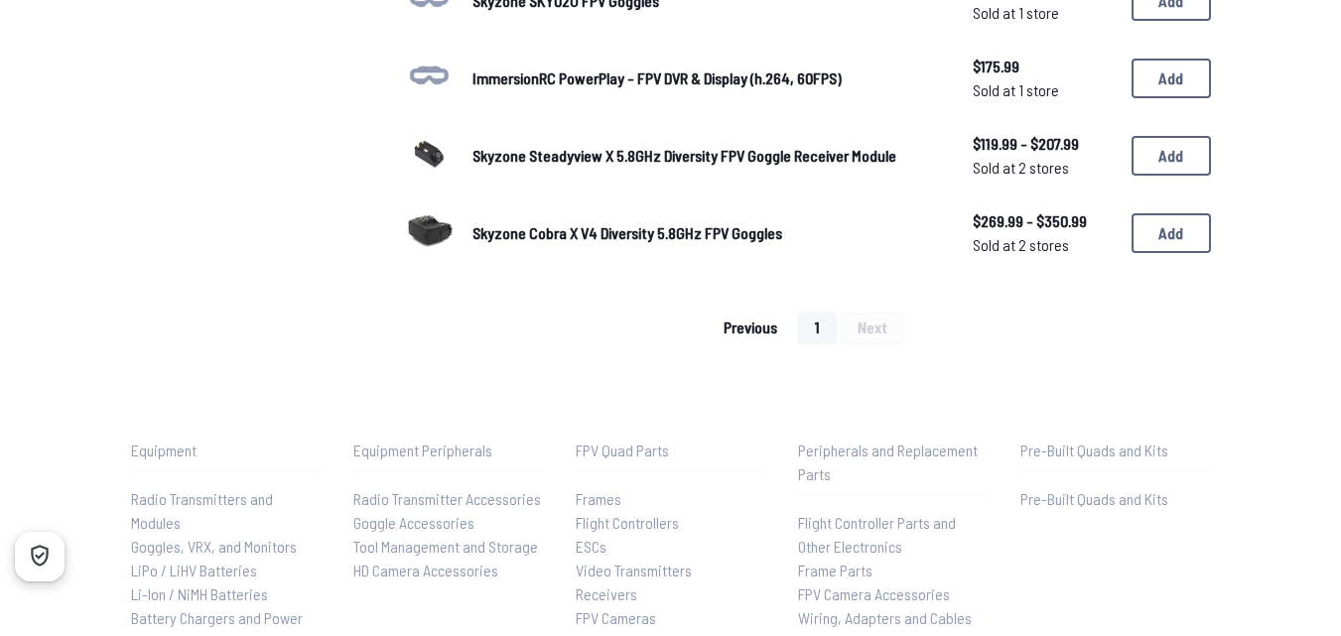
click at [740, 327] on span "Previous" at bounding box center [751, 328] width 54 height 16
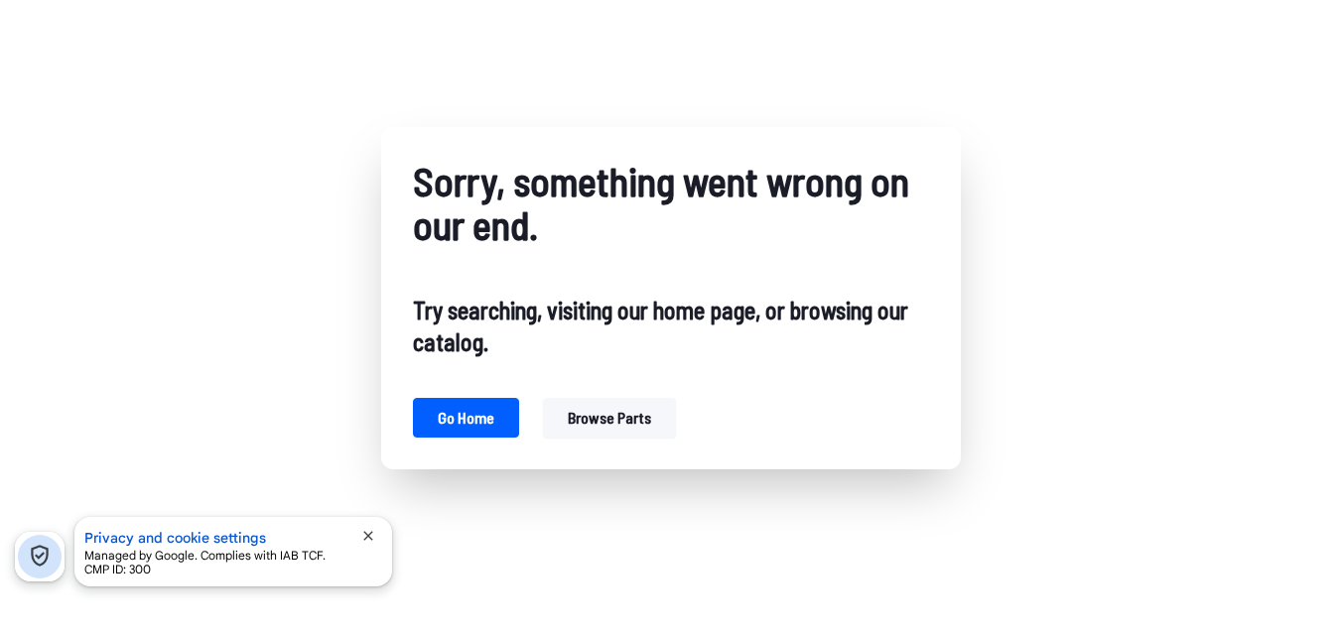
scroll to position [87, 0]
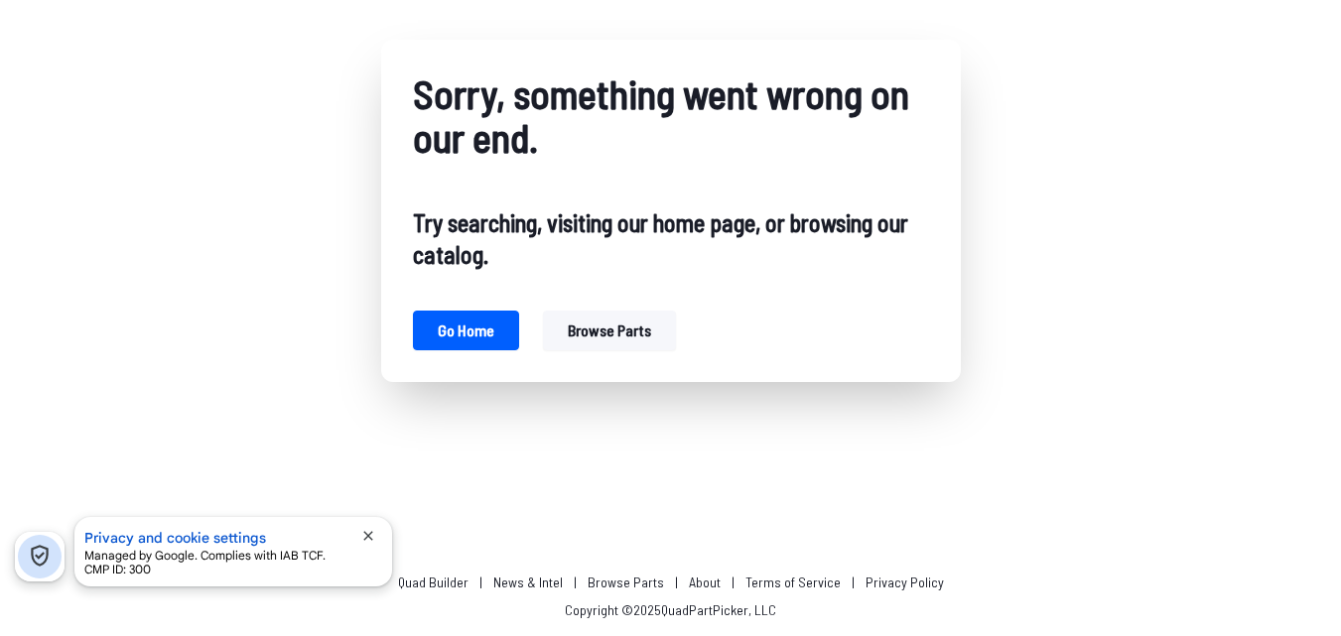
click at [595, 322] on button "Browse parts" at bounding box center [609, 331] width 133 height 40
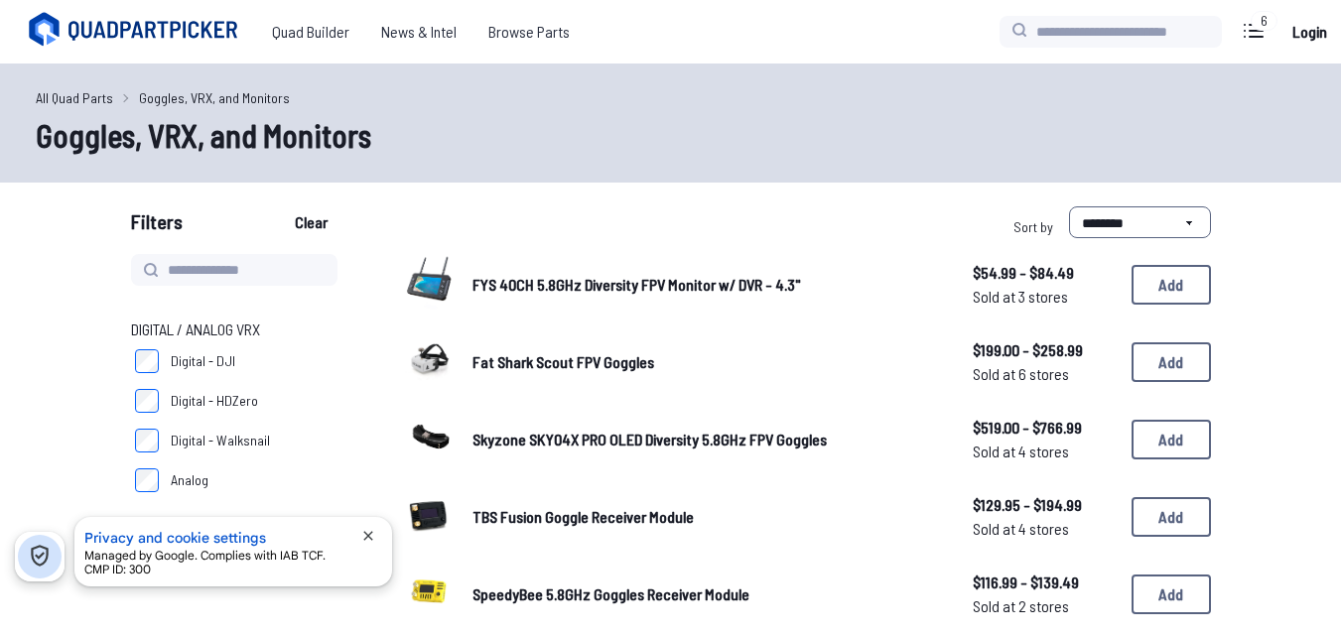
scroll to position [87, 0]
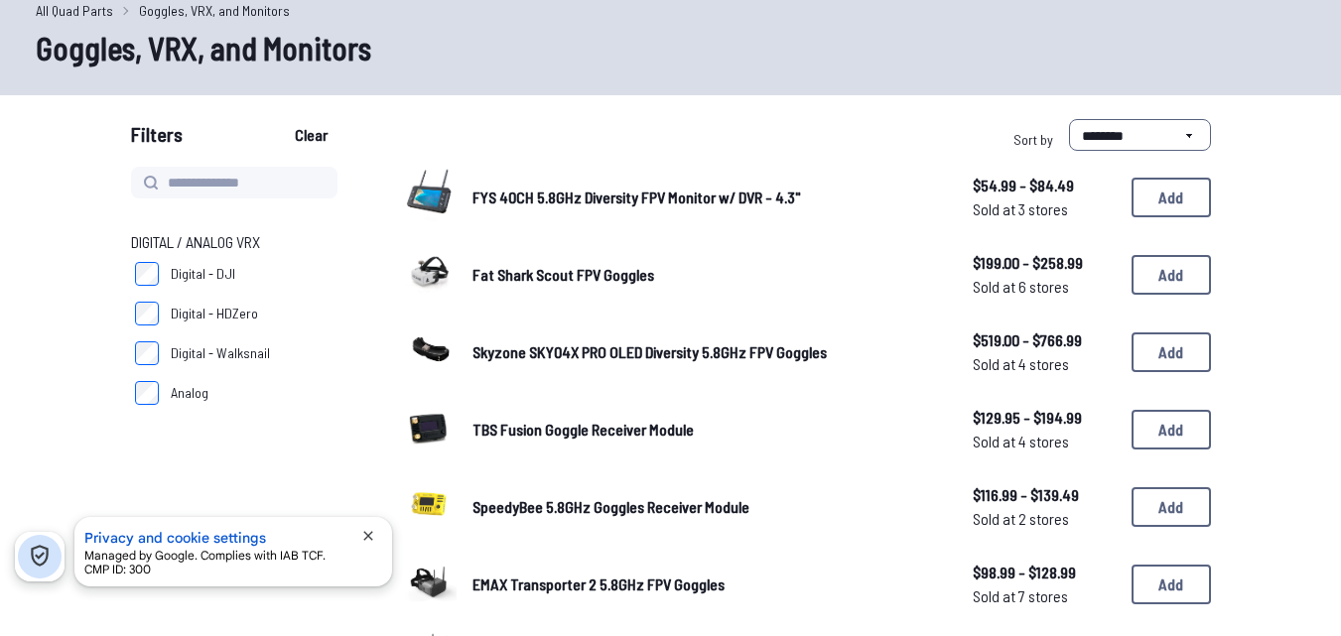
click at [221, 245] on span "Digital / Analog VRX" at bounding box center [195, 242] width 129 height 24
click at [149, 225] on div "Digital / Analog VRX Digital - DJI Digital - HDZero Digital - Walksnail Analog" at bounding box center [242, 290] width 222 height 246
click at [177, 182] on input at bounding box center [234, 183] width 206 height 32
type input "**********"
click at [278, 119] on button "Clear" at bounding box center [311, 135] width 67 height 32
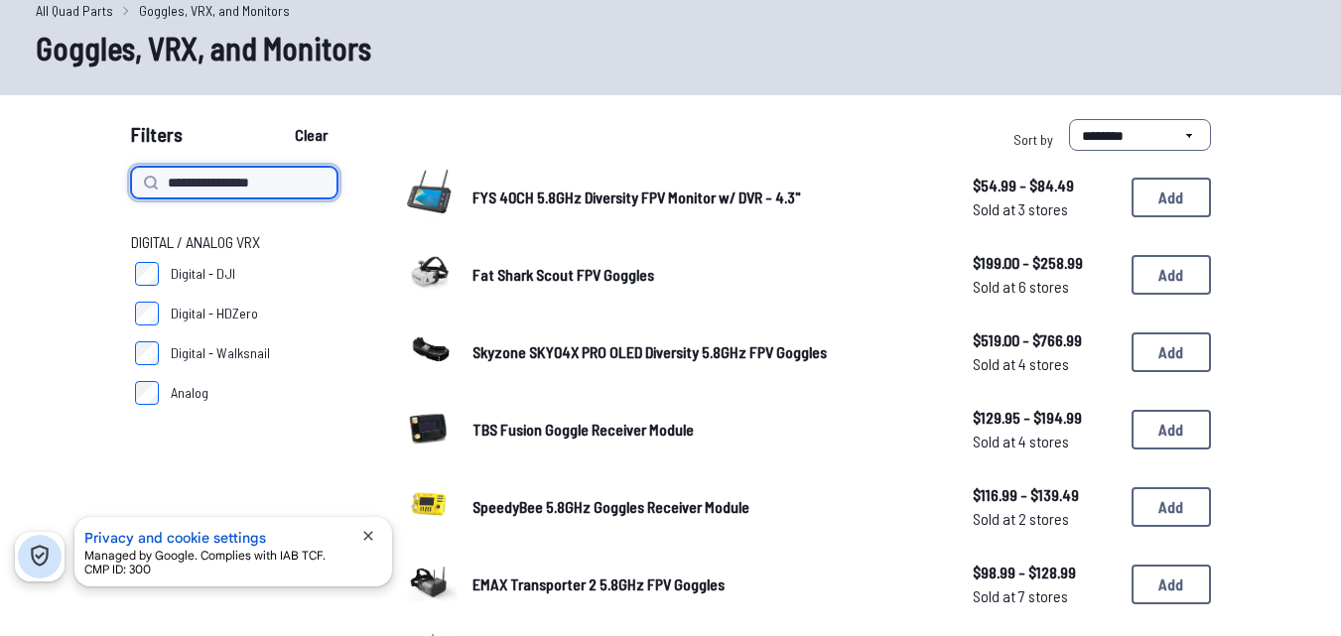
type input "**********"
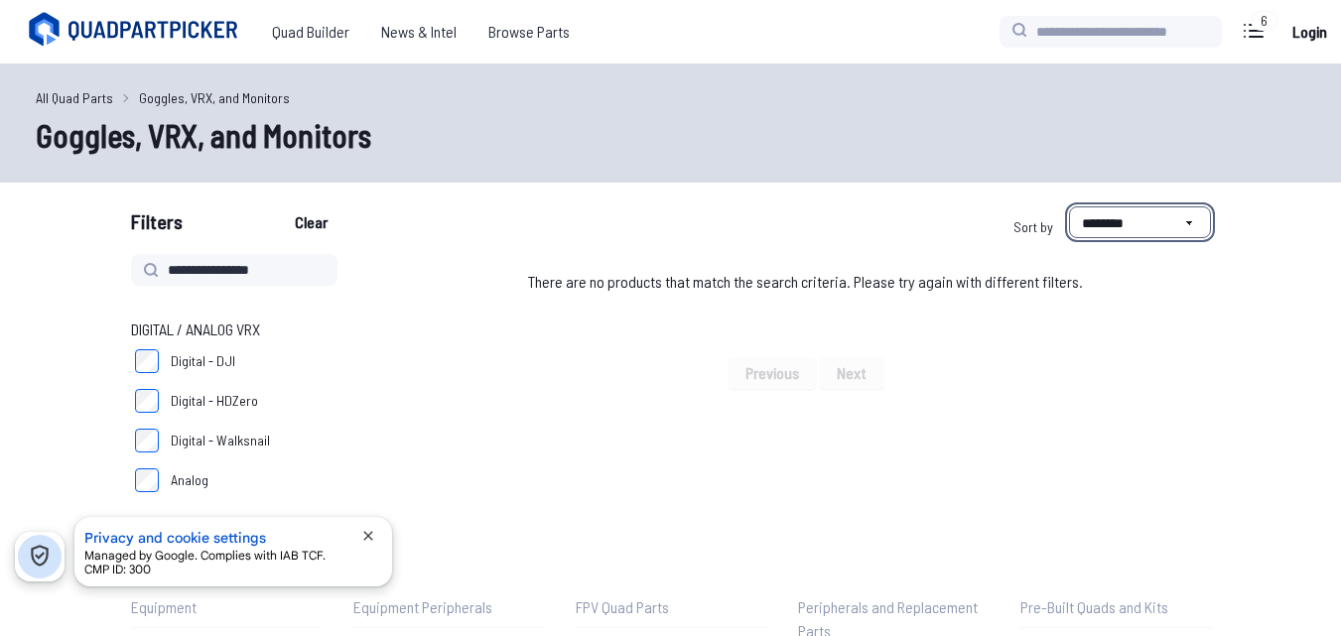
click at [1189, 213] on select "**********" at bounding box center [1140, 222] width 142 height 32
select select "****"
click at [1069, 206] on select "**********" at bounding box center [1140, 222] width 142 height 32
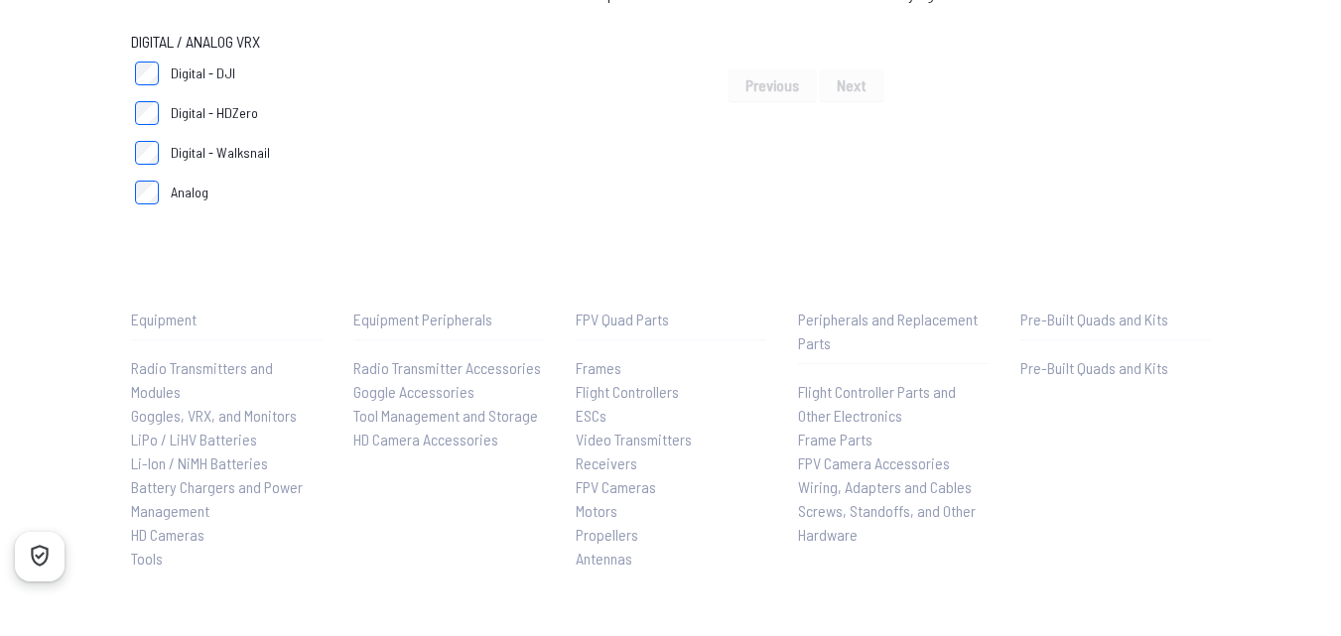
scroll to position [298, 0]
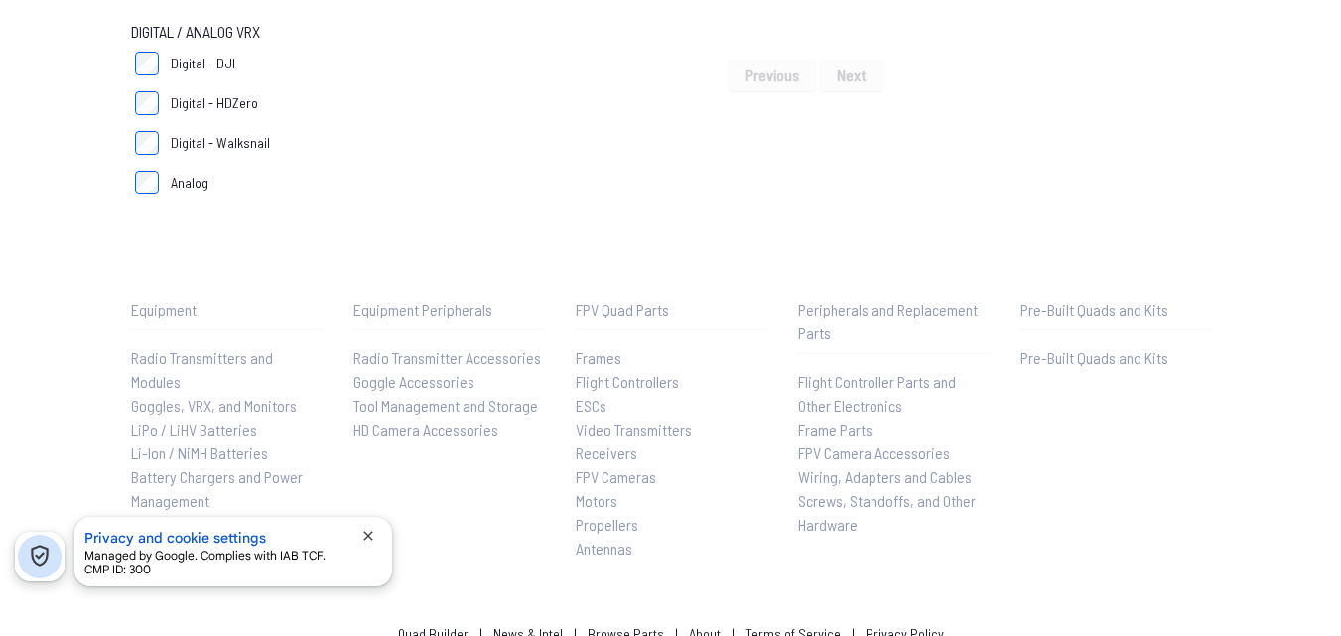
click at [447, 371] on link "Goggle Accessories" at bounding box center [448, 382] width 191 height 24
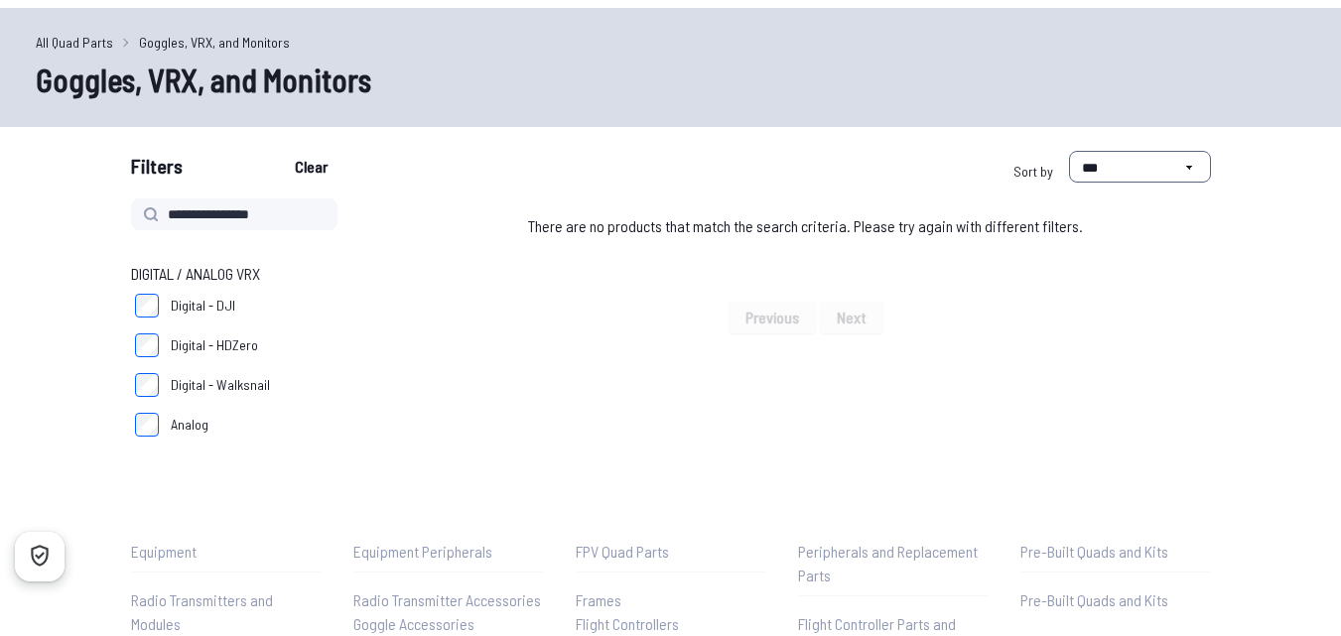
scroll to position [0, 0]
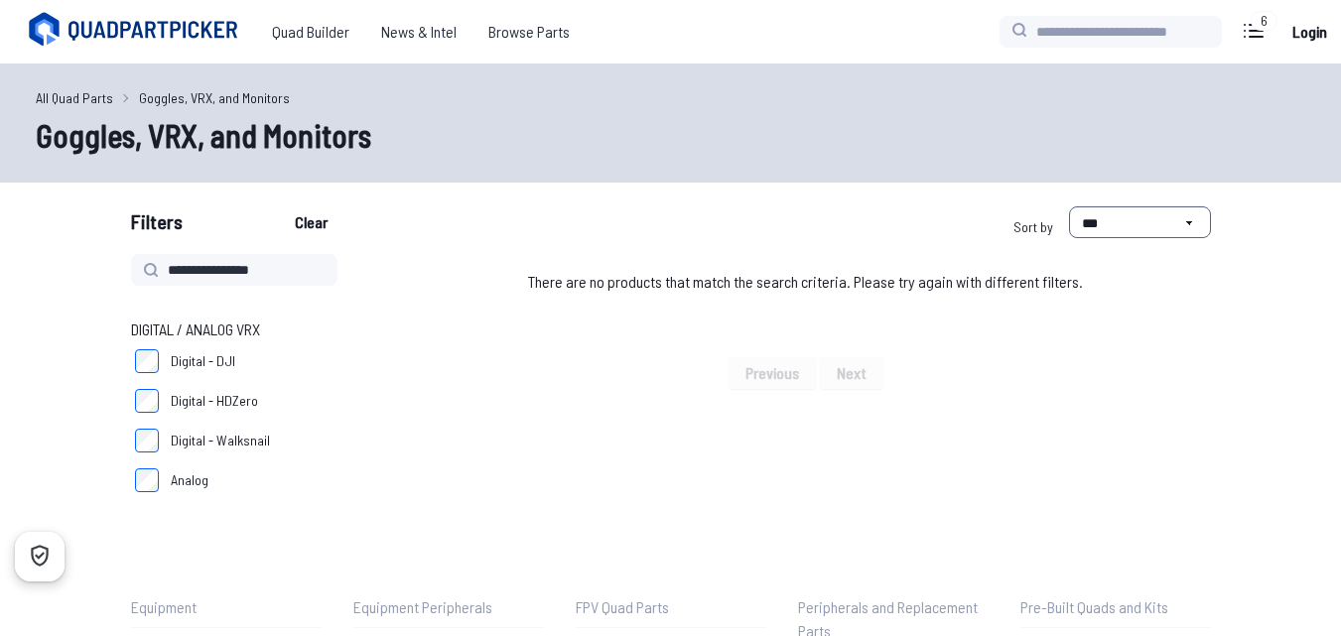
select select "********"
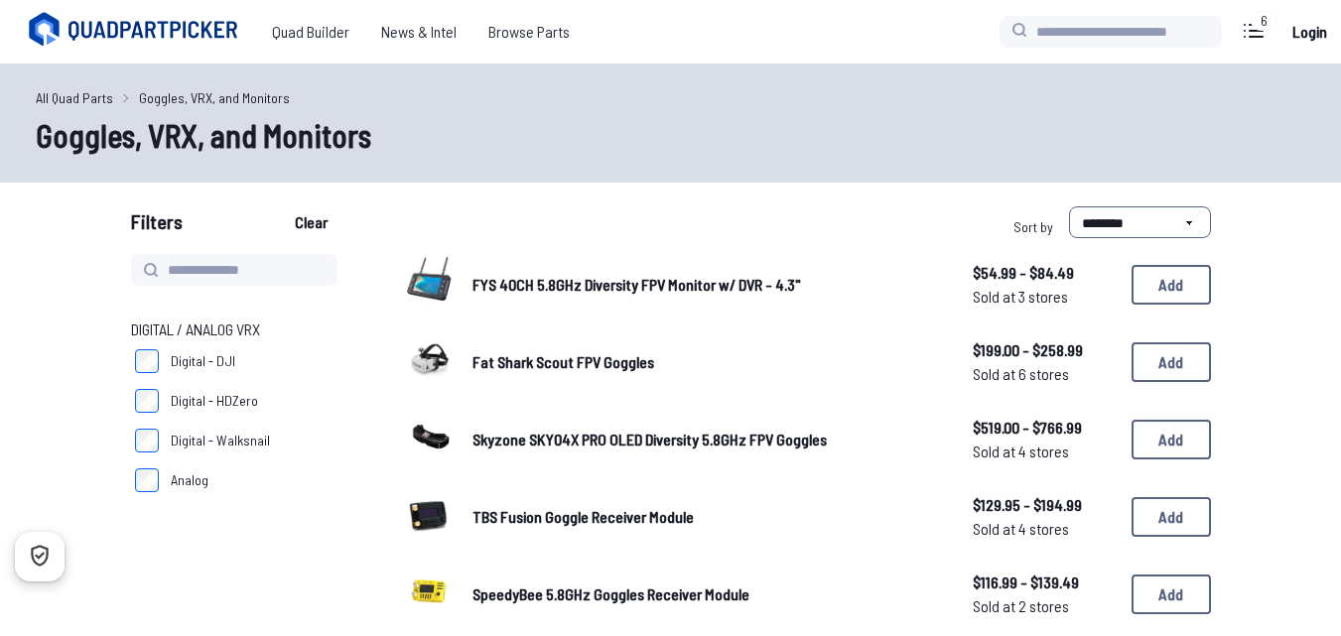
scroll to position [87, 0]
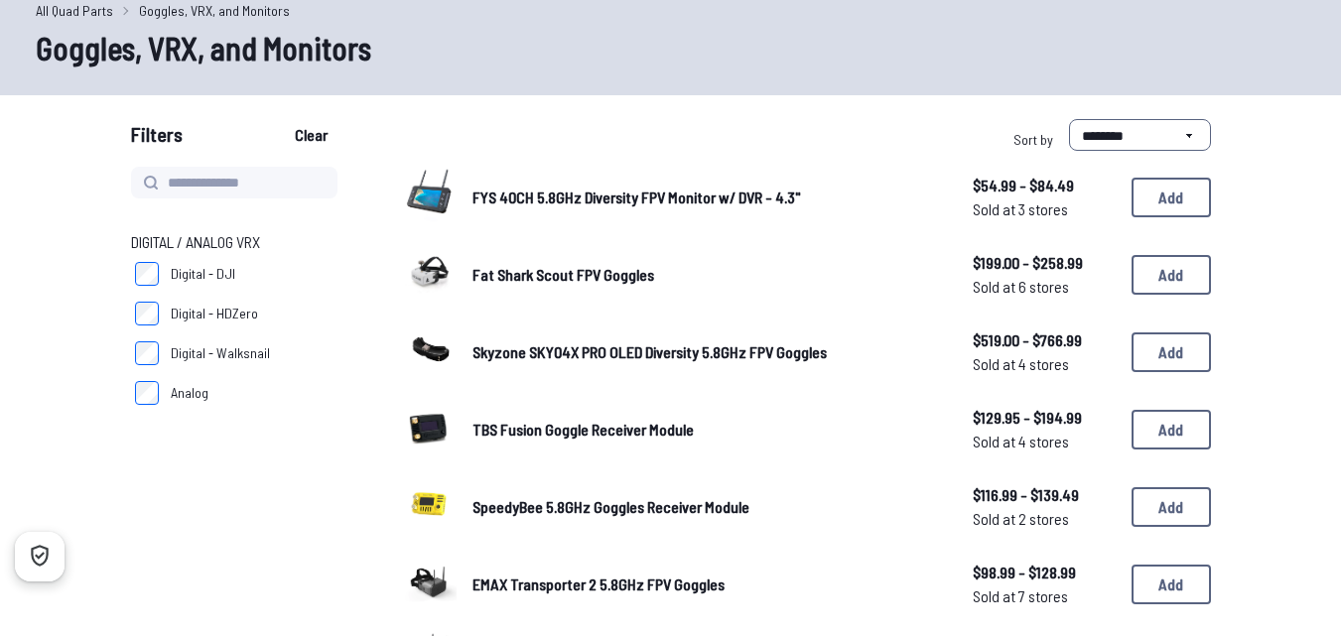
scroll to position [103, 0]
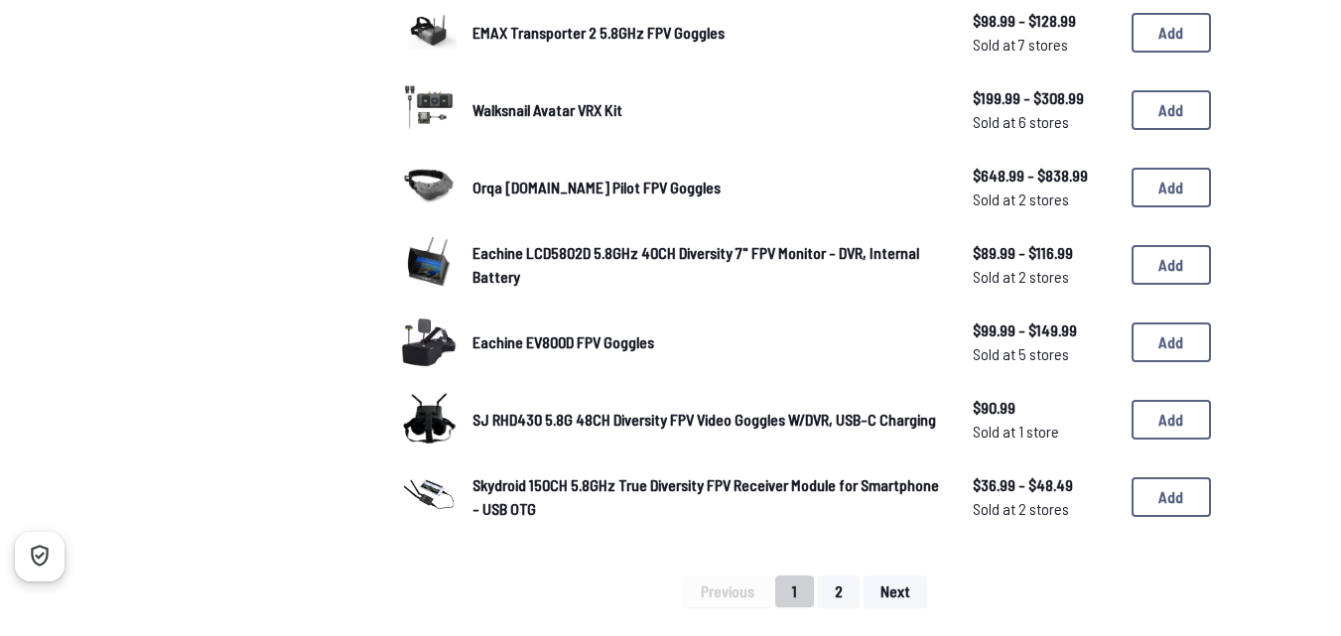
scroll to position [1096, 0]
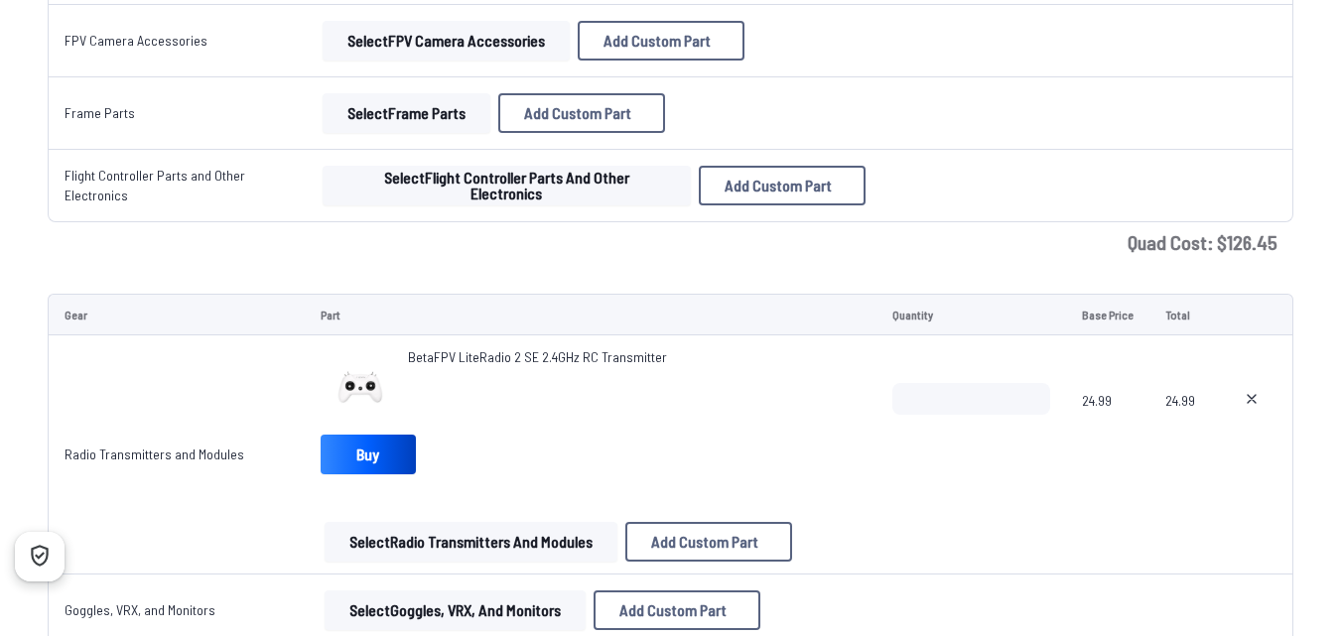
scroll to position [2184, 0]
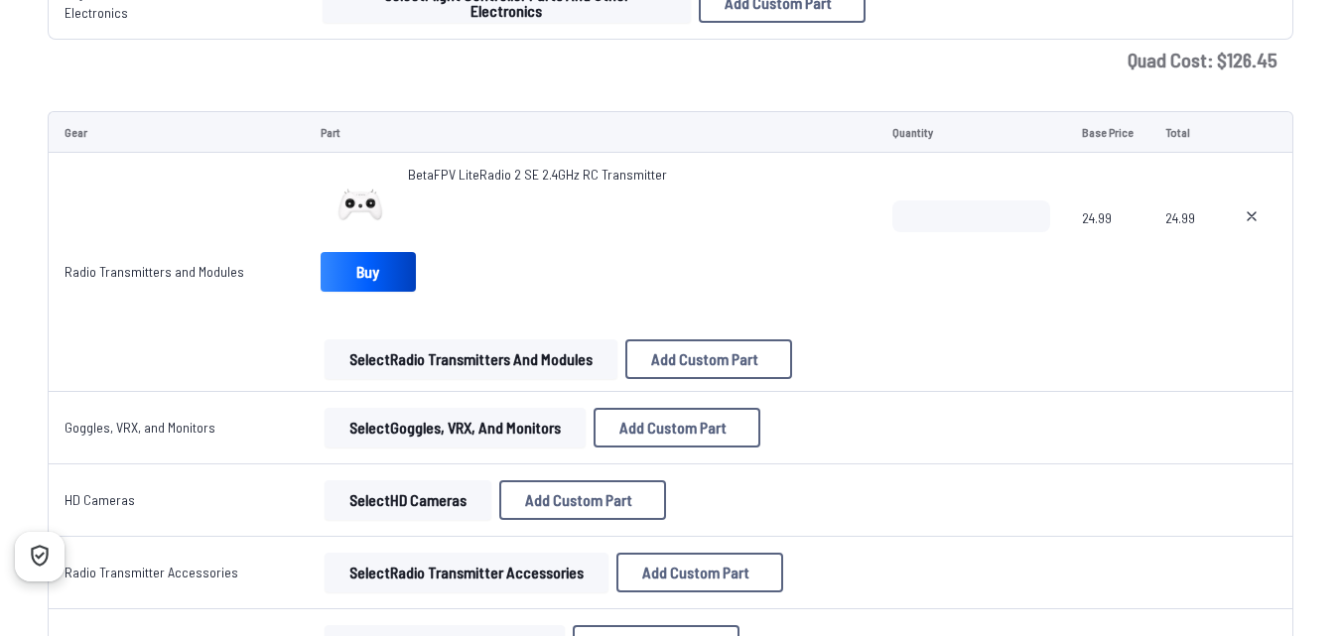
click at [499, 351] on button "Select Radio Transmitters and Modules" at bounding box center [471, 359] width 293 height 40
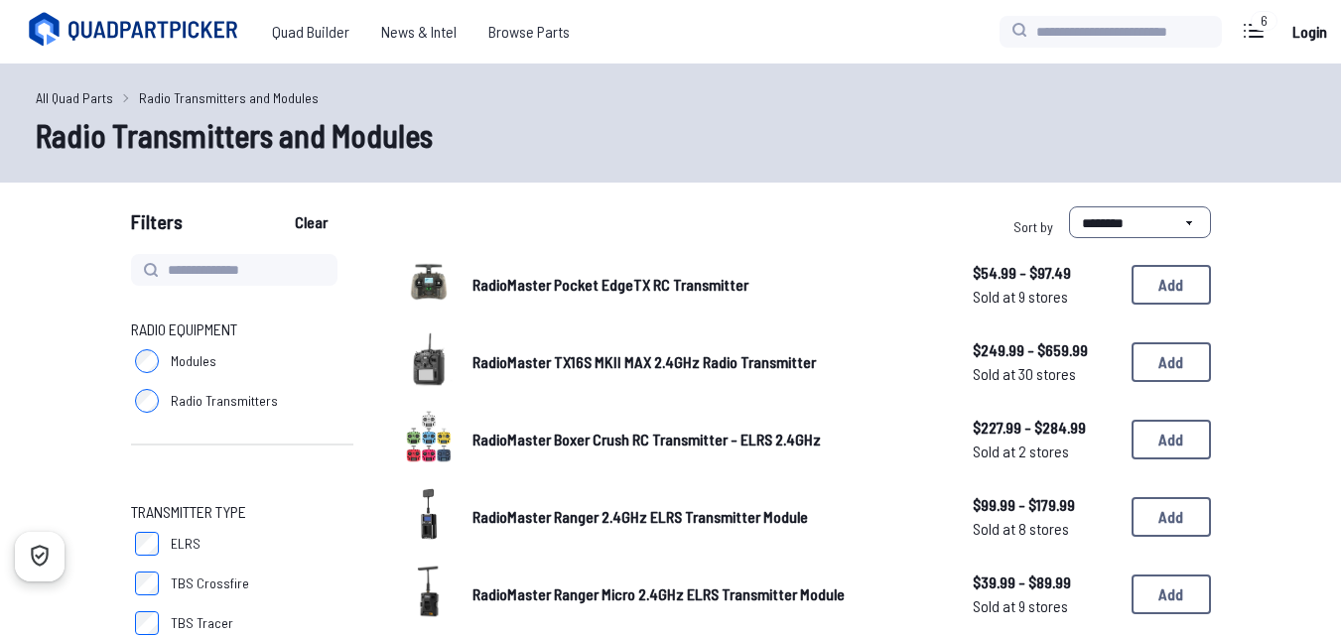
scroll to position [2184, 0]
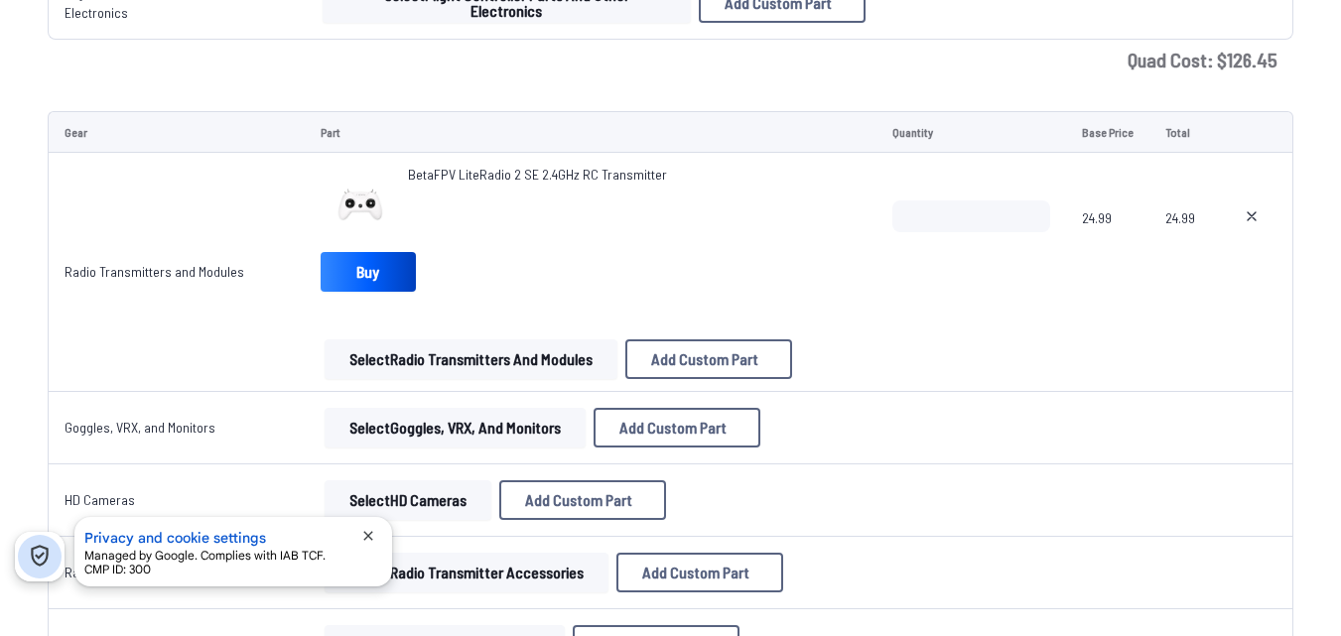
click at [394, 431] on button "Select Goggles, VRX, and Monitors" at bounding box center [455, 428] width 261 height 40
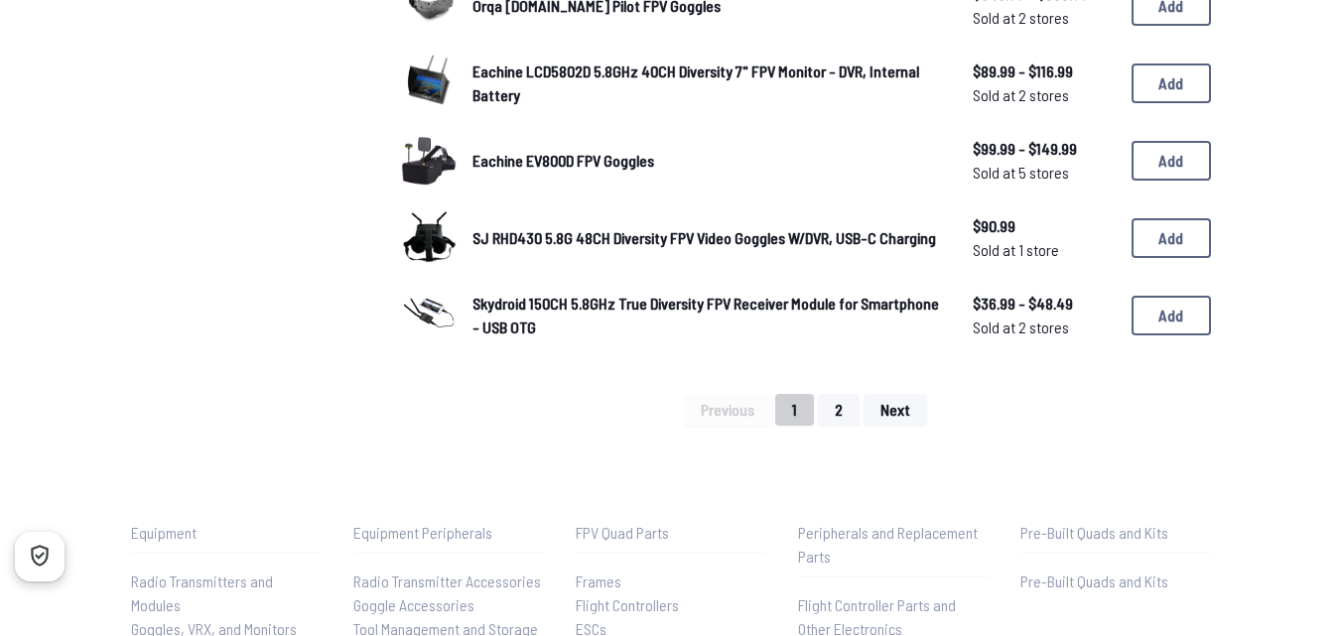
scroll to position [1489, 0]
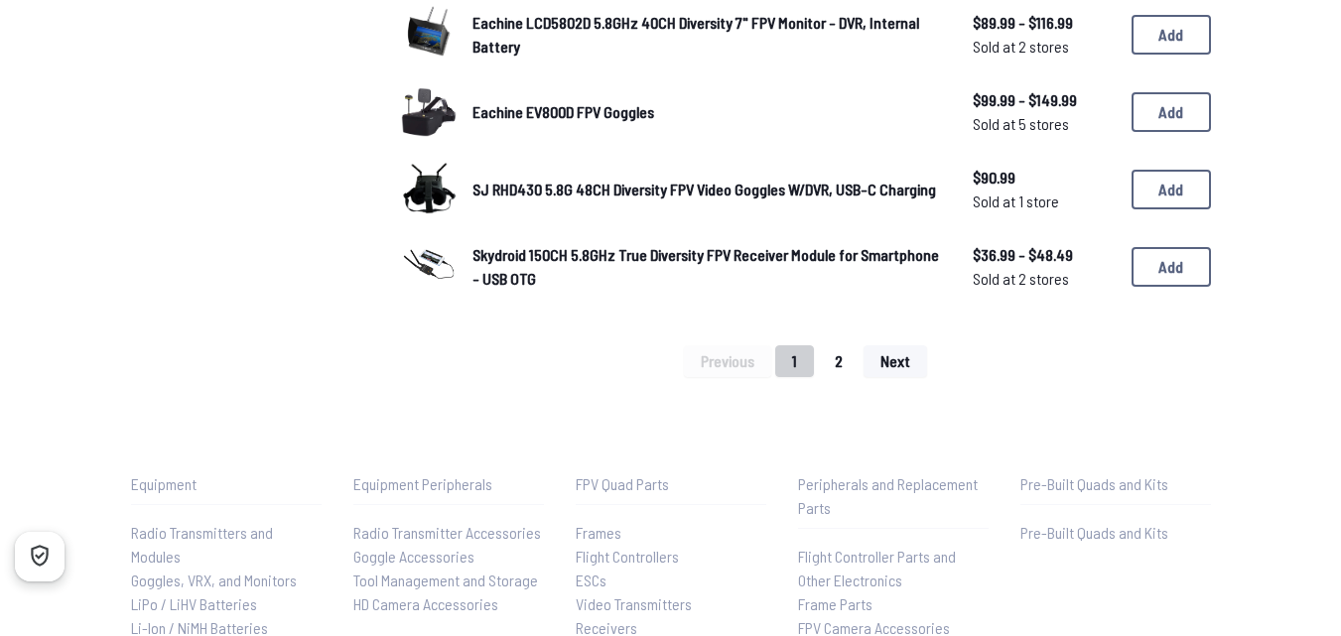
click at [822, 349] on button "2" at bounding box center [839, 361] width 42 height 32
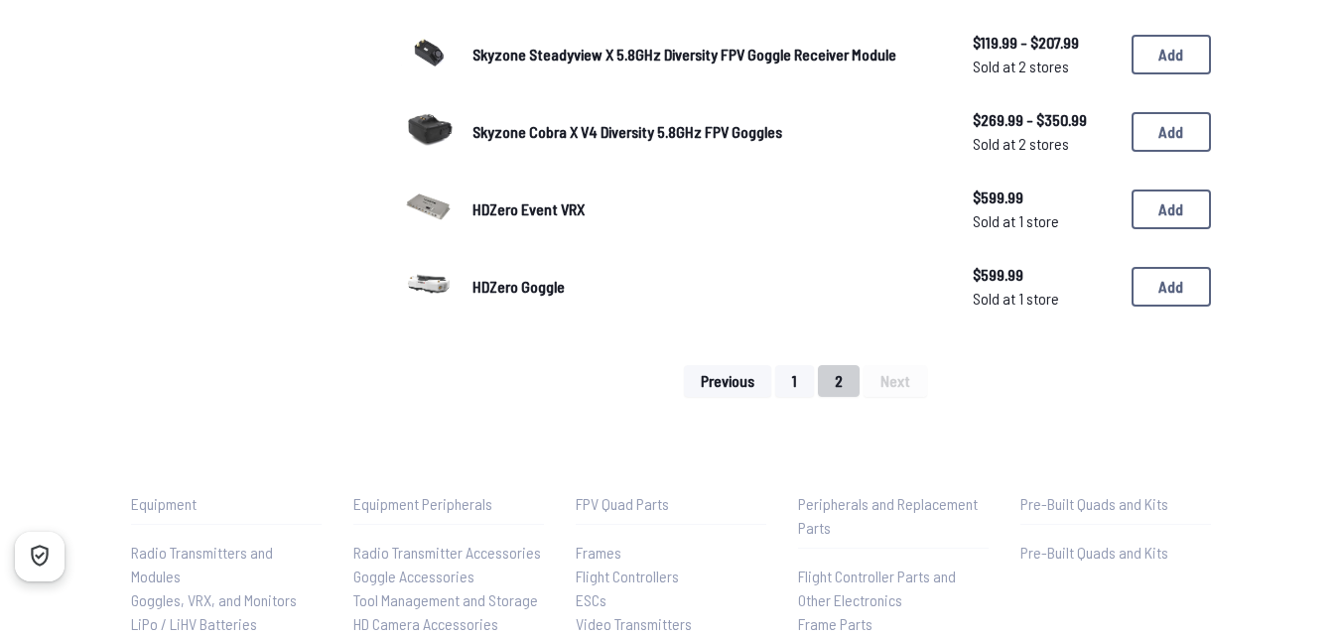
scroll to position [893, 0]
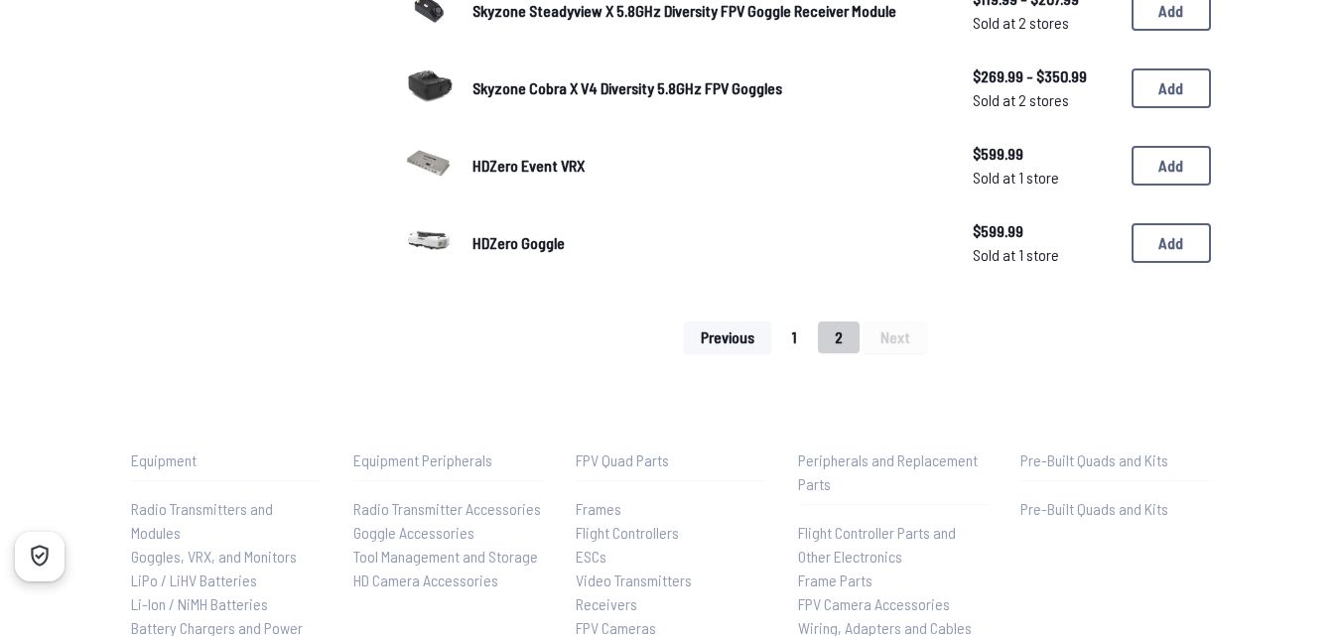
click at [793, 347] on button "1" at bounding box center [794, 338] width 39 height 32
click at [796, 332] on button "1" at bounding box center [794, 338] width 39 height 32
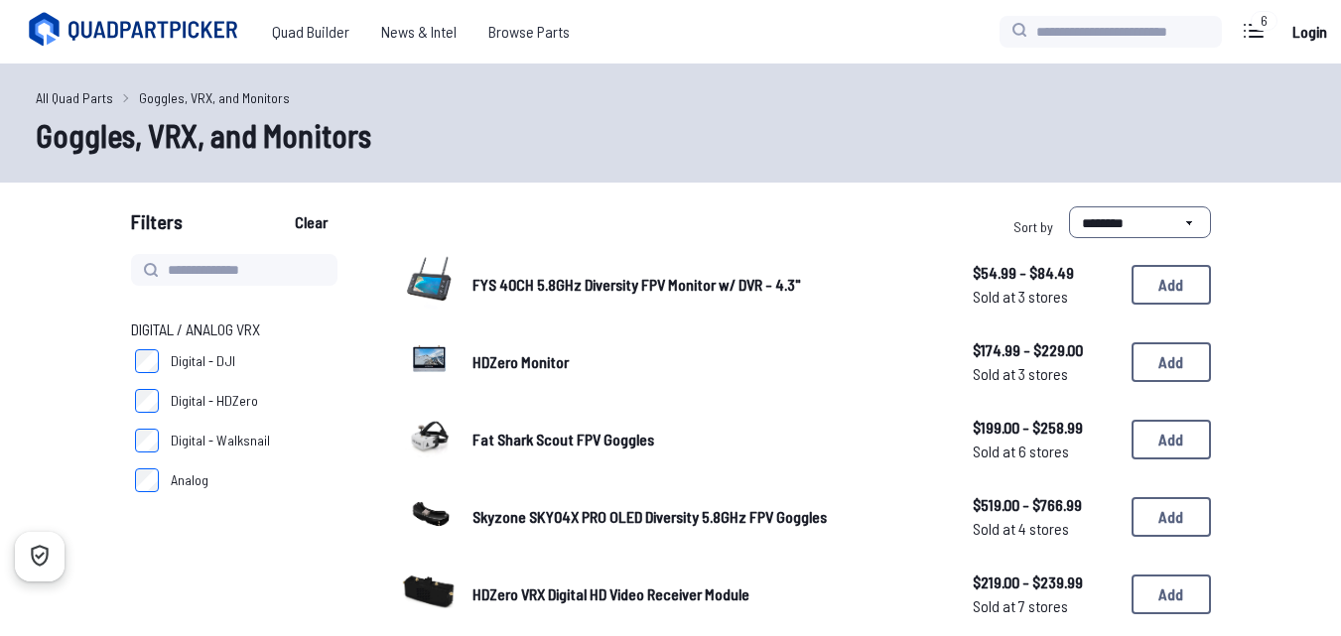
click at [190, 470] on label "Analog" at bounding box center [242, 481] width 222 height 40
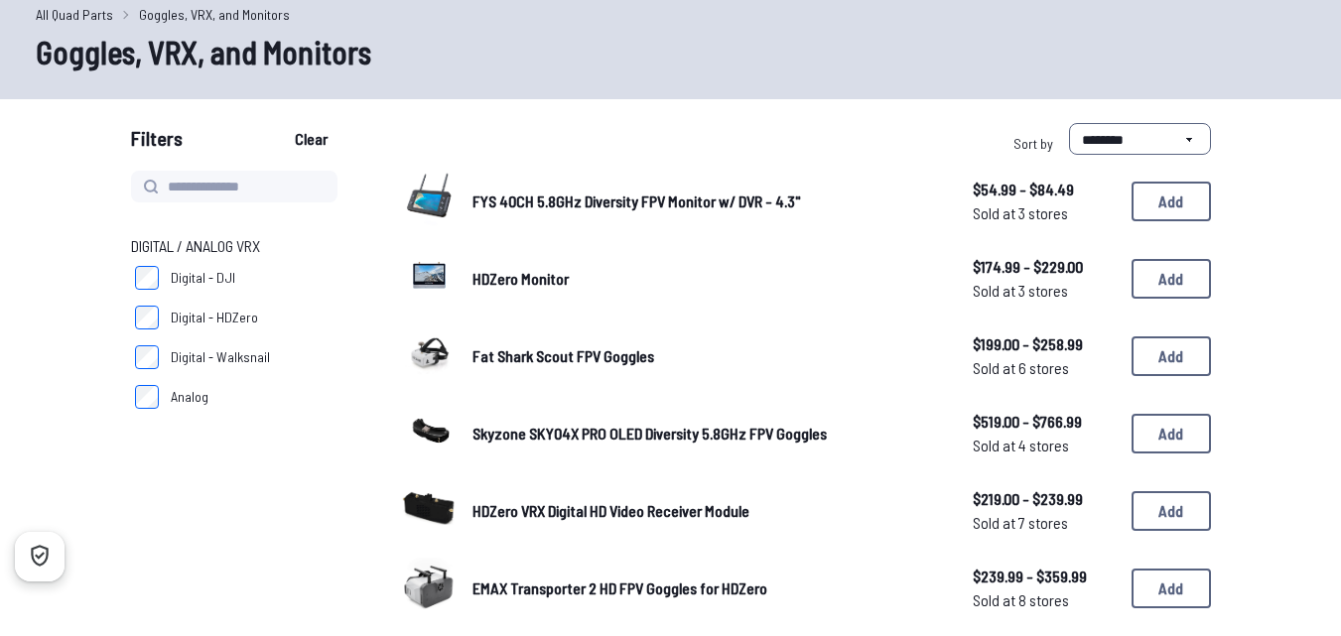
scroll to position [199, 0]
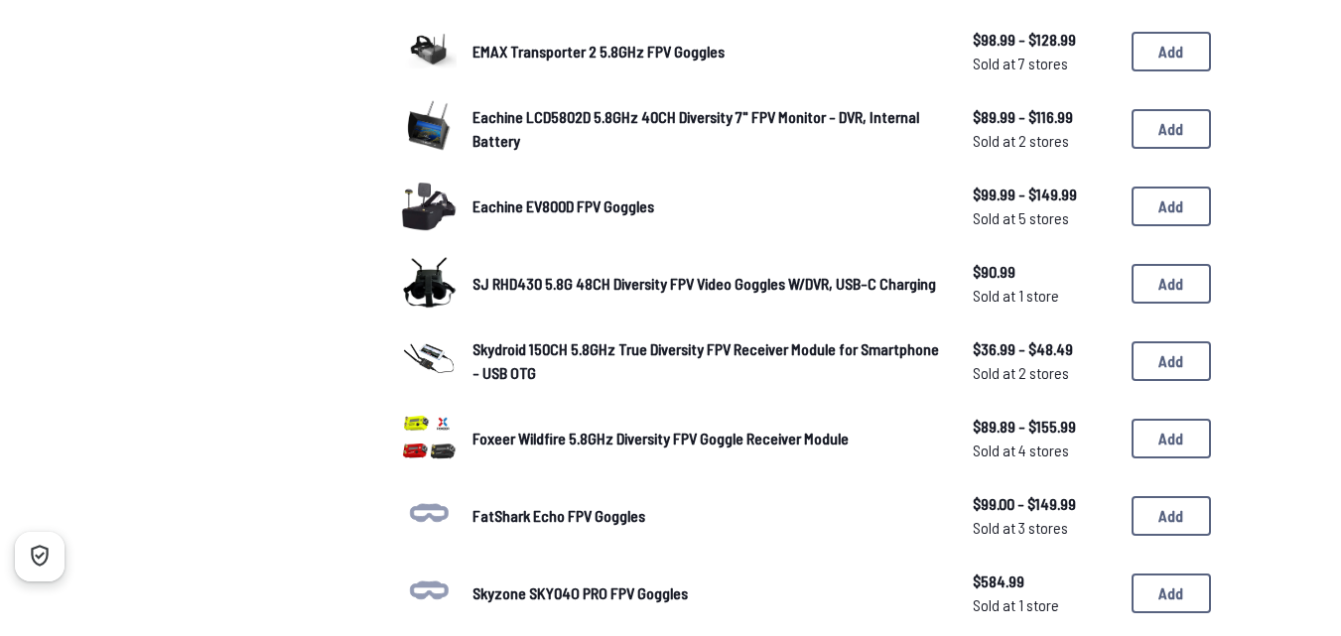
scroll to position [596, 0]
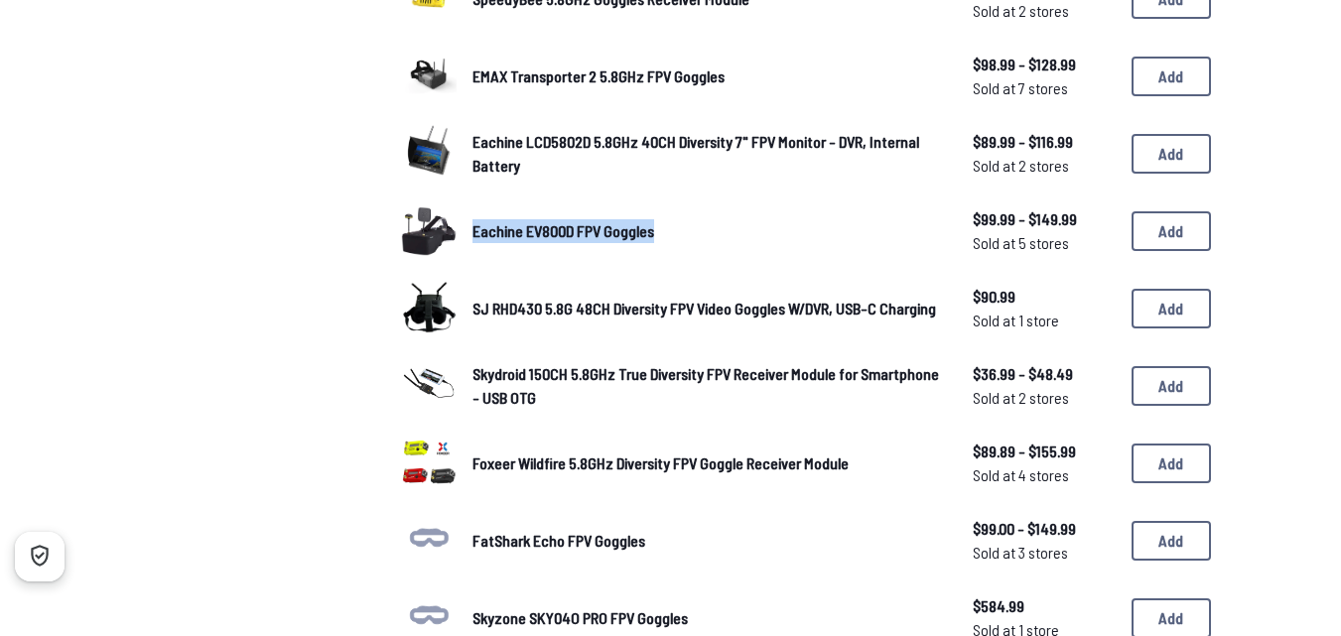
drag, startPoint x: 471, startPoint y: 220, endPoint x: 651, endPoint y: 223, distance: 180.7
click at [651, 223] on div "Eachine EV800D FPV Goggles $99.99 - $149.99 Sold at 5 stores $99.99 - $149.99 S…" at bounding box center [806, 232] width 810 height 62
copy span "Eachine EV800D FPV Goggles"
click at [1157, 238] on button "Add" at bounding box center [1171, 231] width 79 height 40
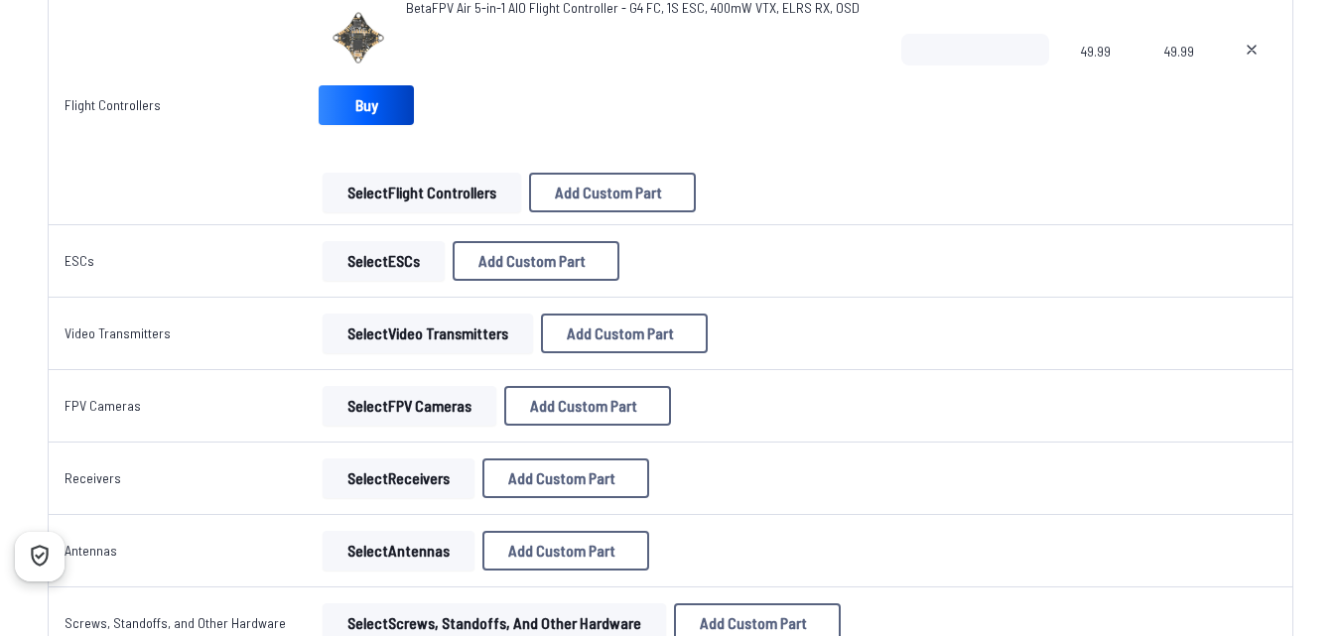
scroll to position [1290, 0]
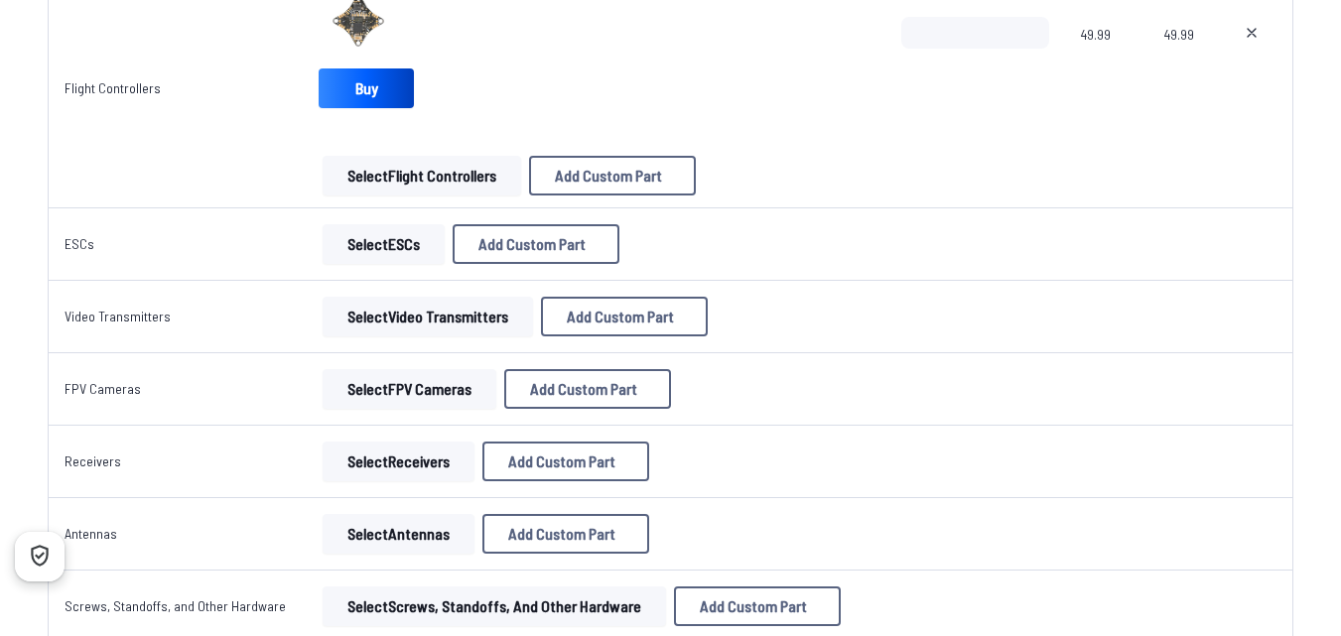
click at [430, 533] on button "Select Antennas" at bounding box center [399, 534] width 152 height 40
click at [428, 524] on button "Select Antennas" at bounding box center [399, 534] width 152 height 40
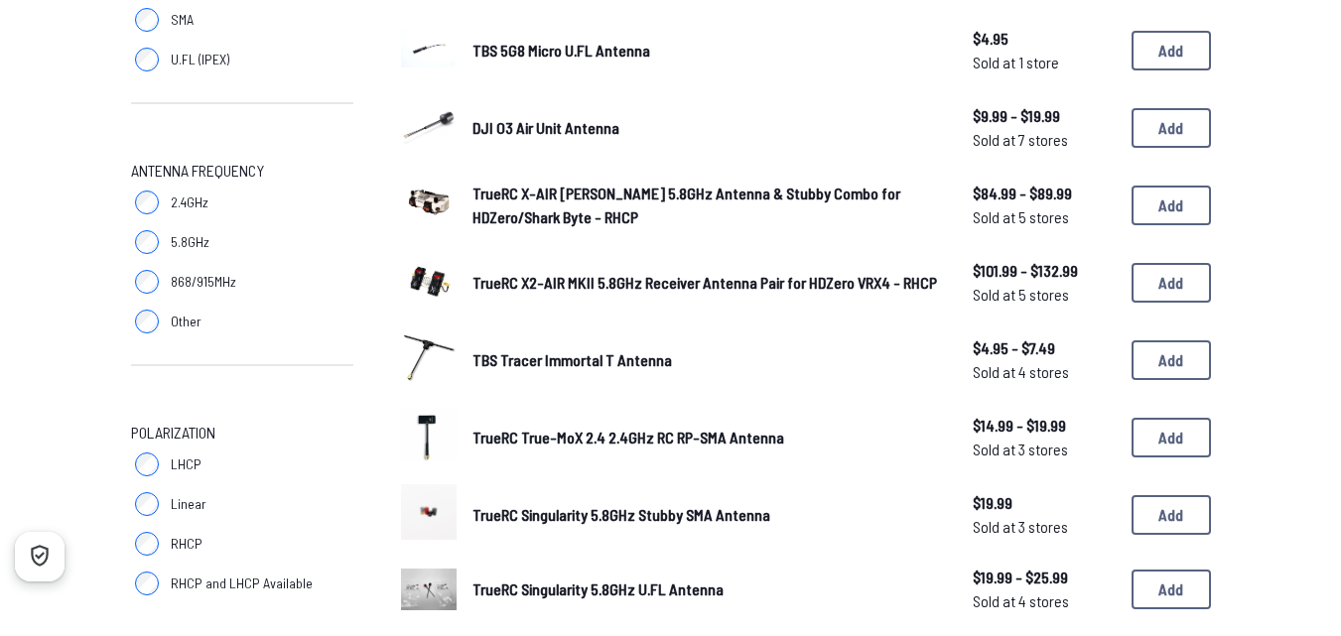
scroll to position [397, 0]
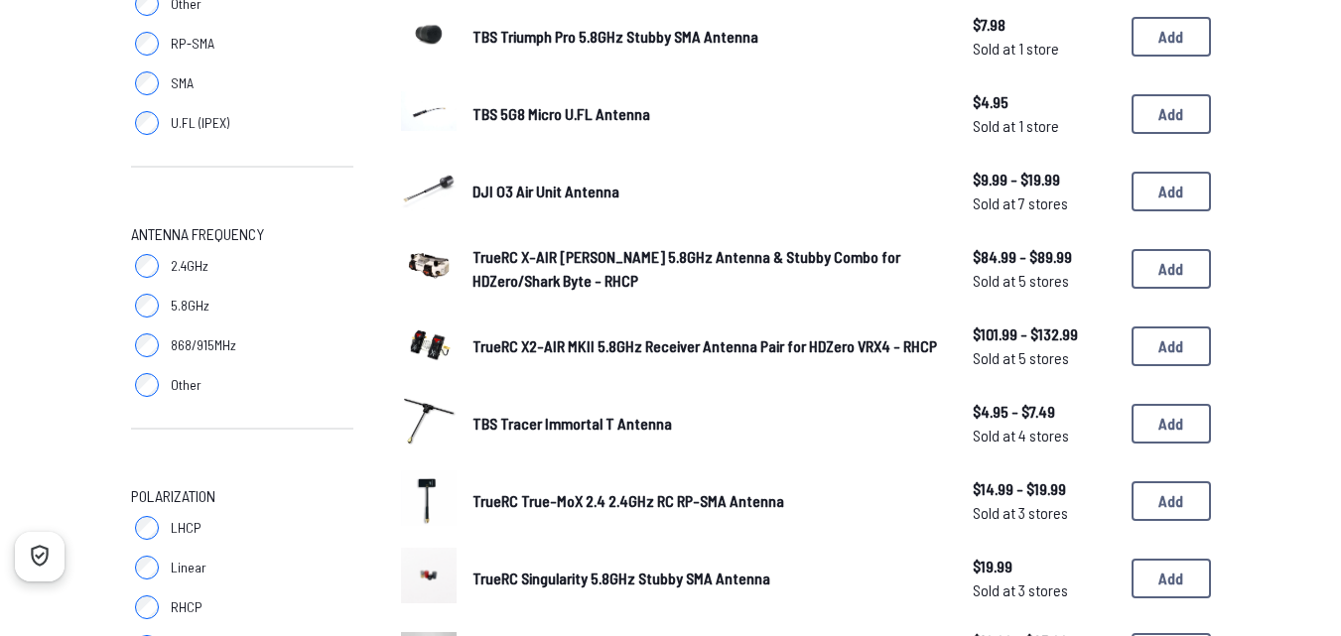
click at [185, 300] on span "5.8GHz" at bounding box center [190, 306] width 39 height 20
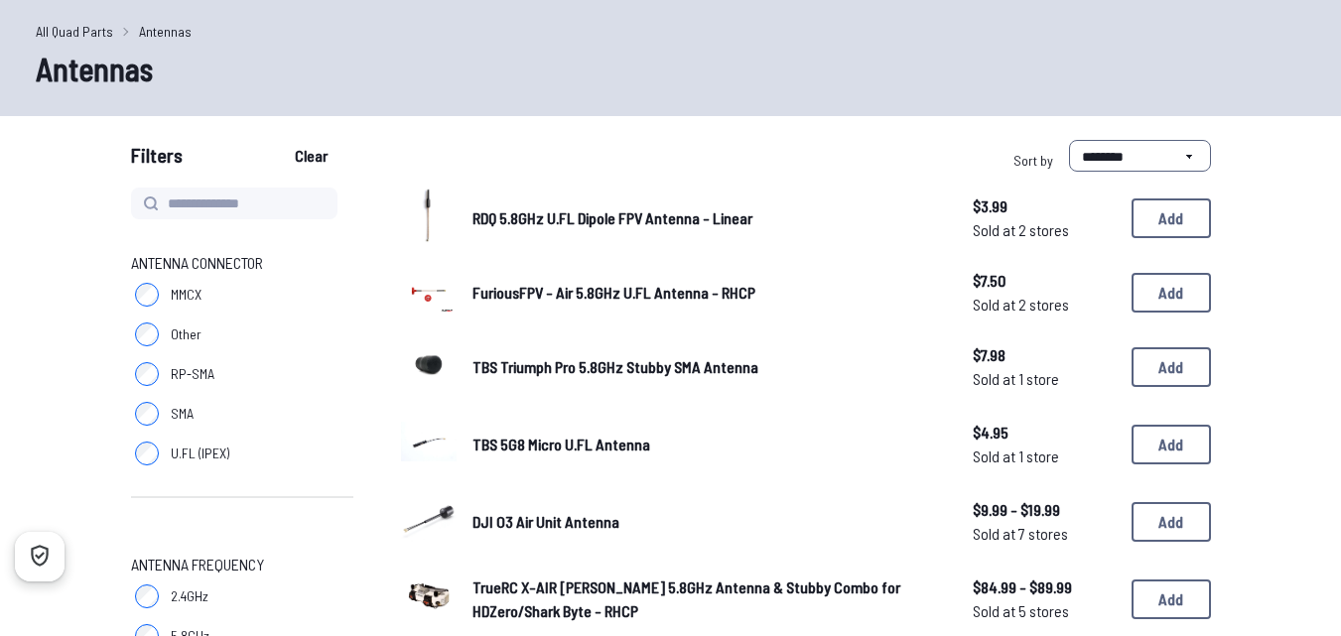
scroll to position [99, 0]
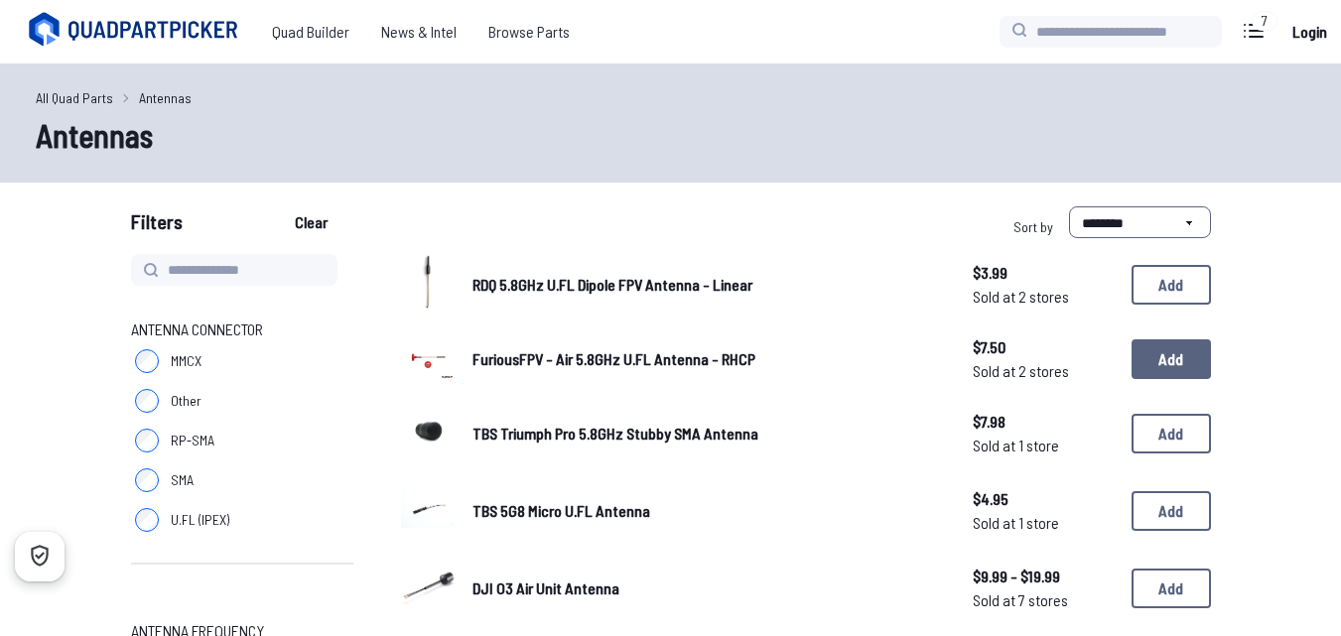
click at [1170, 365] on button "Add" at bounding box center [1171, 359] width 79 height 40
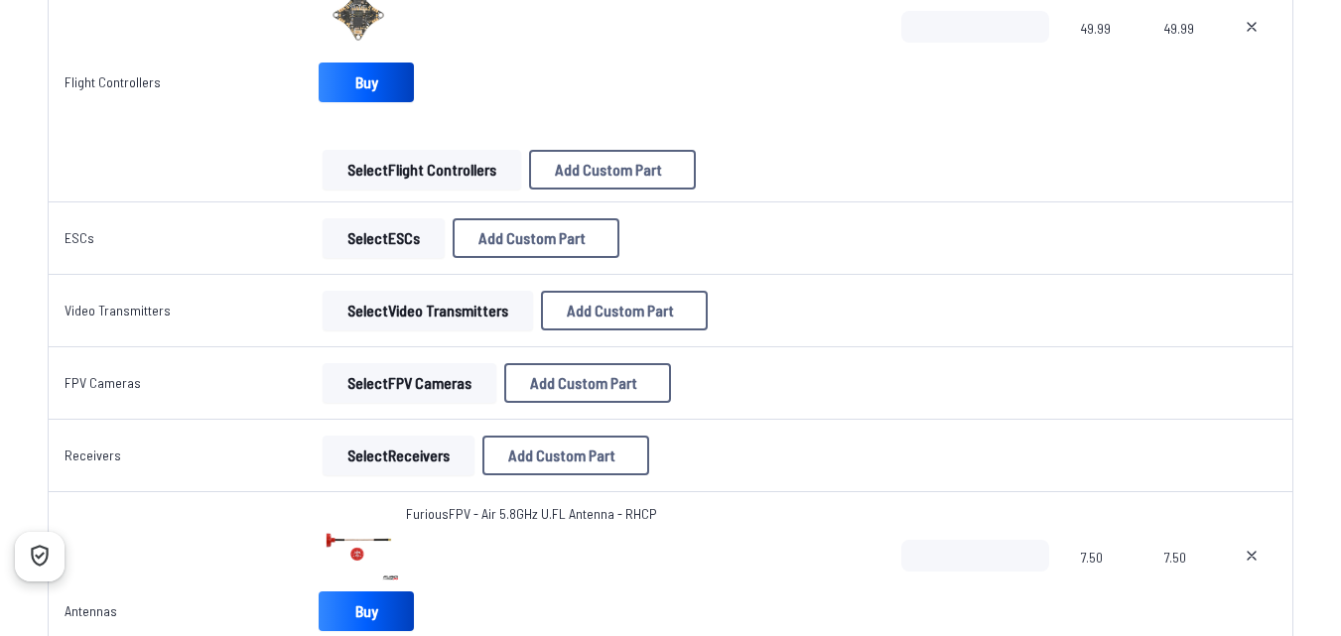
scroll to position [1390, 0]
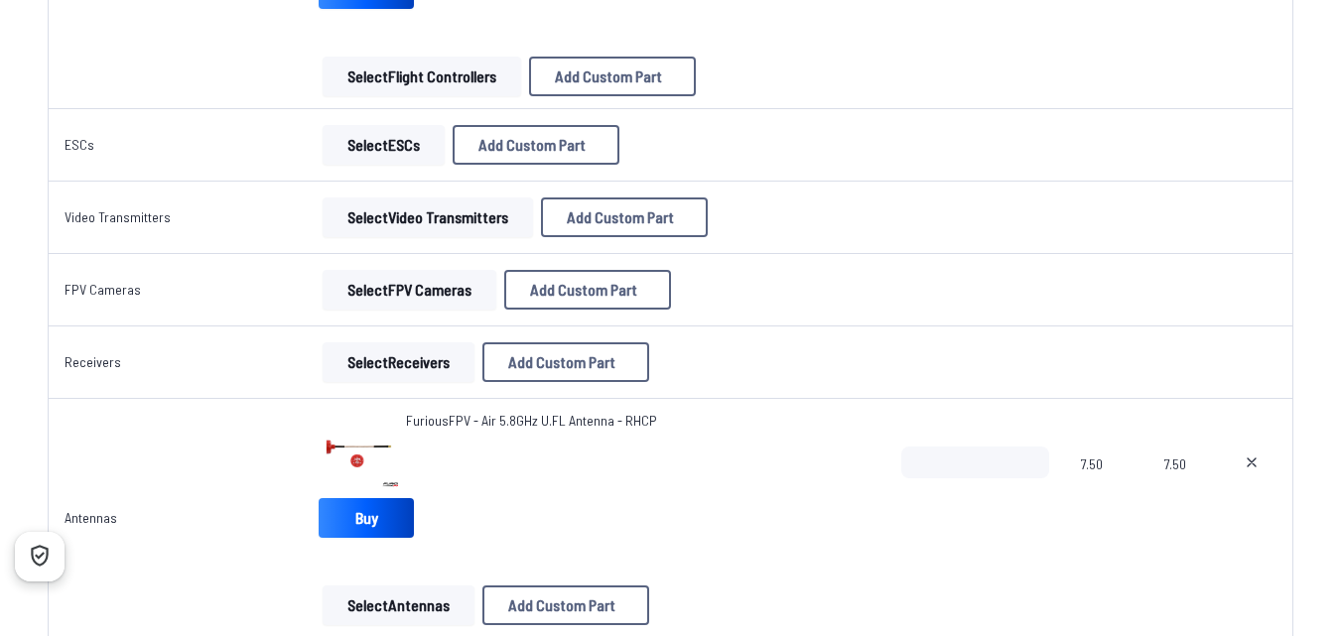
click at [459, 272] on button "Select FPV Cameras" at bounding box center [410, 290] width 174 height 40
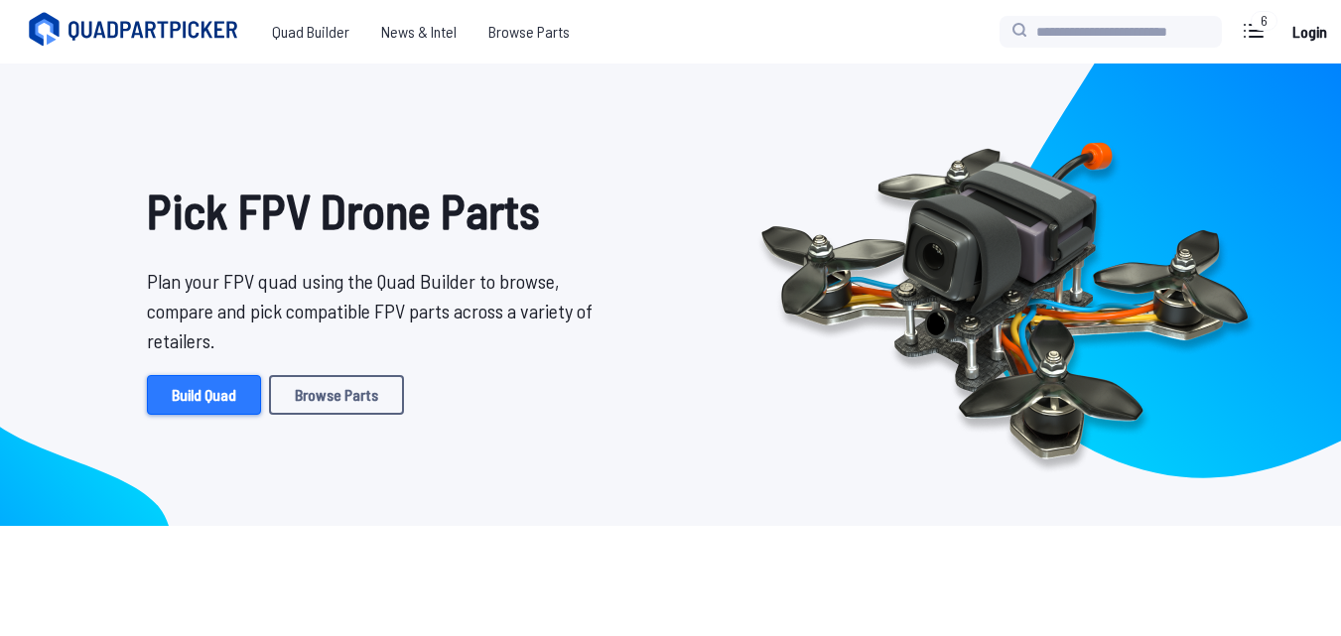
click at [247, 387] on link "Build Quad" at bounding box center [204, 395] width 114 height 40
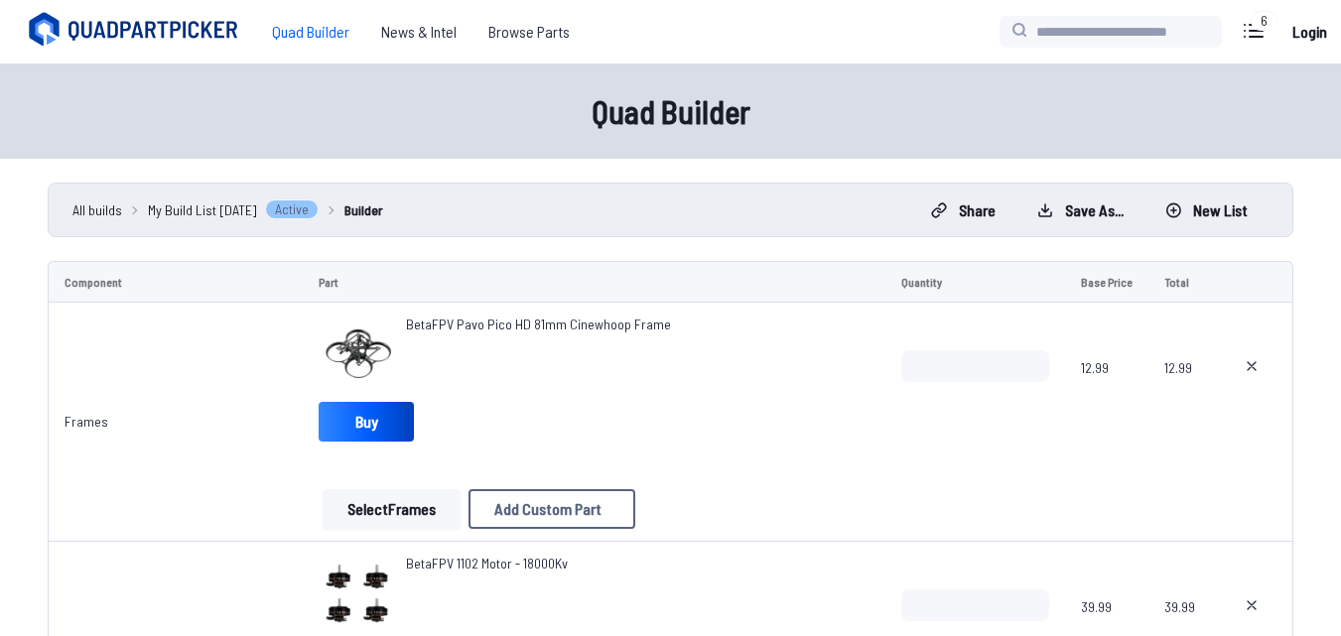
click at [366, 209] on link "Builder" at bounding box center [363, 210] width 39 height 21
click at [362, 203] on link "Builder" at bounding box center [363, 210] width 39 height 21
click at [95, 203] on span "All builds" at bounding box center [97, 210] width 50 height 21
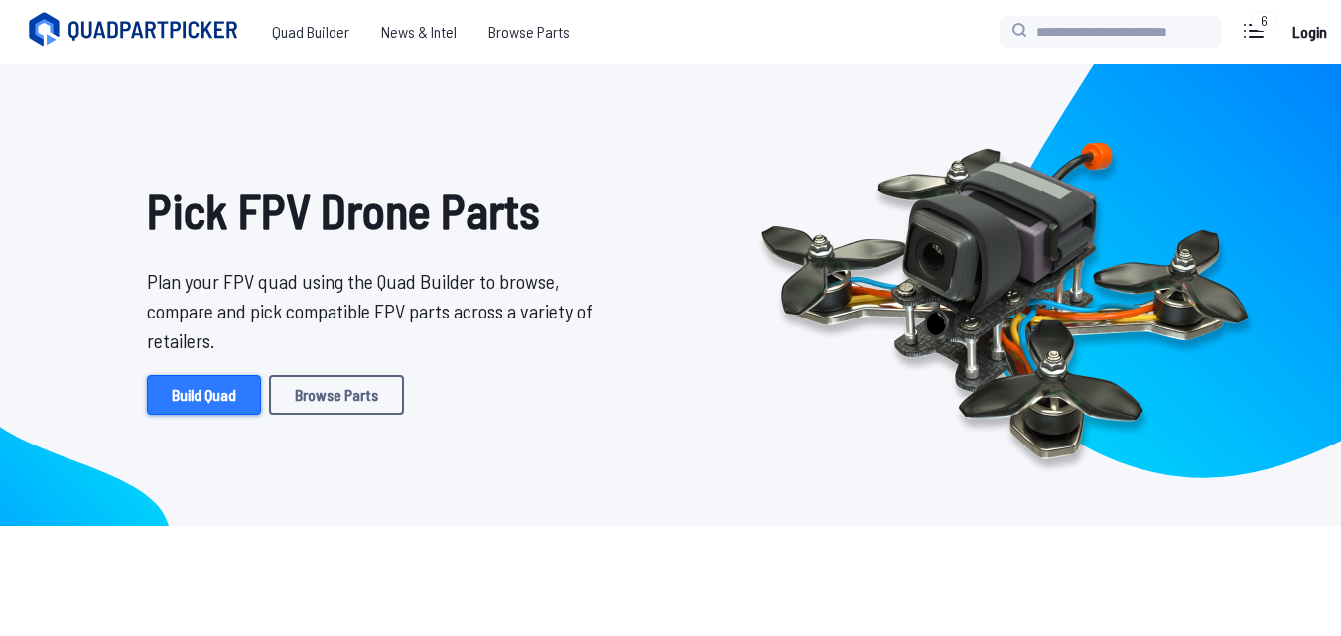
click at [232, 380] on link "Build Quad" at bounding box center [204, 395] width 114 height 40
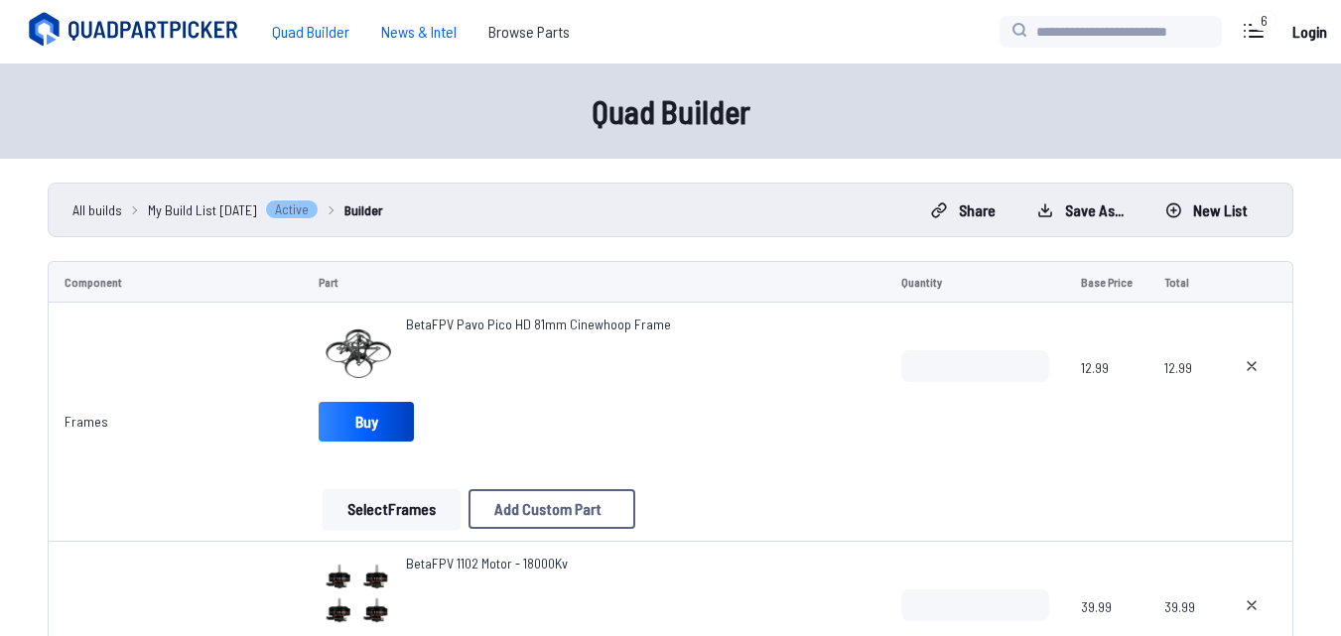
click at [409, 33] on span "News & Intel" at bounding box center [418, 32] width 107 height 40
click at [537, 27] on span "Browse Parts" at bounding box center [529, 32] width 113 height 40
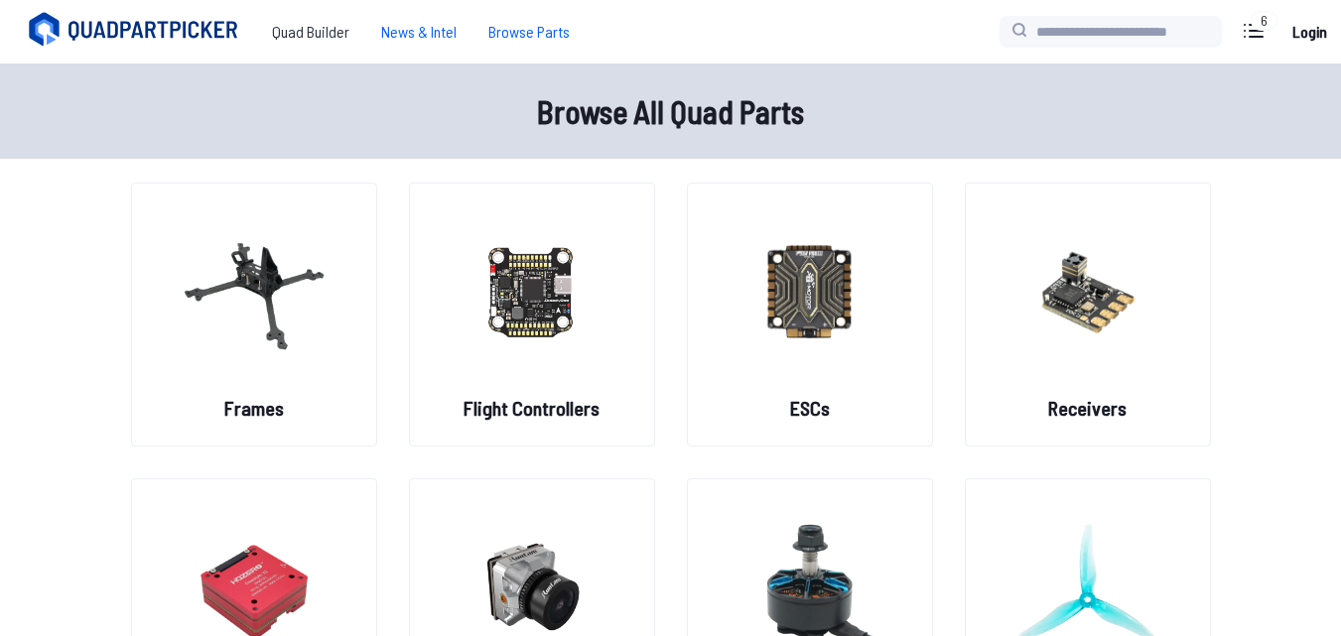
click at [428, 37] on span "News & Intel" at bounding box center [418, 32] width 107 height 40
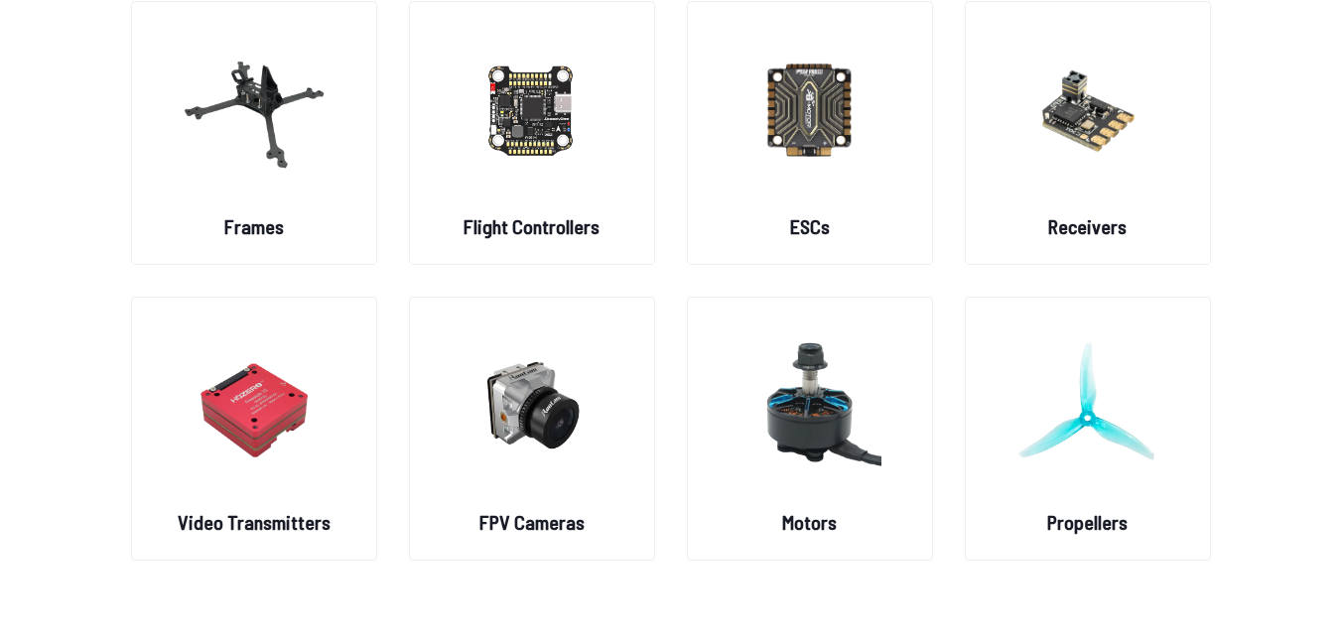
scroll to position [199, 0]
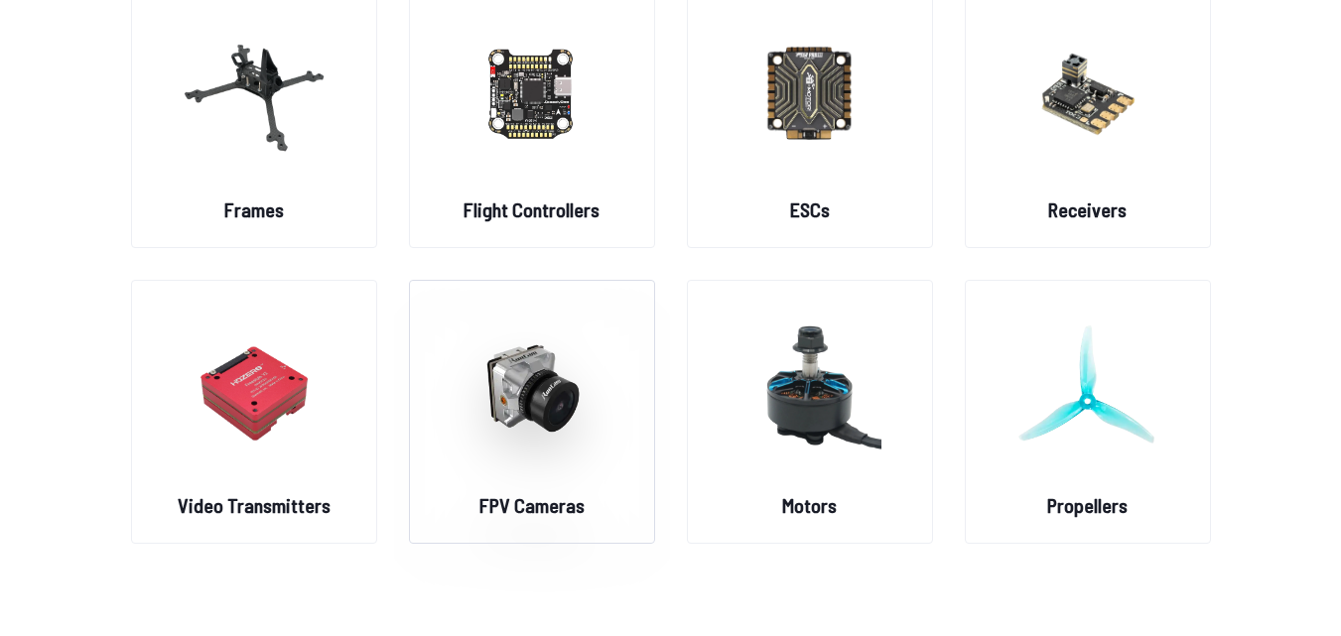
click at [509, 378] on img at bounding box center [532, 388] width 143 height 175
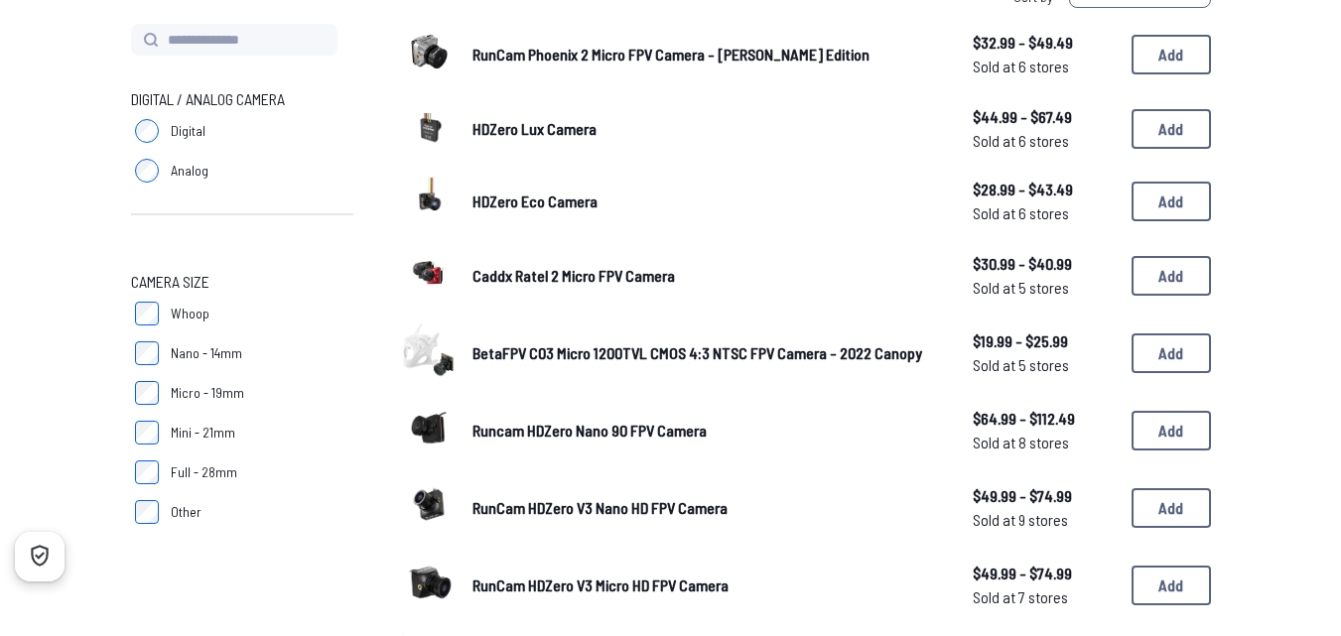
scroll to position [215, 0]
